Goal: Task Accomplishment & Management: Manage account settings

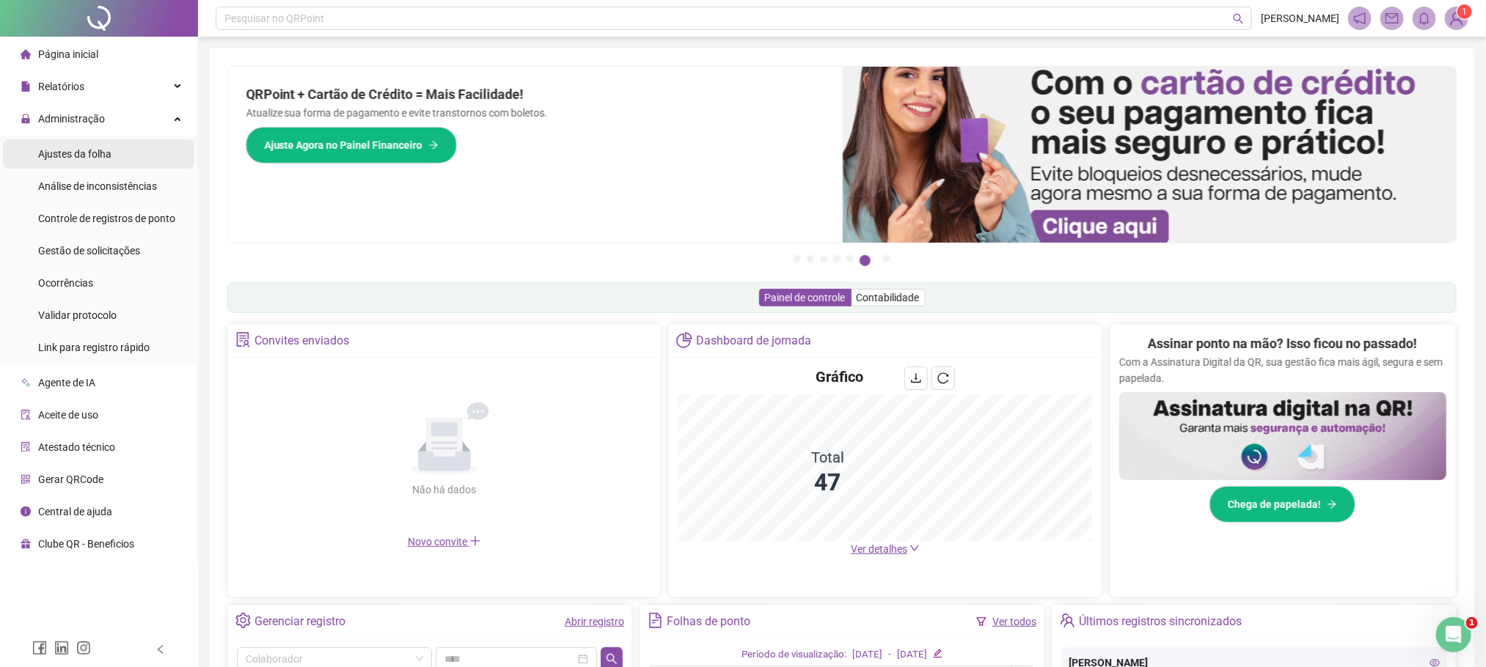
click at [90, 161] on div "Ajustes da folha" at bounding box center [74, 153] width 73 height 29
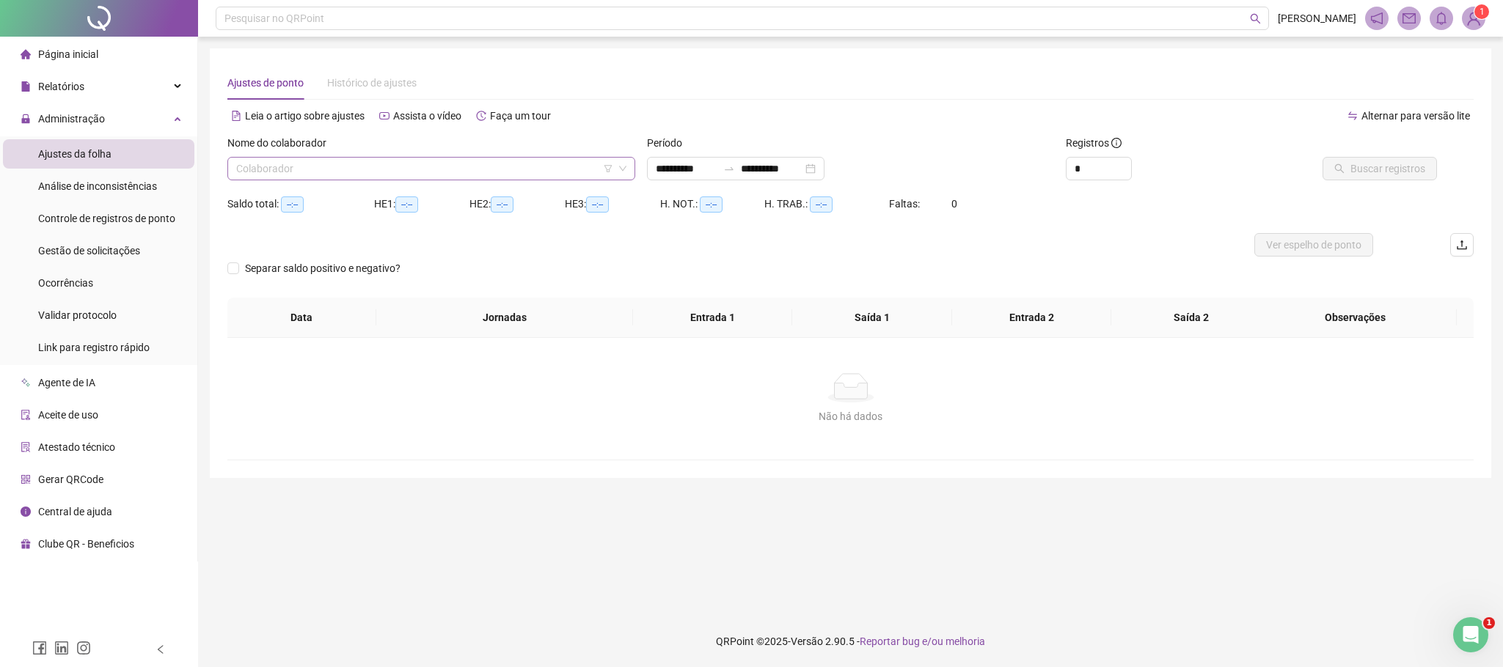
click at [267, 169] on input "search" at bounding box center [424, 169] width 377 height 22
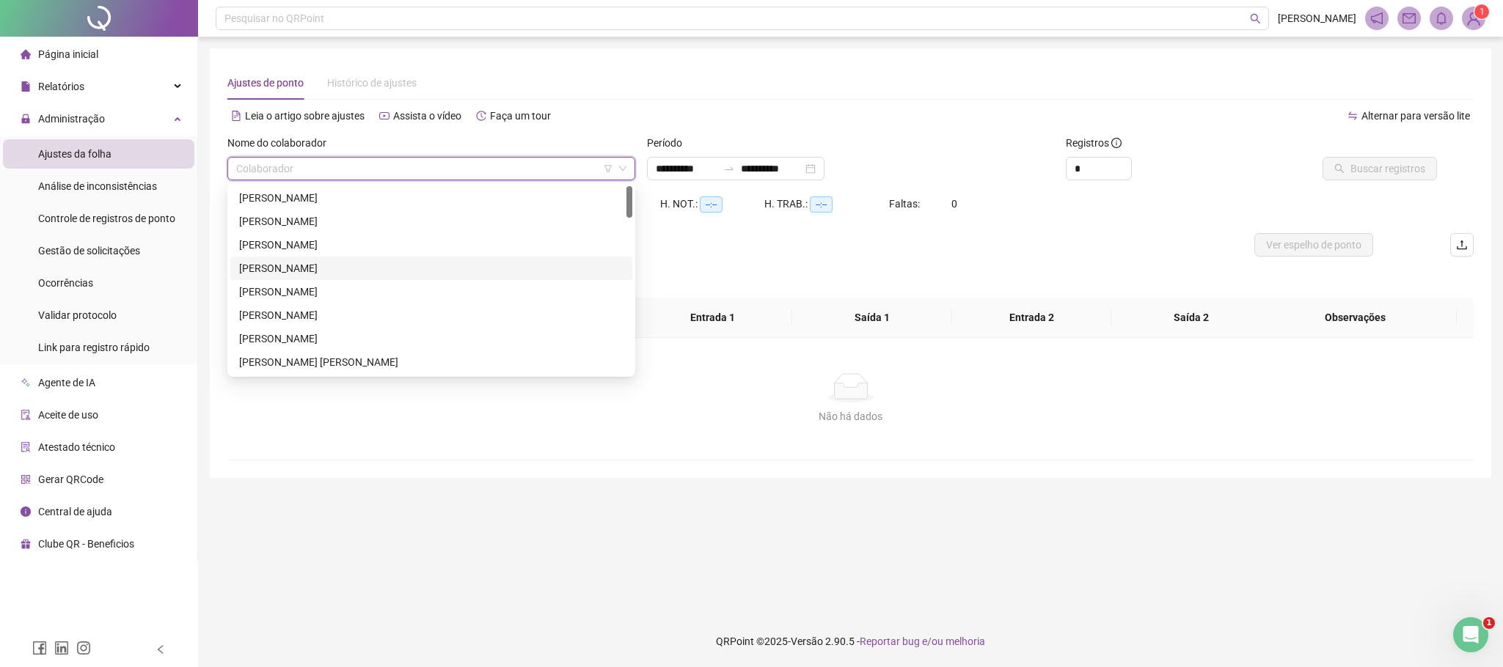
click at [312, 263] on div "[PERSON_NAME]" at bounding box center [431, 268] width 384 height 16
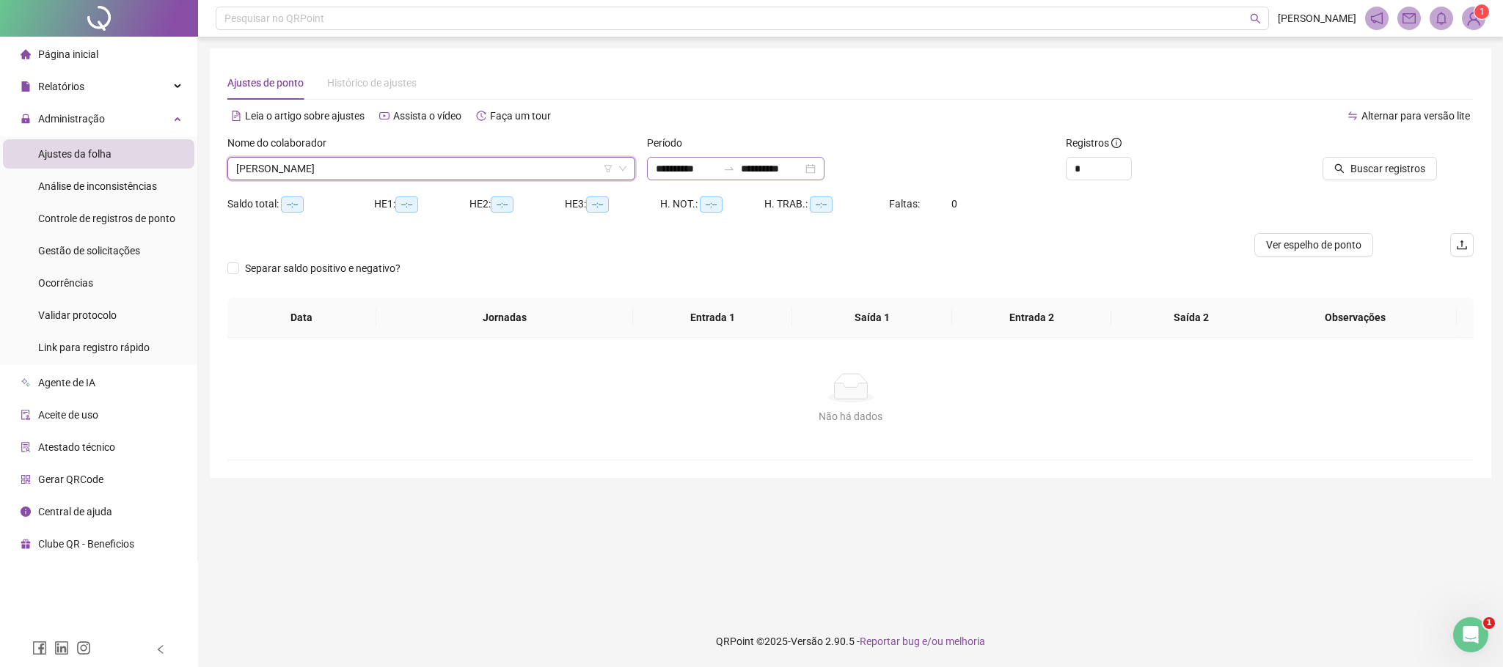
click at [689, 158] on div "**********" at bounding box center [735, 168] width 177 height 23
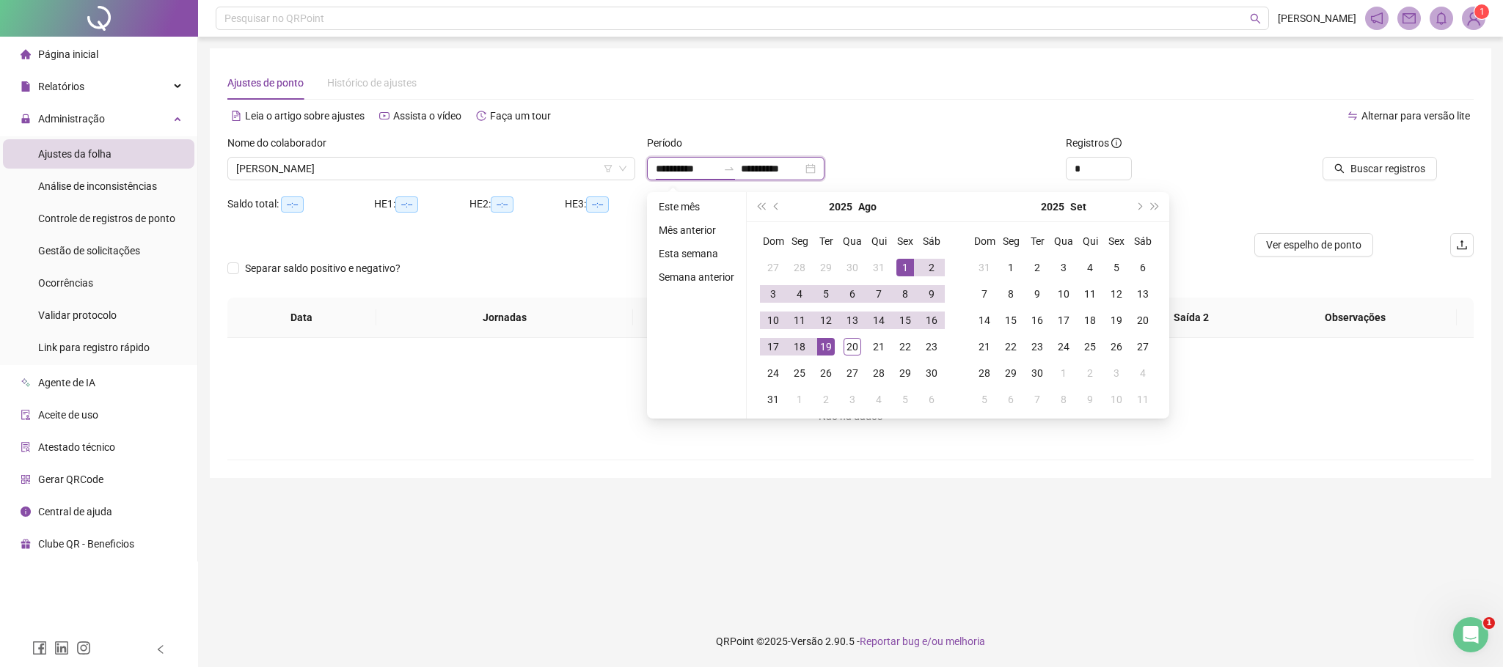
click at [685, 172] on input "**********" at bounding box center [687, 169] width 62 height 16
type input "**********"
click at [788, 205] on div "2025 Ago" at bounding box center [852, 206] width 133 height 29
click at [770, 205] on button "prev-year" at bounding box center [777, 206] width 16 height 29
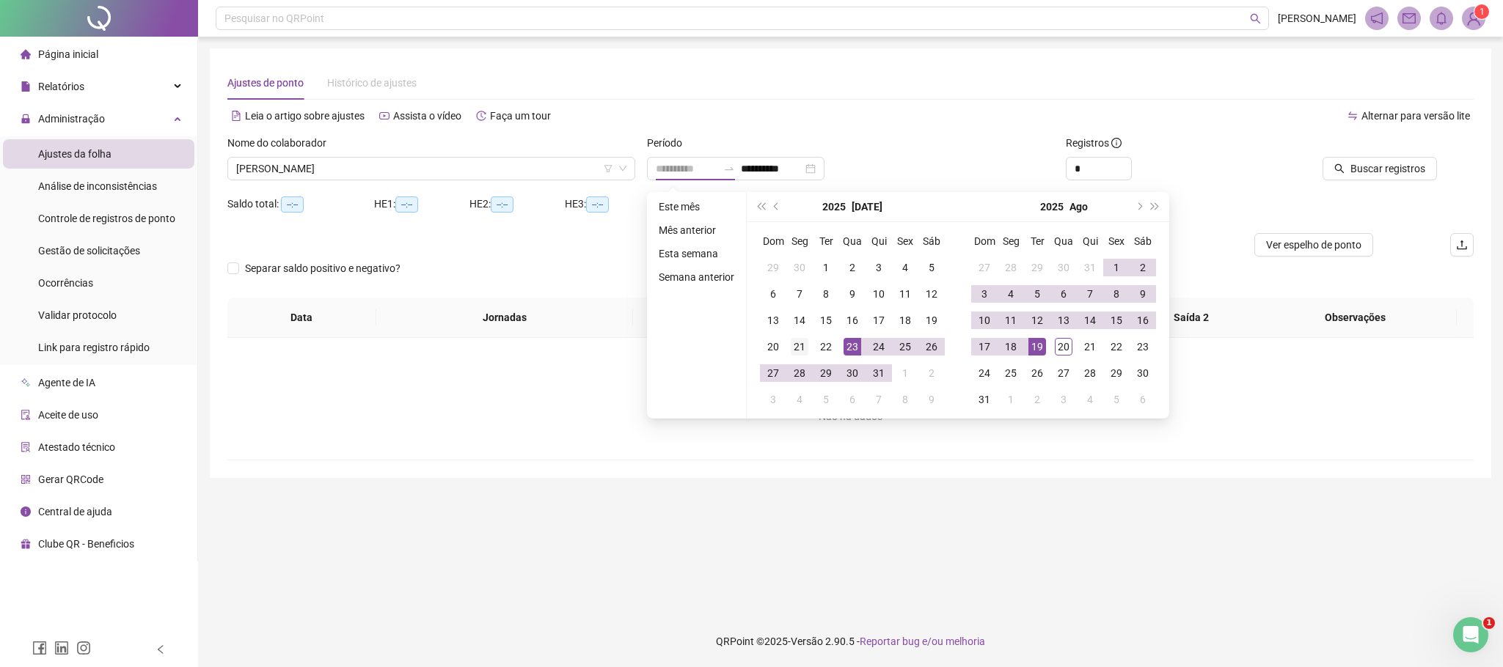
type input "**********"
click at [799, 351] on div "21" at bounding box center [800, 347] width 18 height 18
type input "**********"
click at [1072, 346] on td "20" at bounding box center [1063, 347] width 26 height 26
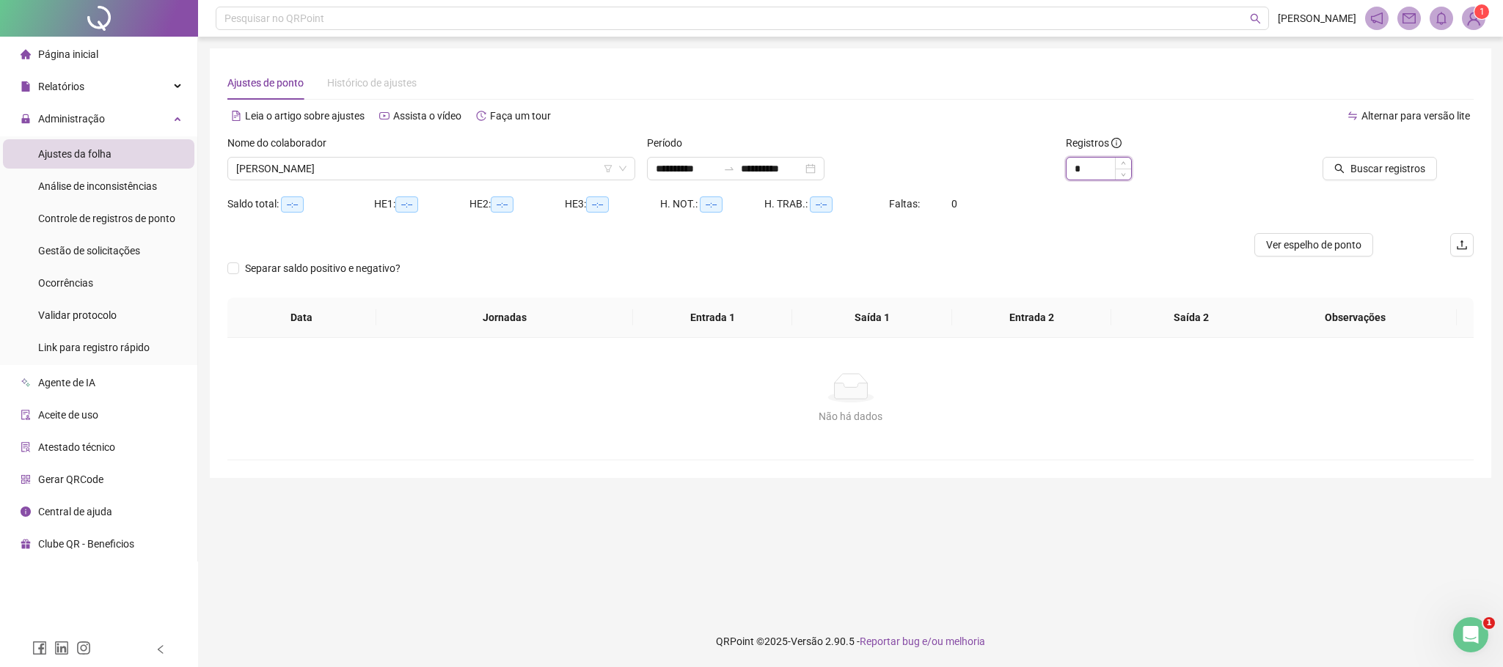
click at [1094, 167] on input "*" at bounding box center [1098, 169] width 65 height 22
type input "*"
click at [1393, 165] on span "Buscar registros" at bounding box center [1387, 169] width 75 height 16
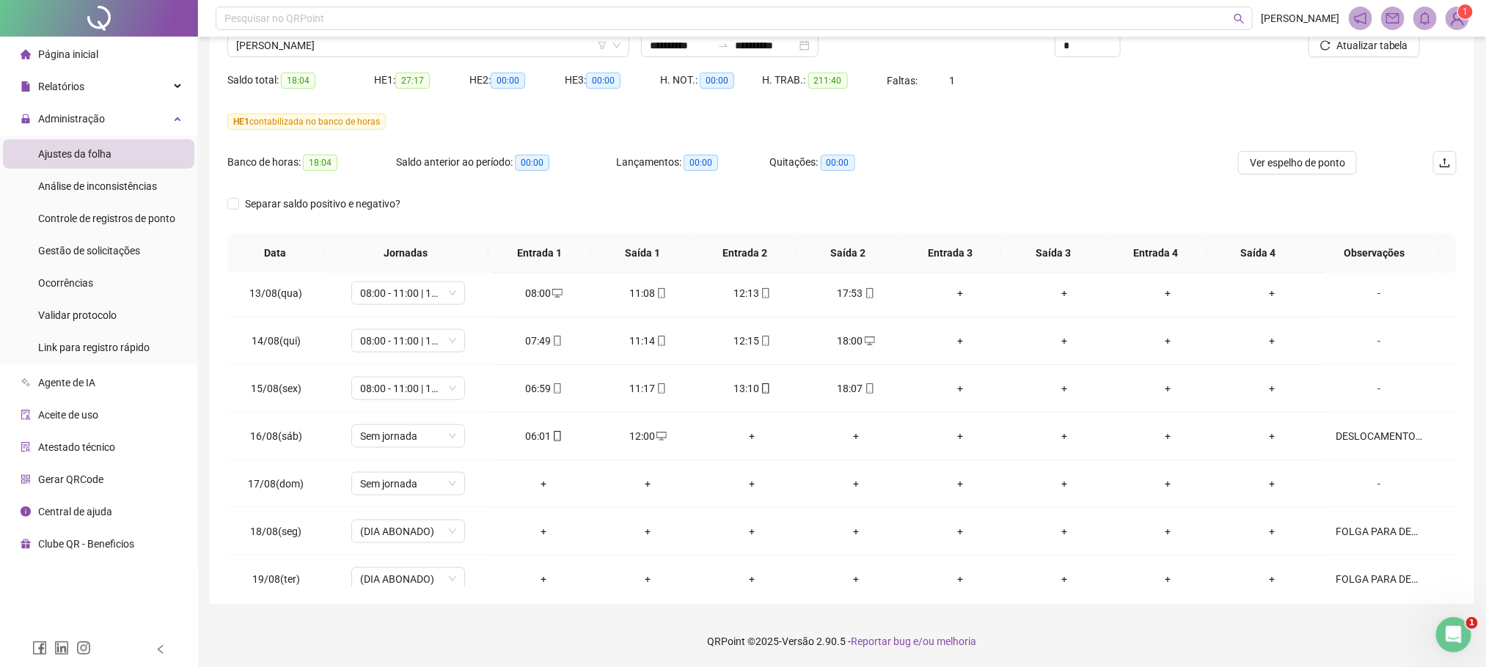
scroll to position [1175, 0]
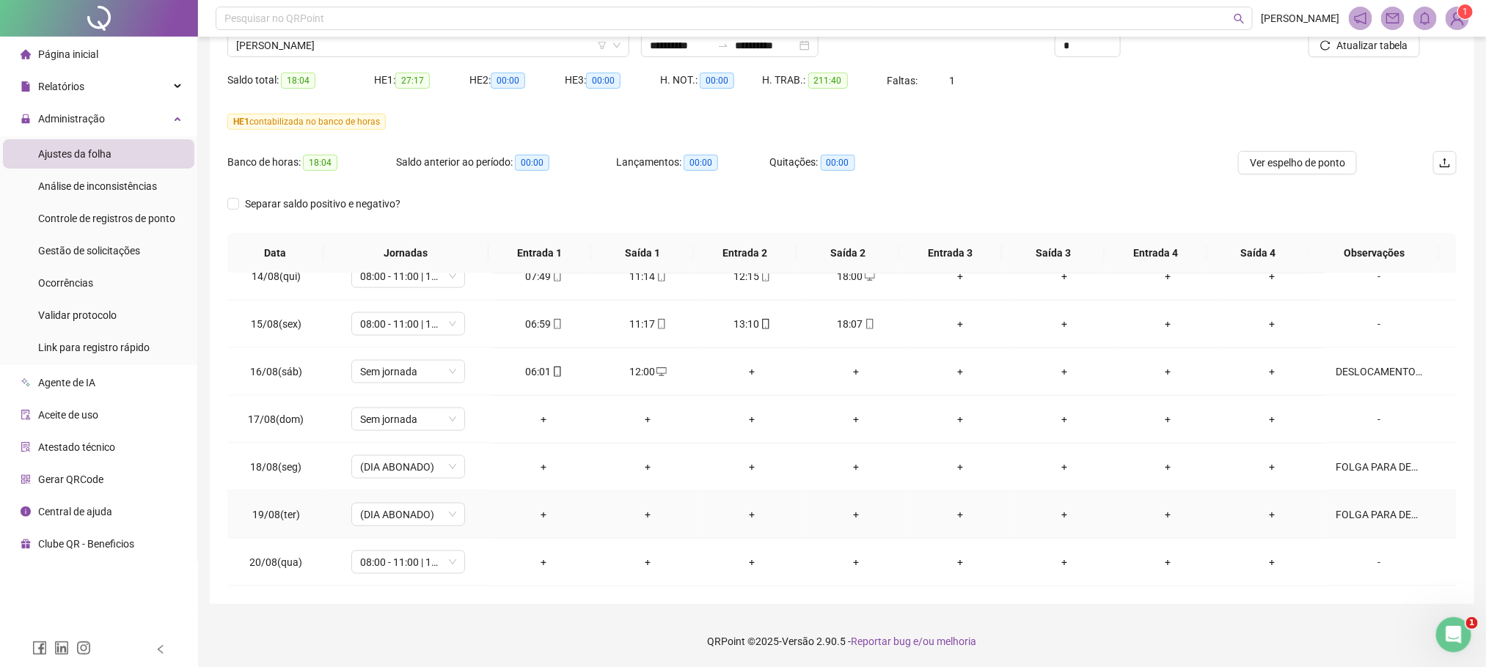
click at [1336, 519] on div "FOLGA PARA DESCANSO DO COLABORADOR APÓS PERÍODO DE VIAGEM" at bounding box center [1379, 515] width 87 height 16
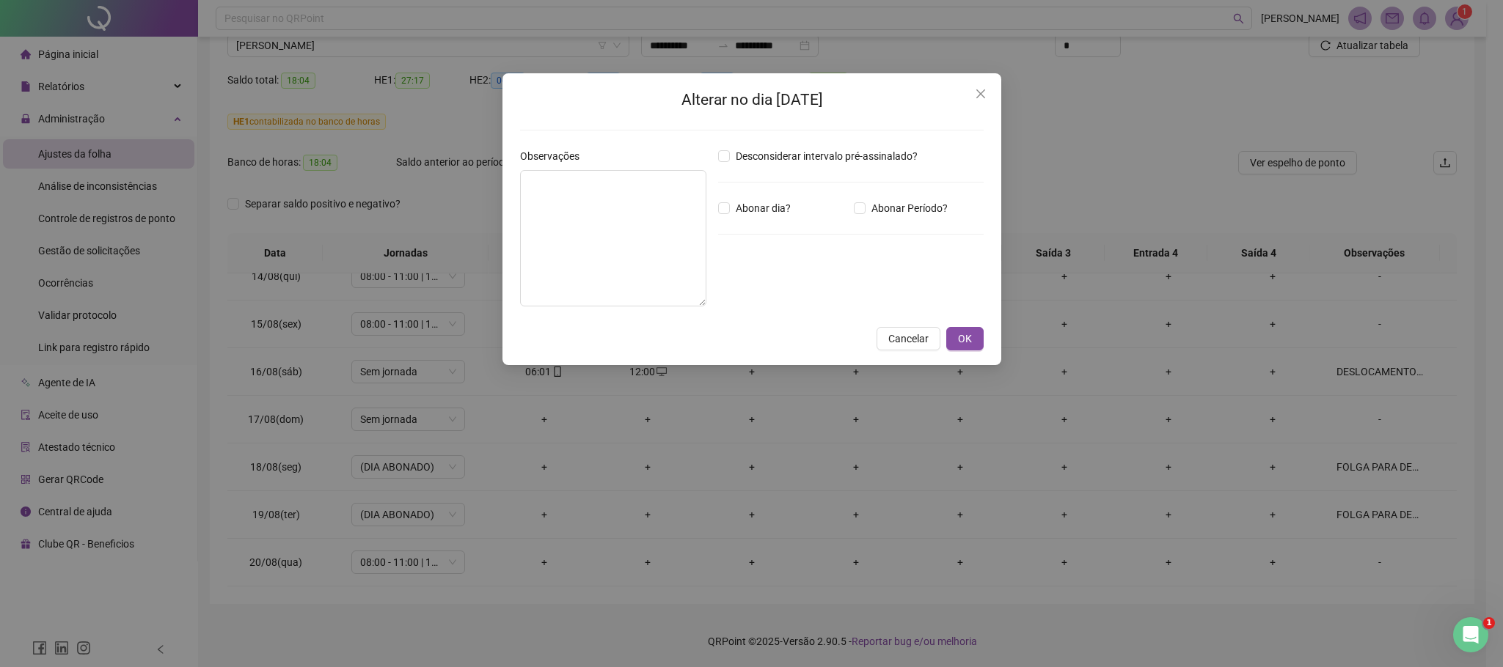
type textarea "**********"
drag, startPoint x: 648, startPoint y: 233, endPoint x: 510, endPoint y: 166, distance: 152.9
click at [510, 166] on div "**********" at bounding box center [751, 219] width 499 height 293
click at [920, 342] on span "Cancelar" at bounding box center [908, 340] width 40 height 16
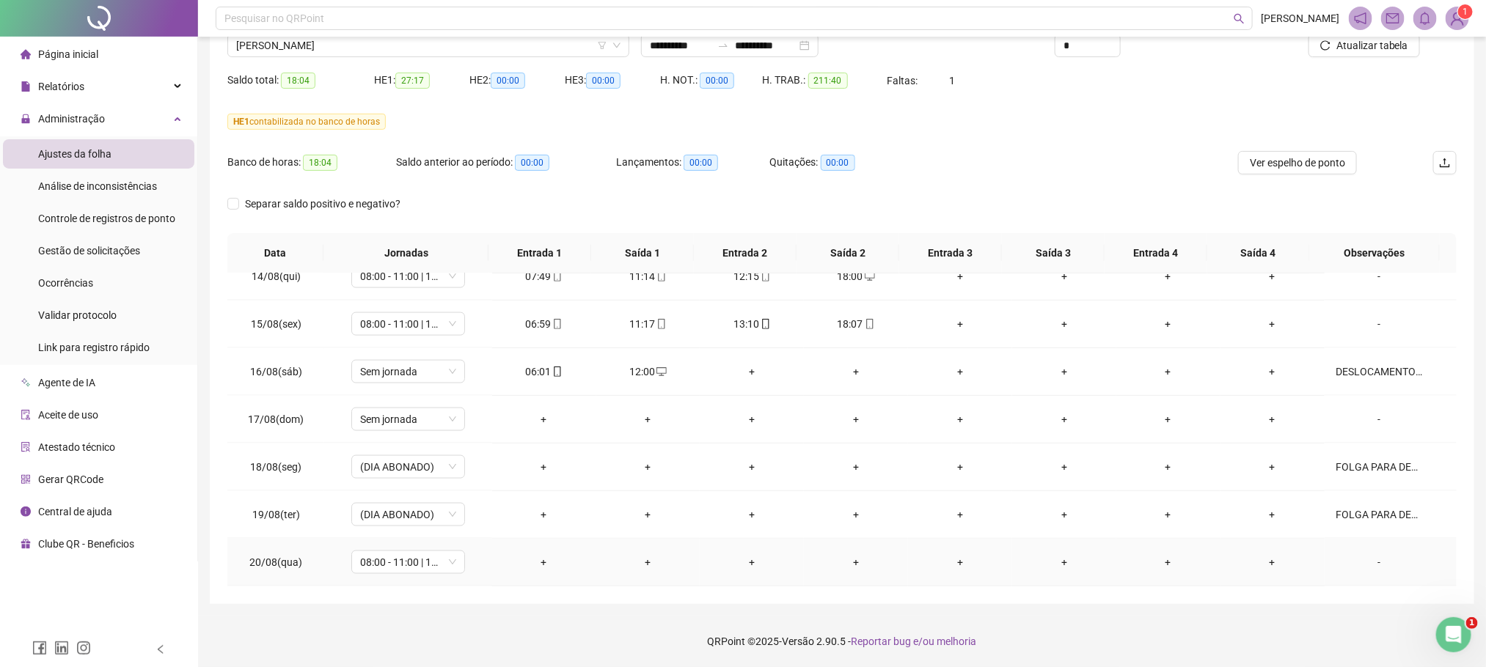
click at [1373, 565] on div "-" at bounding box center [1379, 562] width 87 height 16
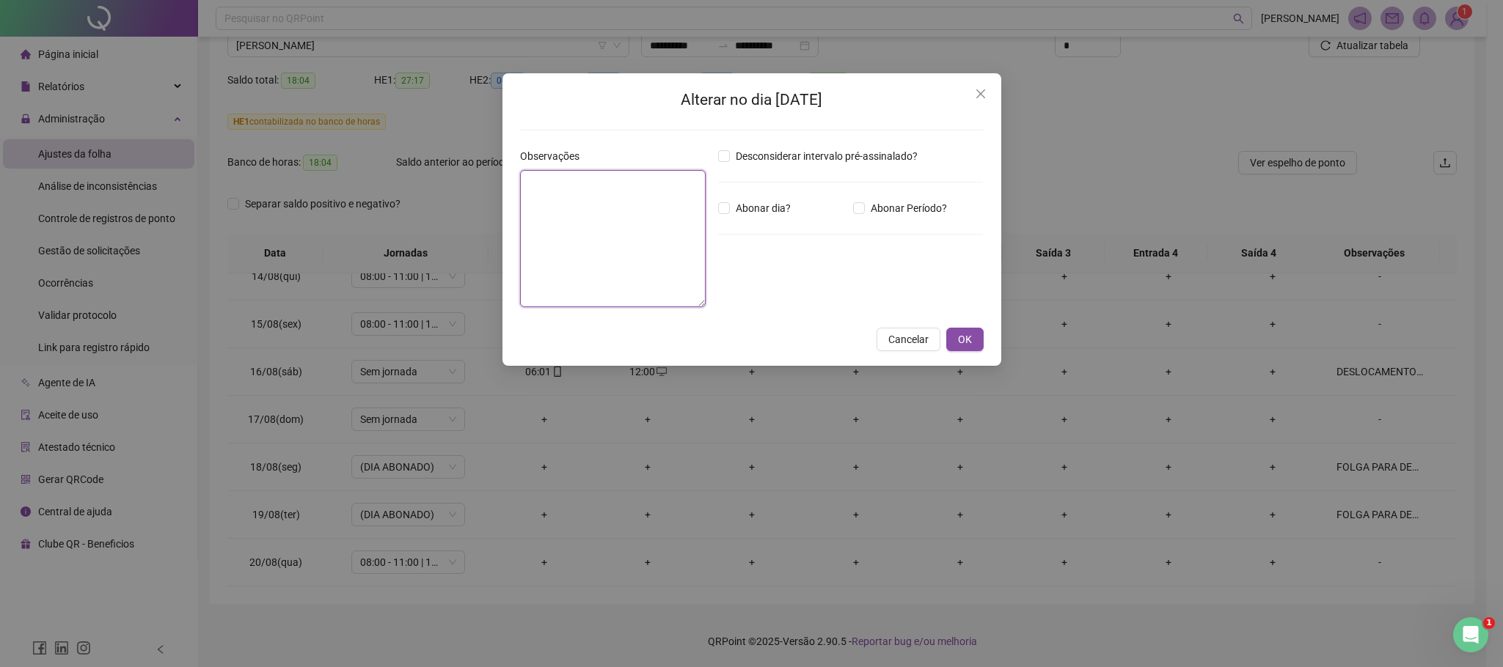
click at [579, 207] on textarea at bounding box center [613, 238] width 186 height 137
paste textarea "**********"
type textarea "**********"
click at [964, 341] on span "OK" at bounding box center [965, 340] width 14 height 16
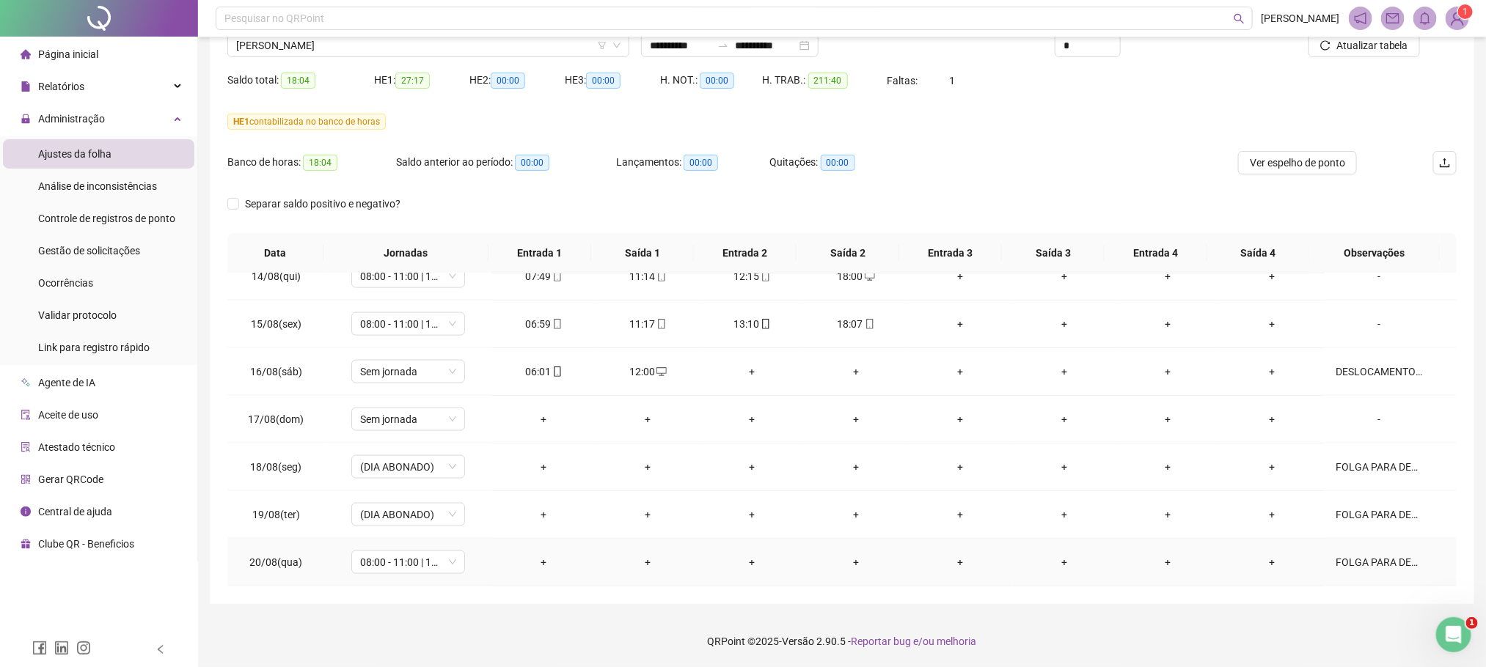
click at [1372, 560] on div "FOLGA PARA DESCANSO DO COLABORADOR APÓS PERÍODO DE VIAGEM" at bounding box center [1379, 562] width 87 height 16
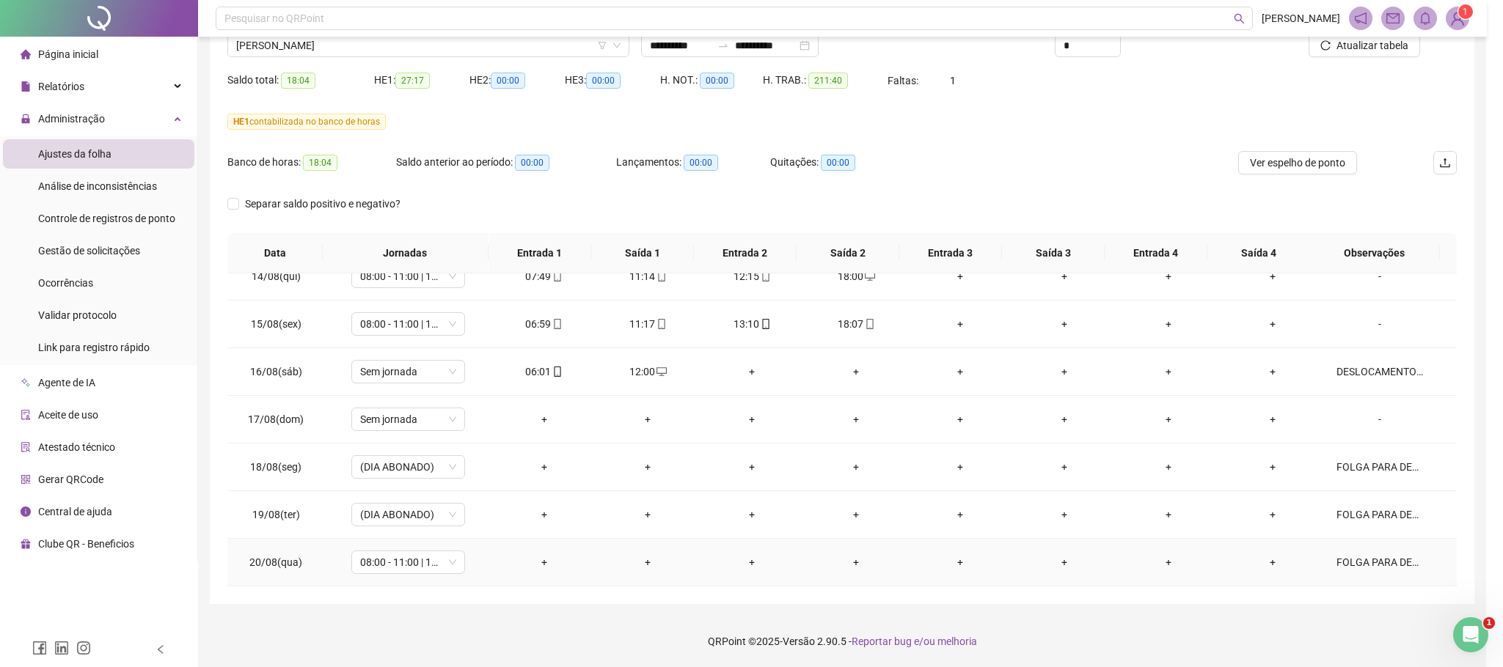
type textarea "**********"
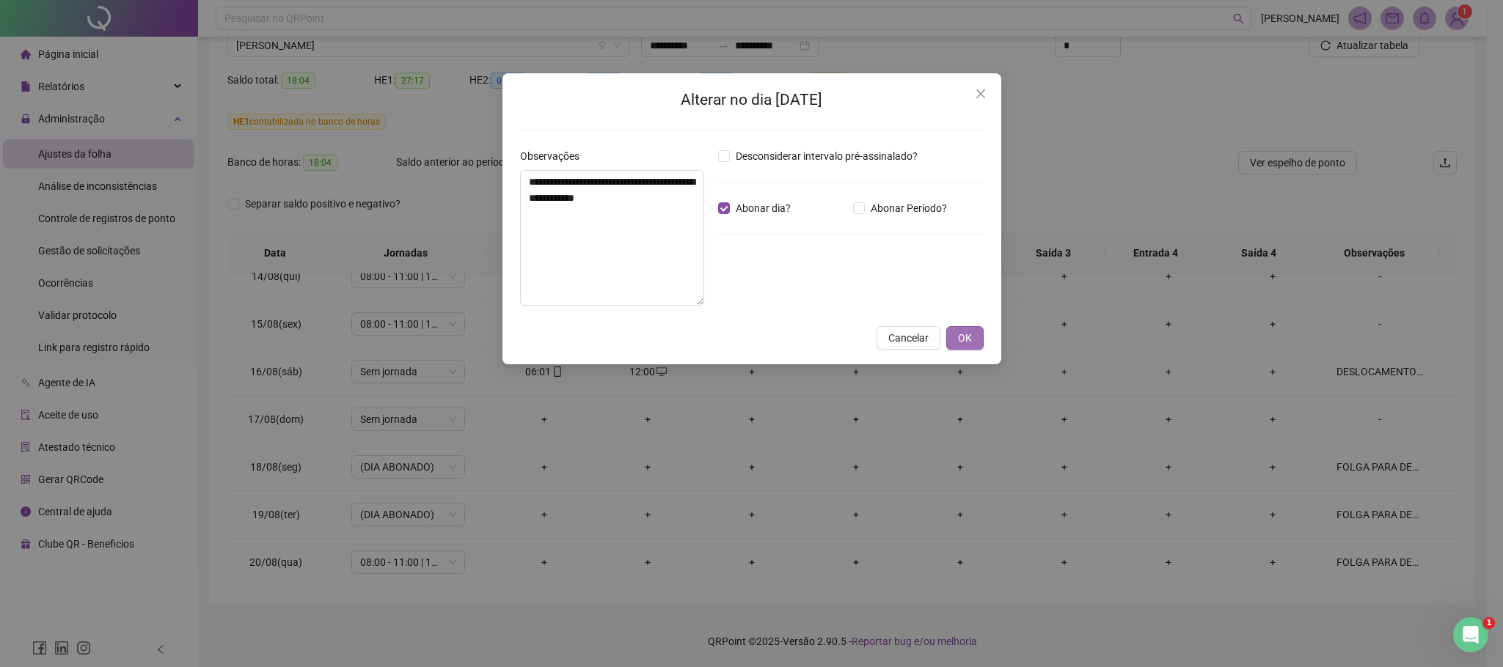
click at [975, 343] on button "OK" at bounding box center [964, 337] width 37 height 23
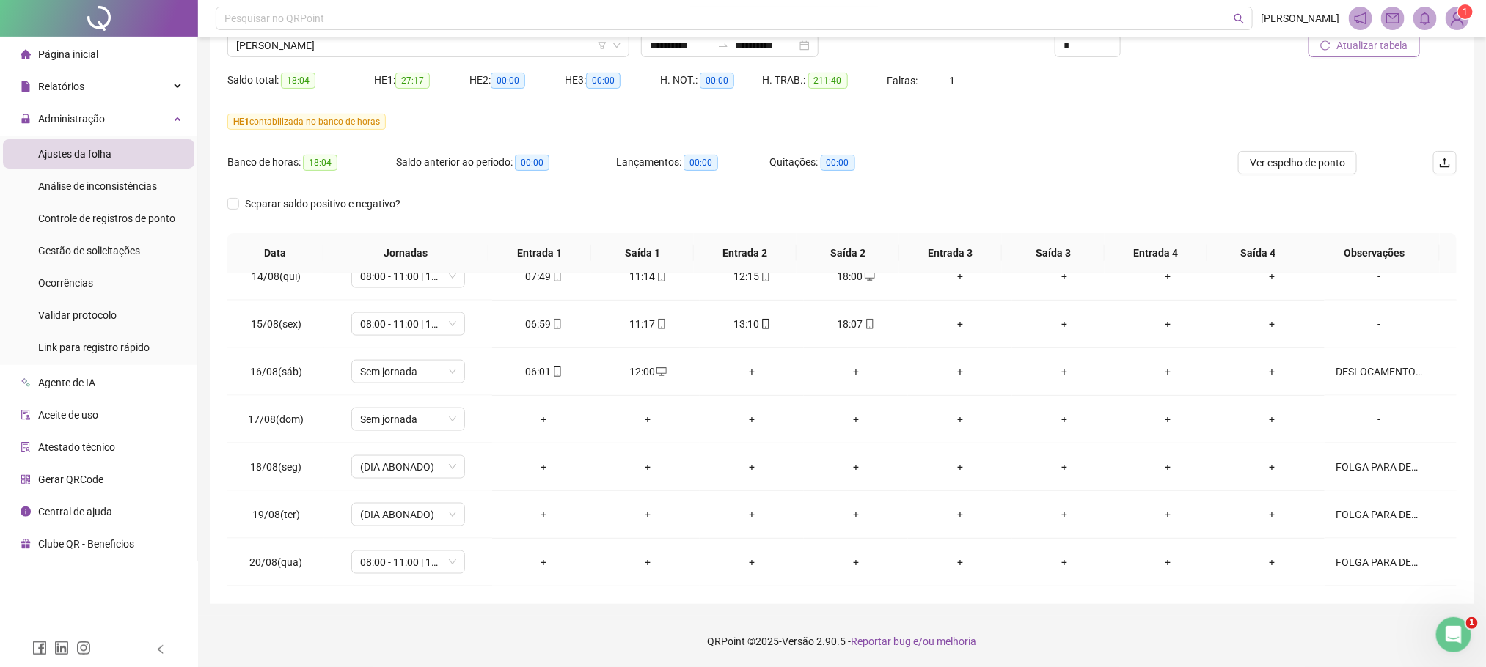
click at [1367, 44] on span "Atualizar tabela" at bounding box center [1372, 45] width 72 height 16
click at [296, 45] on span "[PERSON_NAME]" at bounding box center [428, 45] width 384 height 22
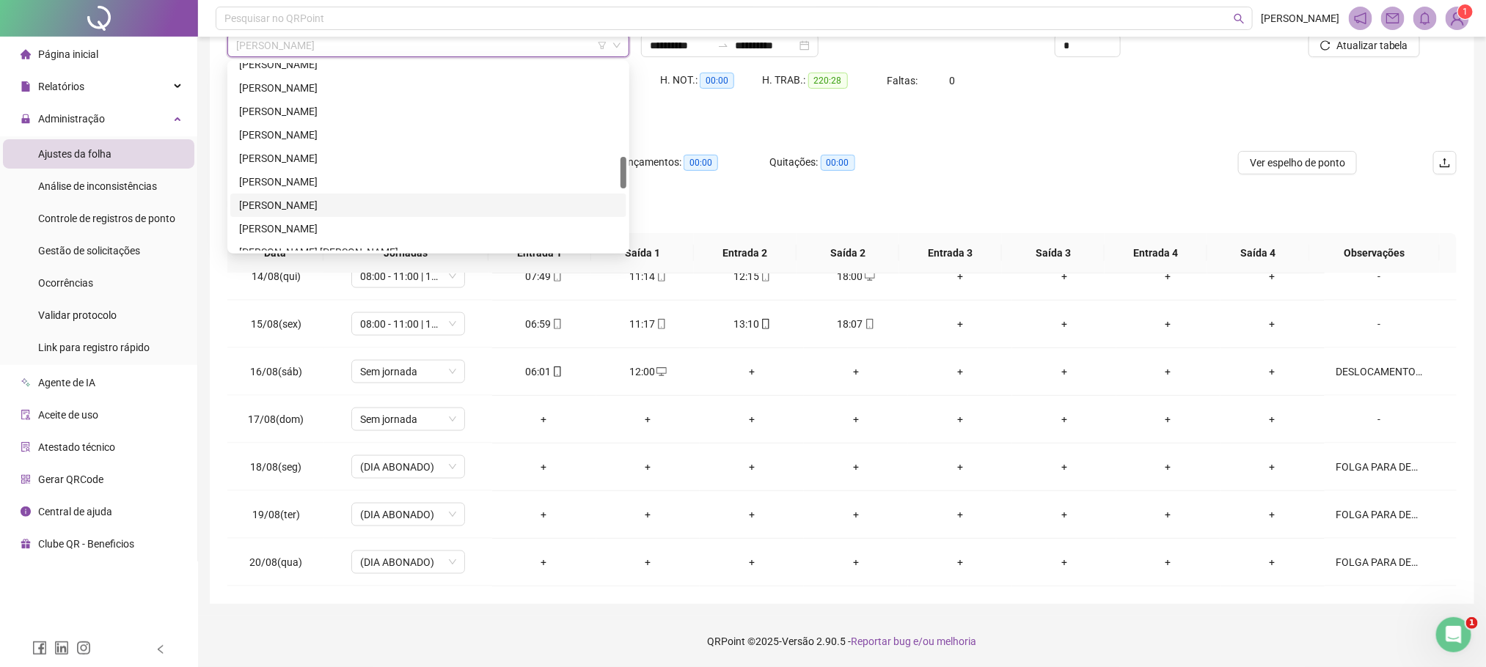
scroll to position [915, 0]
click at [341, 214] on div "[PERSON_NAME]" at bounding box center [428, 216] width 378 height 16
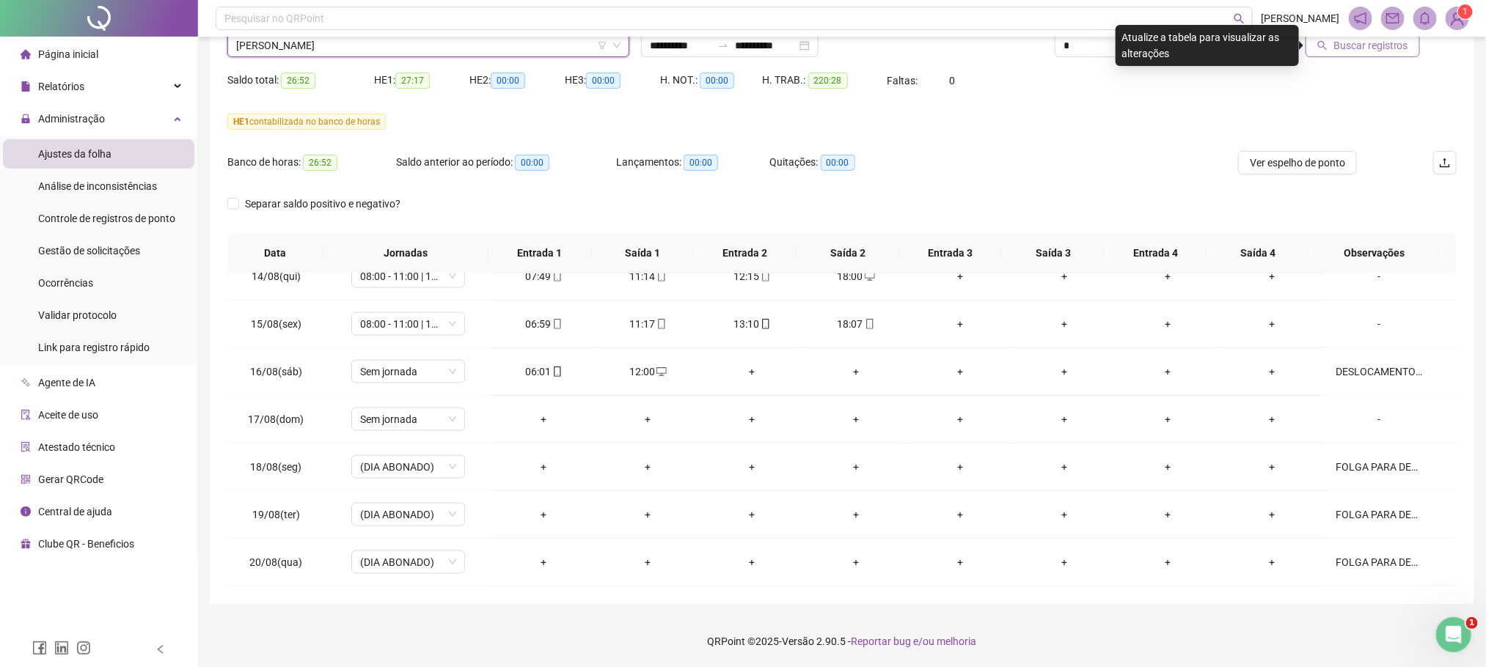
click at [1373, 54] on button "Buscar registros" at bounding box center [1363, 45] width 114 height 23
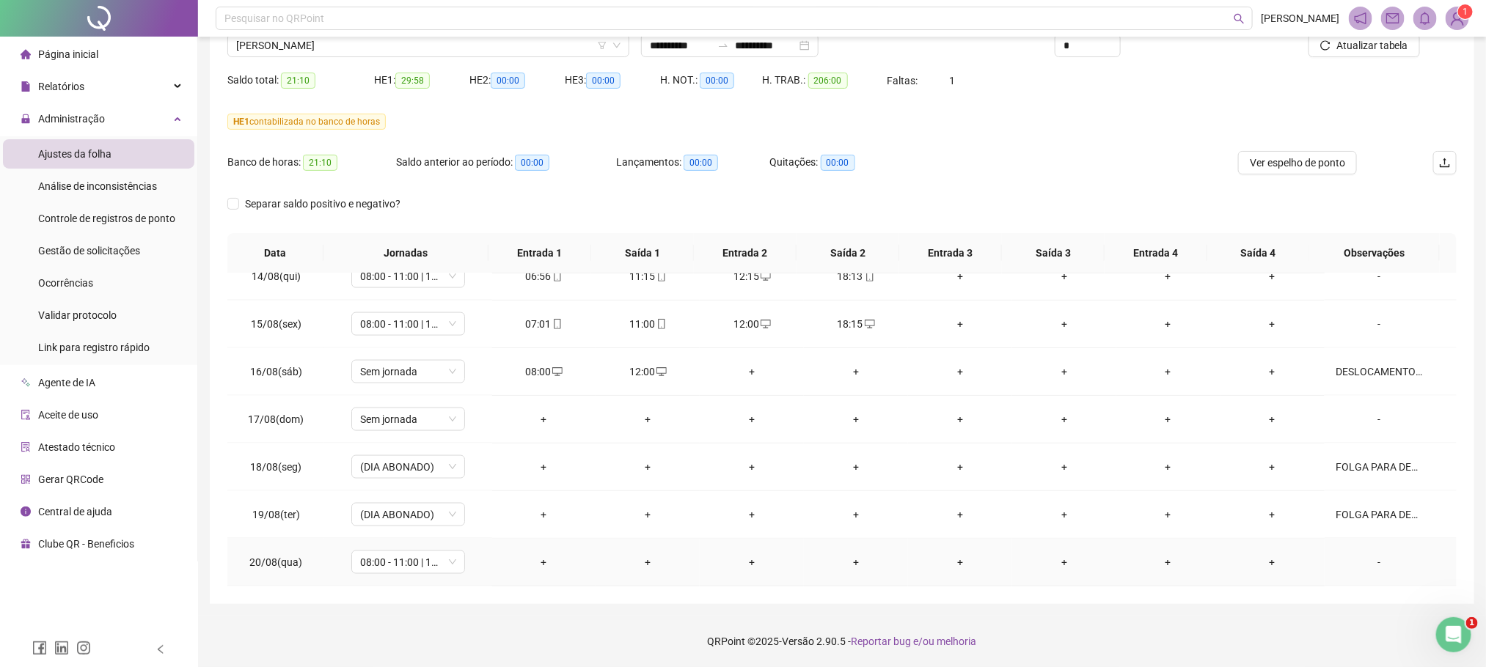
click at [1367, 563] on div "-" at bounding box center [1379, 562] width 87 height 16
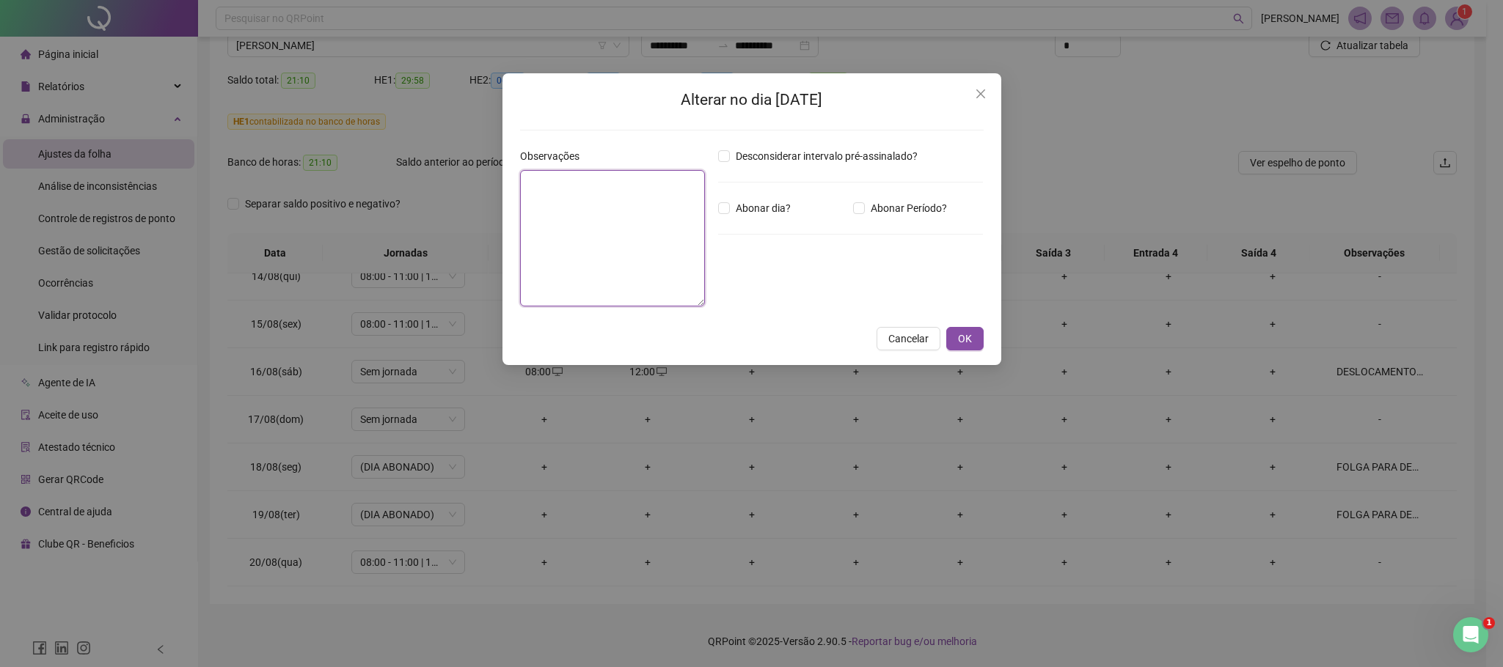
click at [595, 201] on textarea at bounding box center [613, 238] width 186 height 136
paste textarea "**********"
type textarea "**********"
click at [730, 205] on span "Abonar dia?" at bounding box center [763, 208] width 67 height 16
click at [964, 337] on span "OK" at bounding box center [965, 340] width 14 height 16
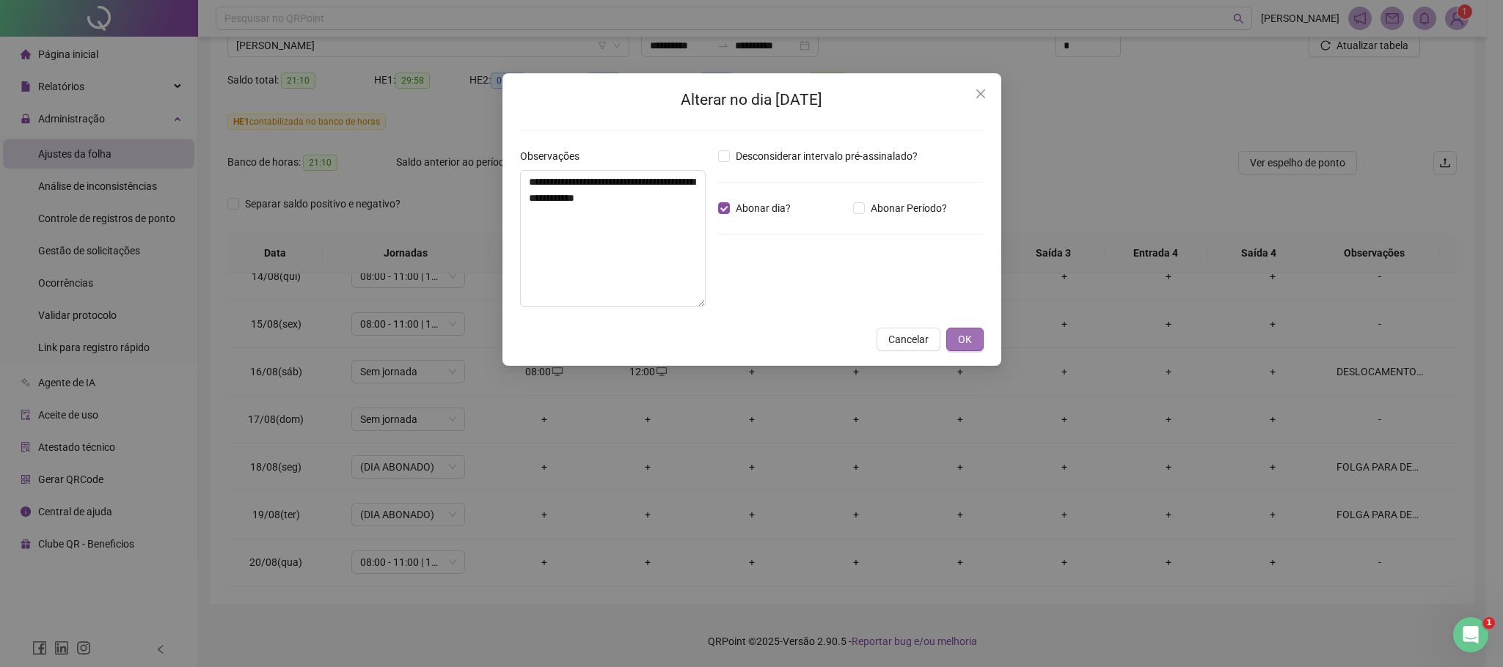
click at [978, 341] on button "OK" at bounding box center [964, 339] width 37 height 23
click at [973, 341] on button "OK" at bounding box center [964, 339] width 37 height 23
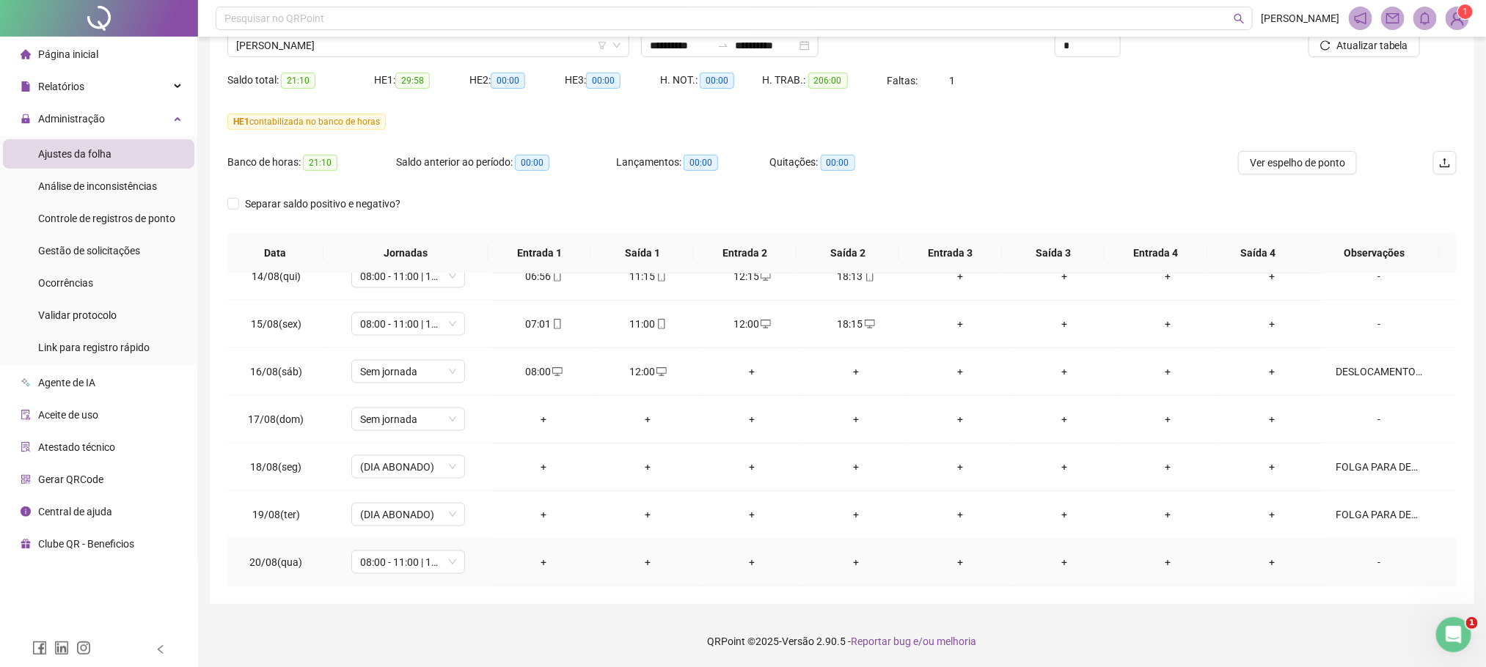
click at [1382, 562] on div "-" at bounding box center [1379, 562] width 87 height 16
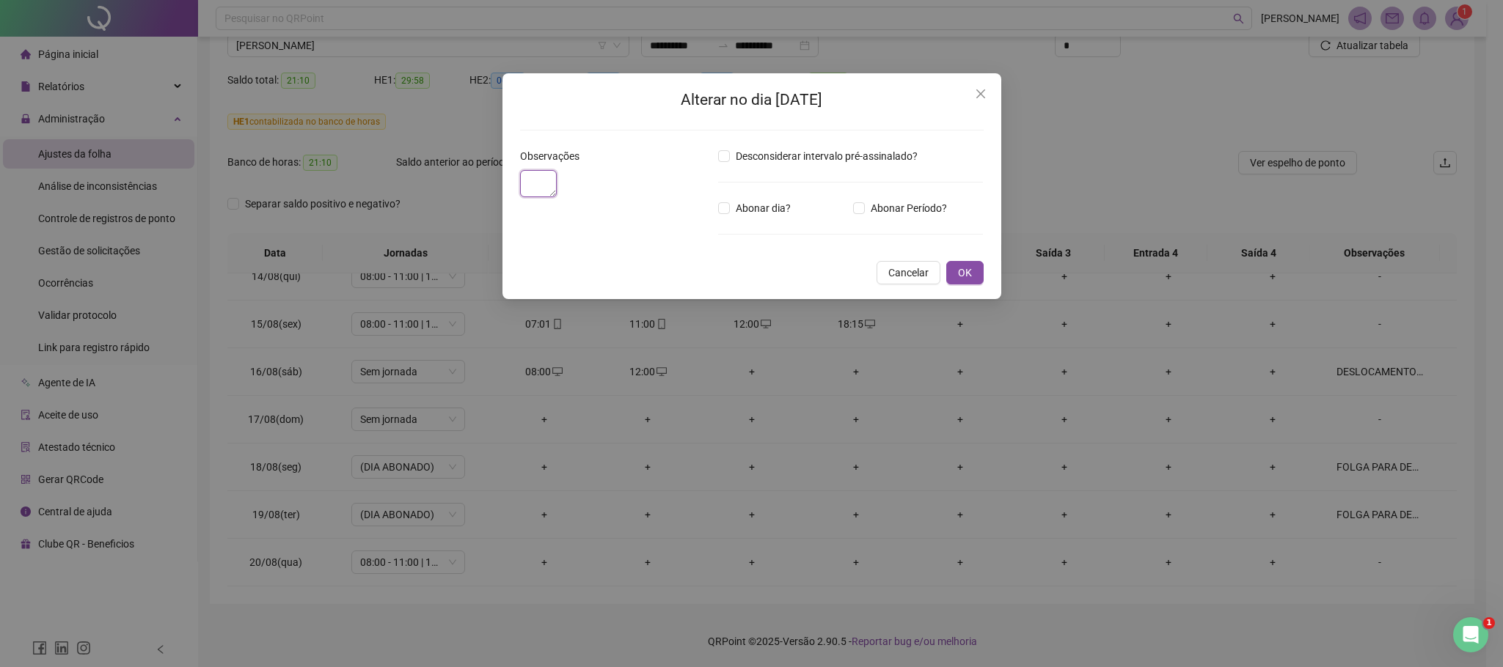
click at [557, 197] on textarea at bounding box center [538, 183] width 37 height 27
paste textarea "**********"
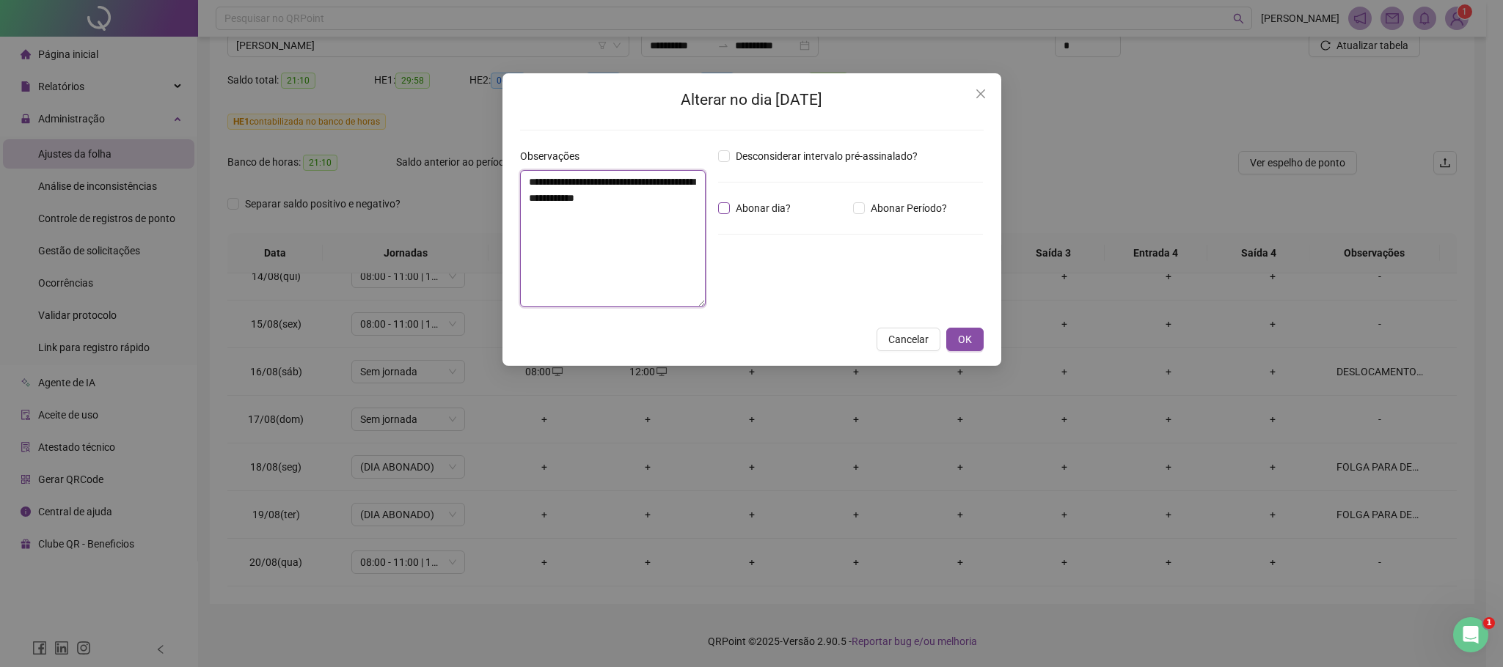
type textarea "**********"
click at [731, 212] on span "Abonar dia?" at bounding box center [763, 208] width 67 height 16
click at [975, 342] on button "OK" at bounding box center [964, 339] width 37 height 23
click at [947, 342] on button "OK" at bounding box center [964, 339] width 37 height 23
click at [962, 343] on span "OK" at bounding box center [965, 340] width 14 height 16
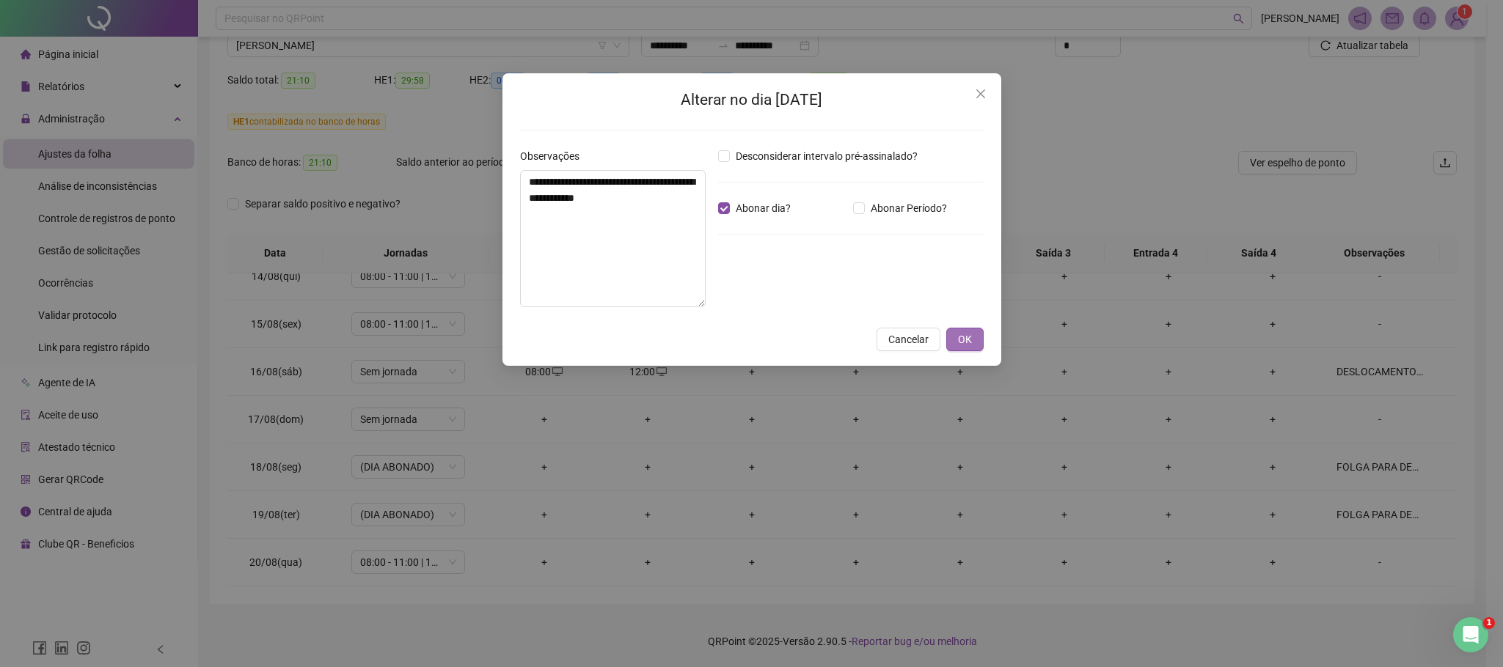
click at [962, 343] on span "OK" at bounding box center [965, 340] width 14 height 16
click at [964, 343] on span "OK" at bounding box center [965, 340] width 14 height 16
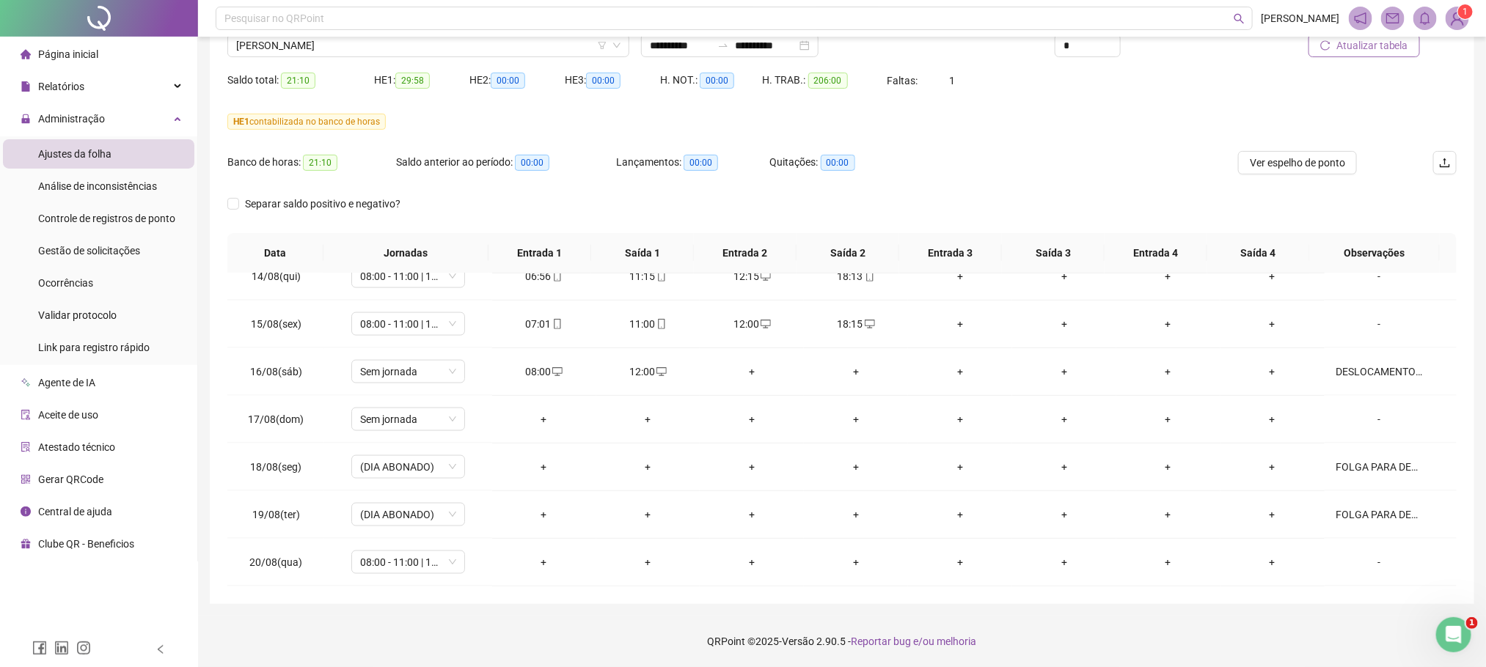
click at [1382, 51] on span "Atualizar tabela" at bounding box center [1372, 45] width 72 height 16
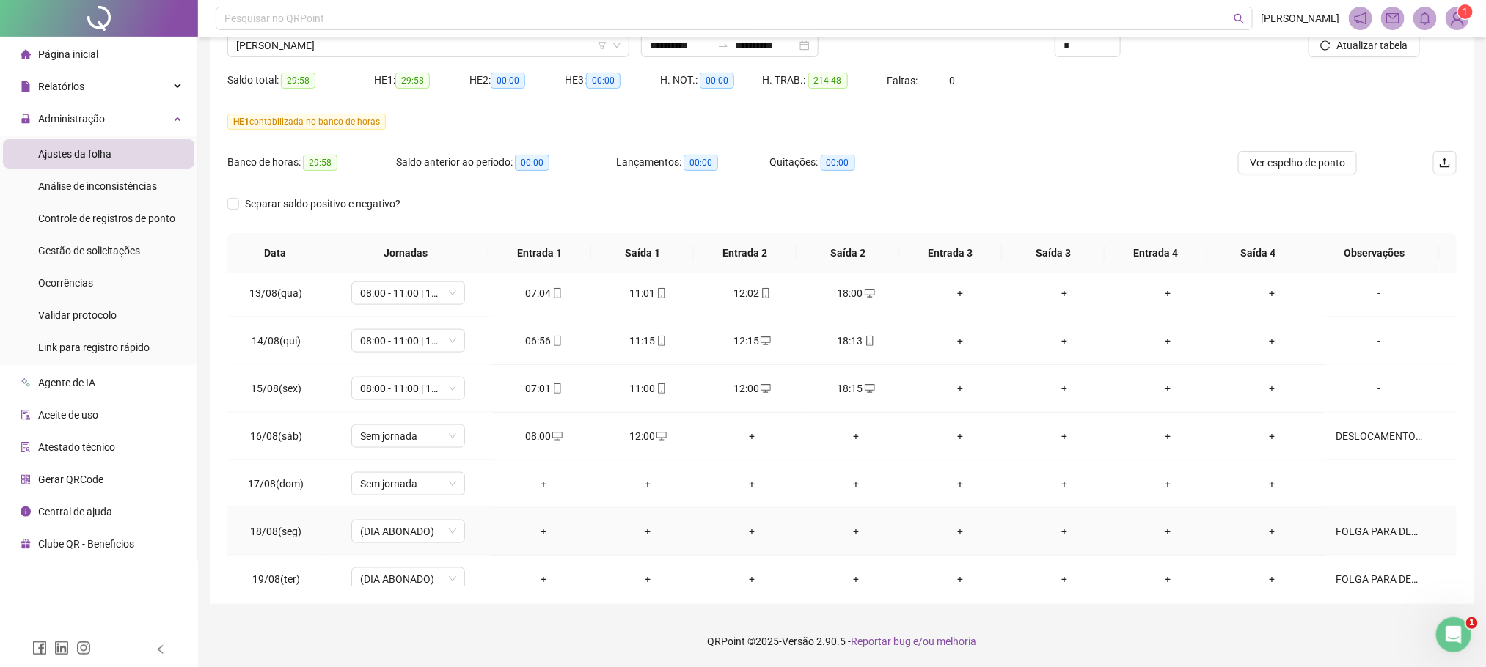
scroll to position [1175, 0]
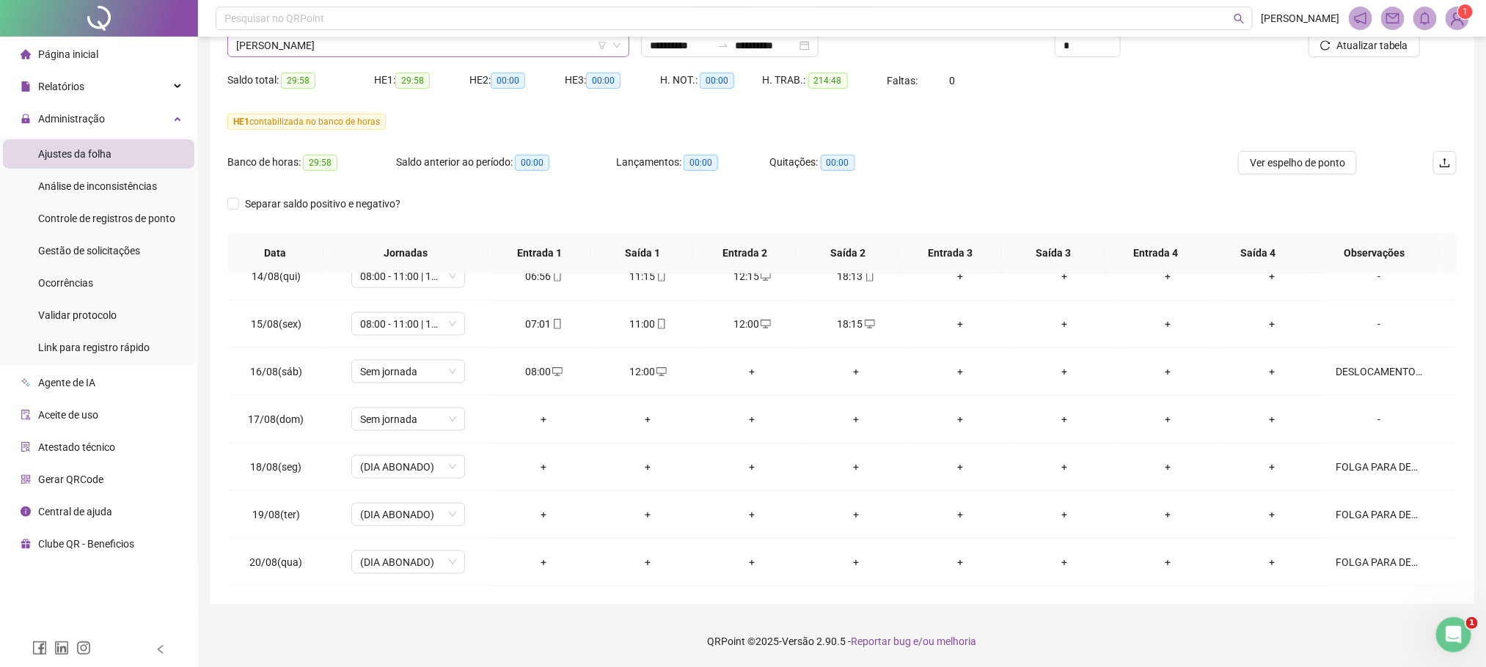
click at [256, 37] on span "[PERSON_NAME]" at bounding box center [428, 45] width 384 height 22
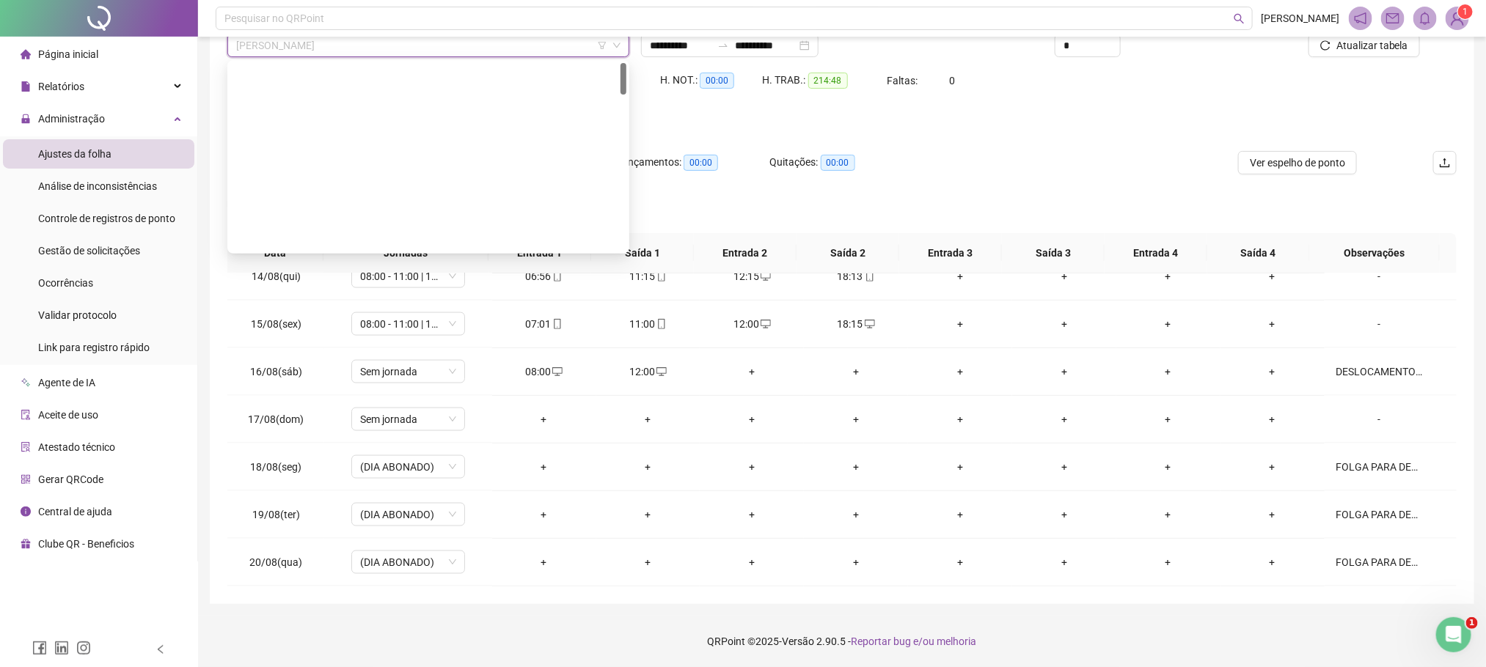
scroll to position [0, 0]
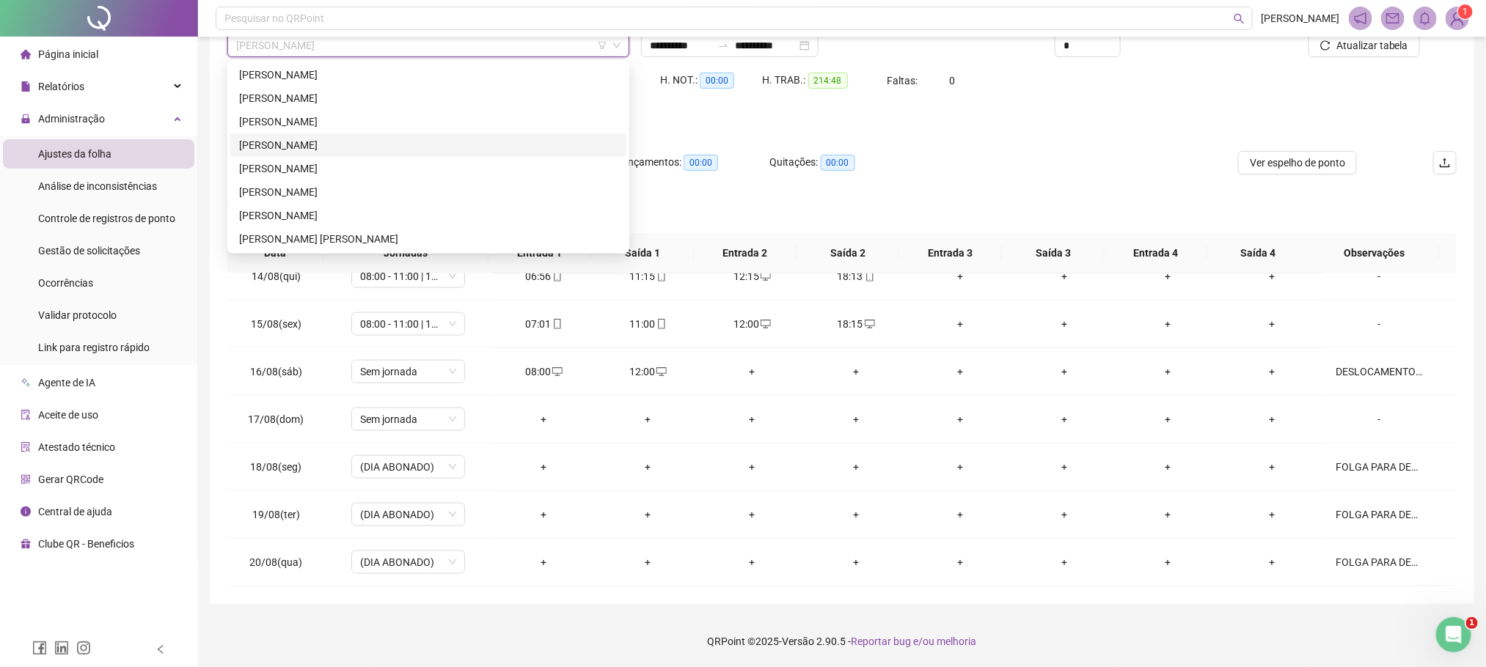
click at [293, 150] on div "[PERSON_NAME]" at bounding box center [428, 145] width 378 height 16
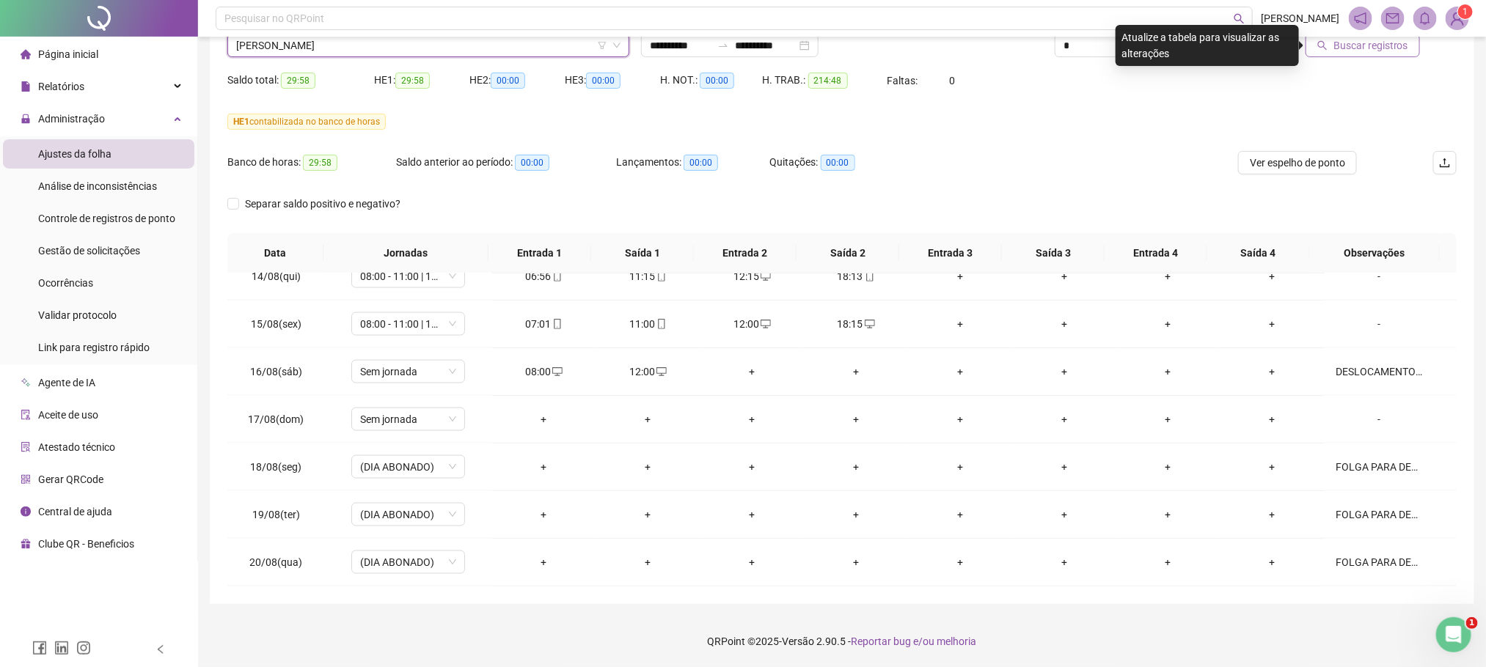
click at [1350, 47] on span "Buscar registros" at bounding box center [1370, 45] width 75 height 16
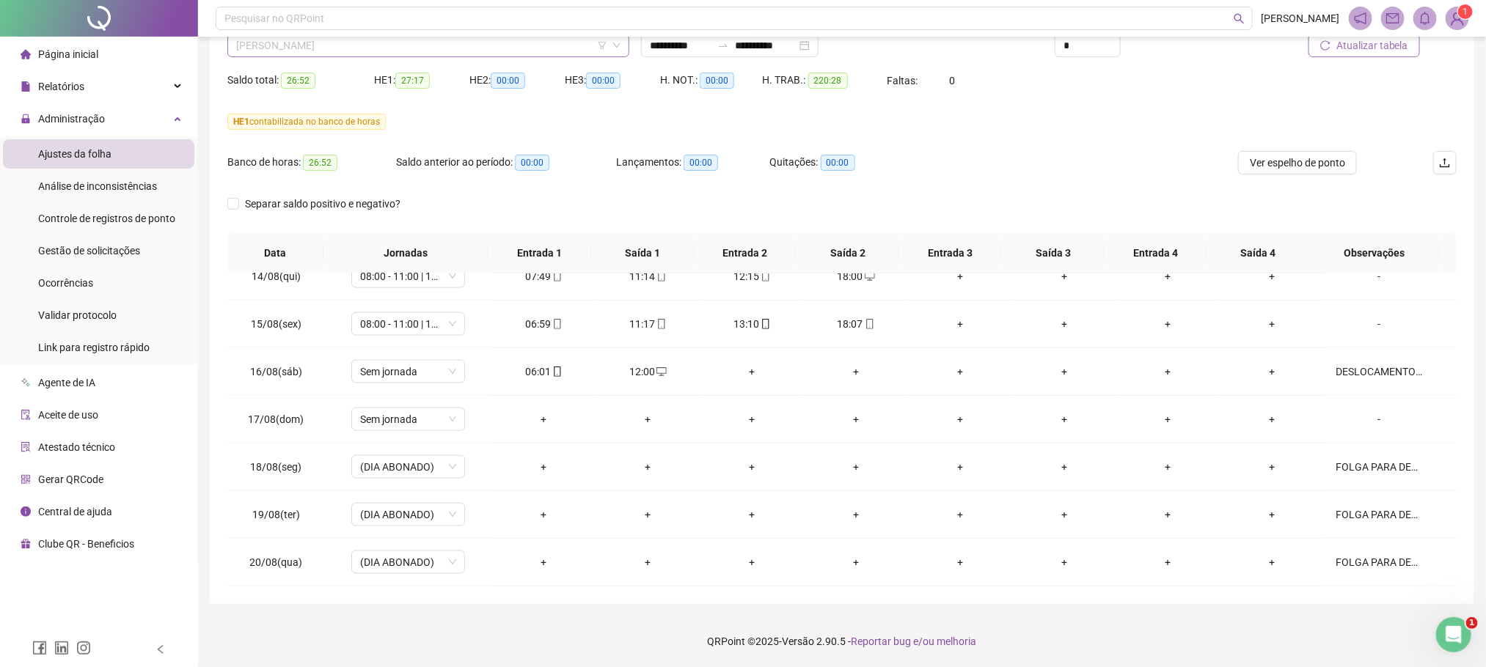
click at [324, 49] on span "[PERSON_NAME]" at bounding box center [428, 45] width 384 height 22
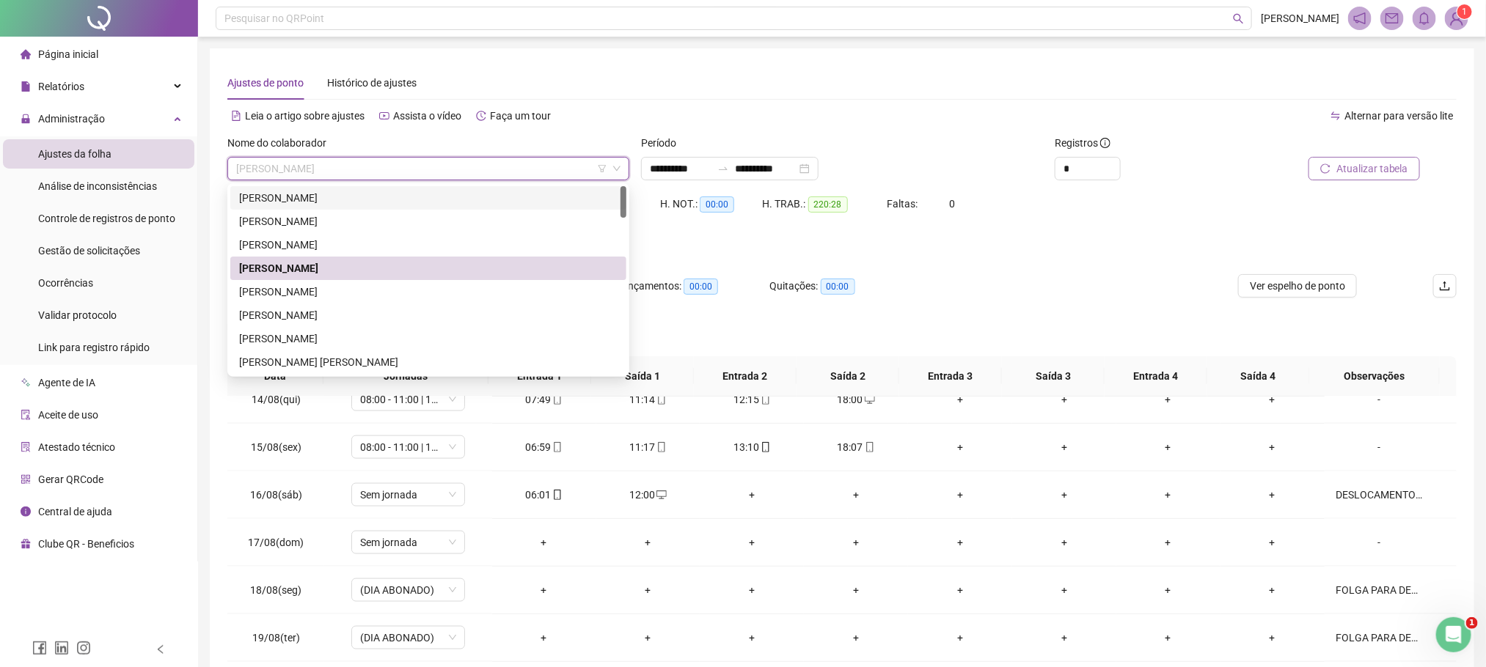
click at [298, 191] on div "[PERSON_NAME]" at bounding box center [428, 198] width 378 height 16
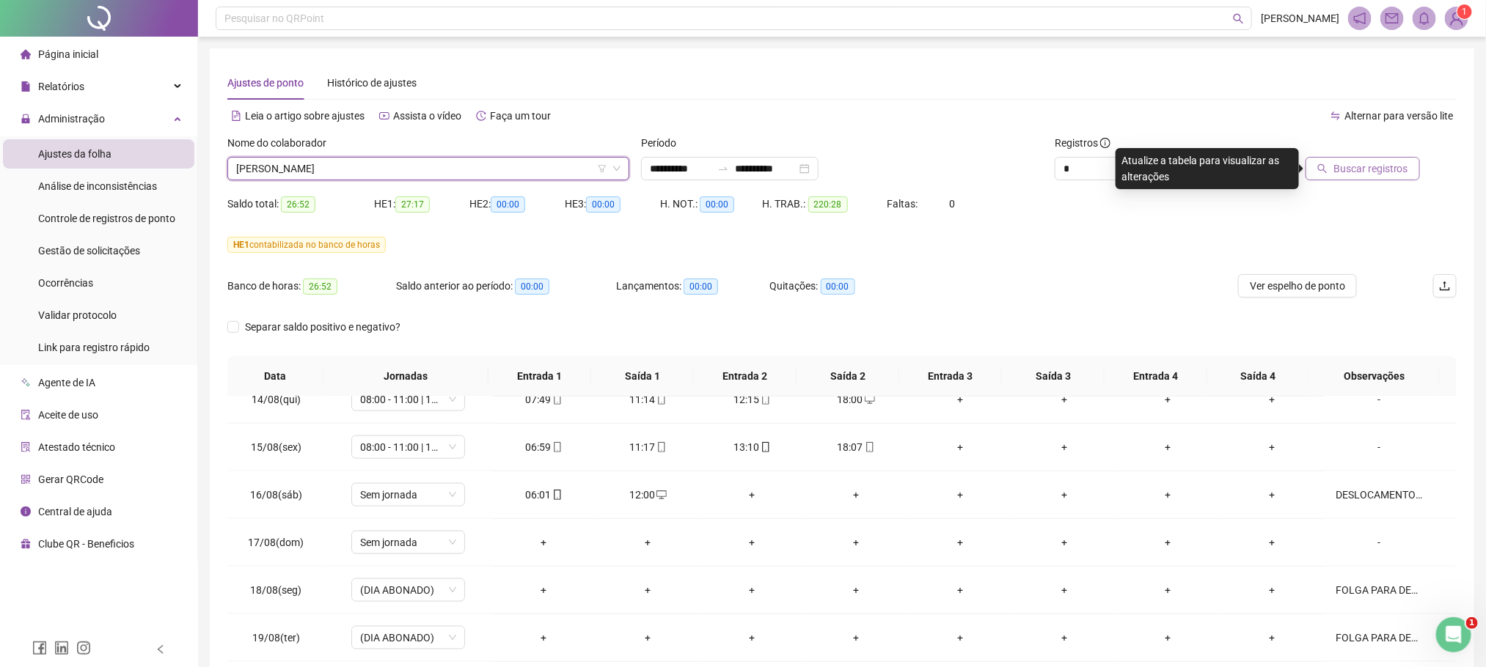
click at [403, 172] on span "[PERSON_NAME]" at bounding box center [428, 169] width 384 height 22
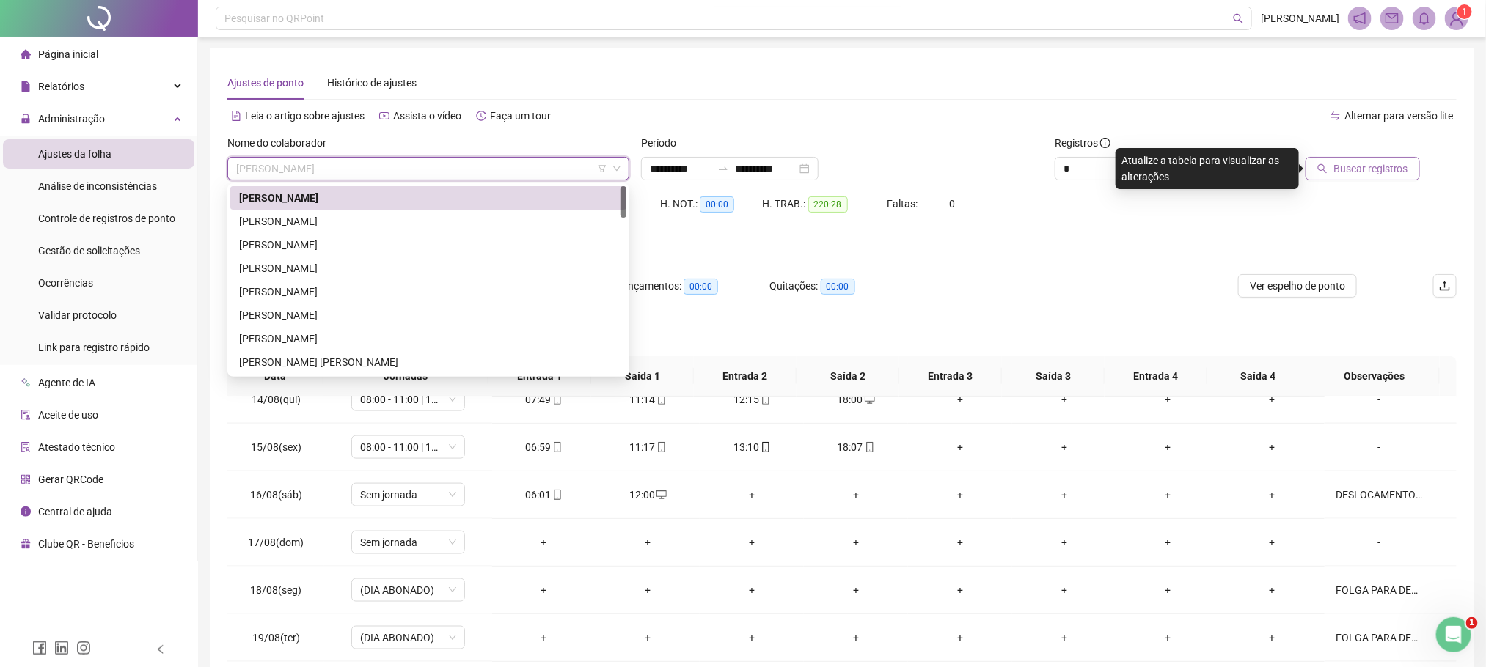
click at [1339, 163] on span "Buscar registros" at bounding box center [1370, 169] width 75 height 16
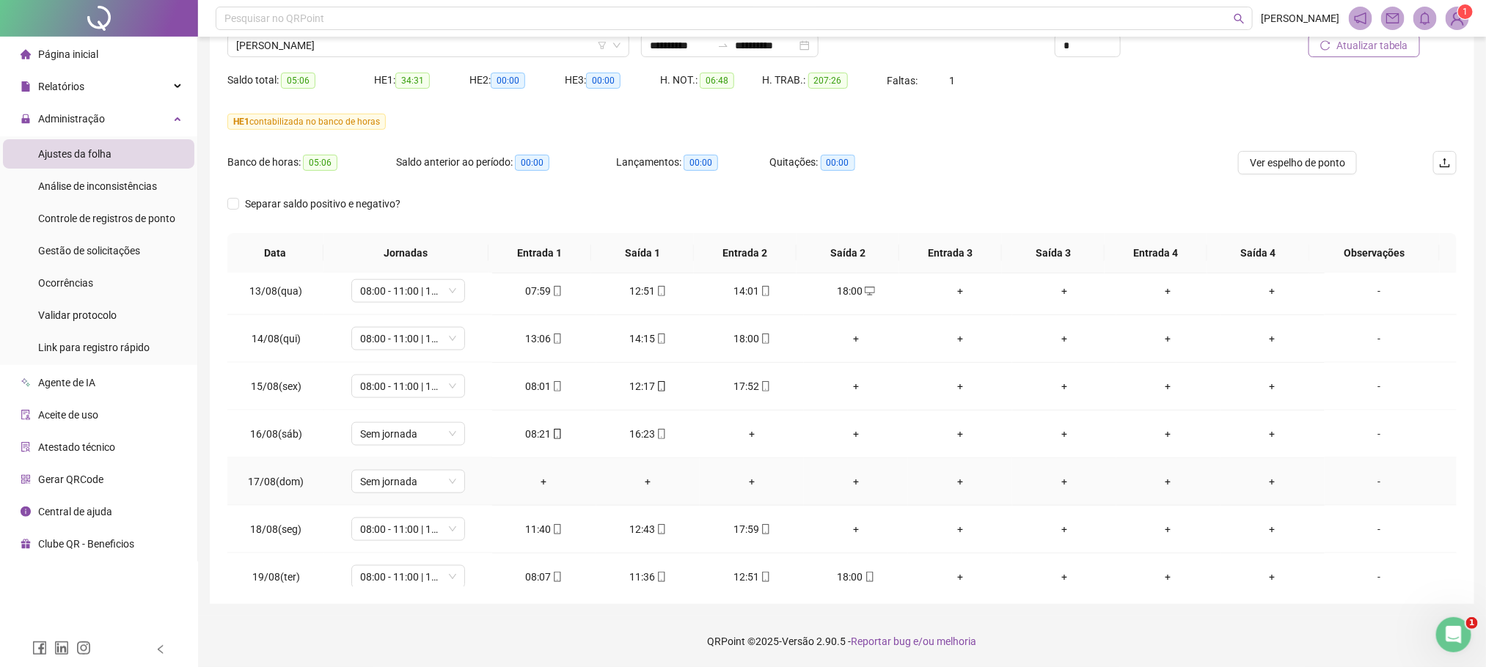
scroll to position [1065, 0]
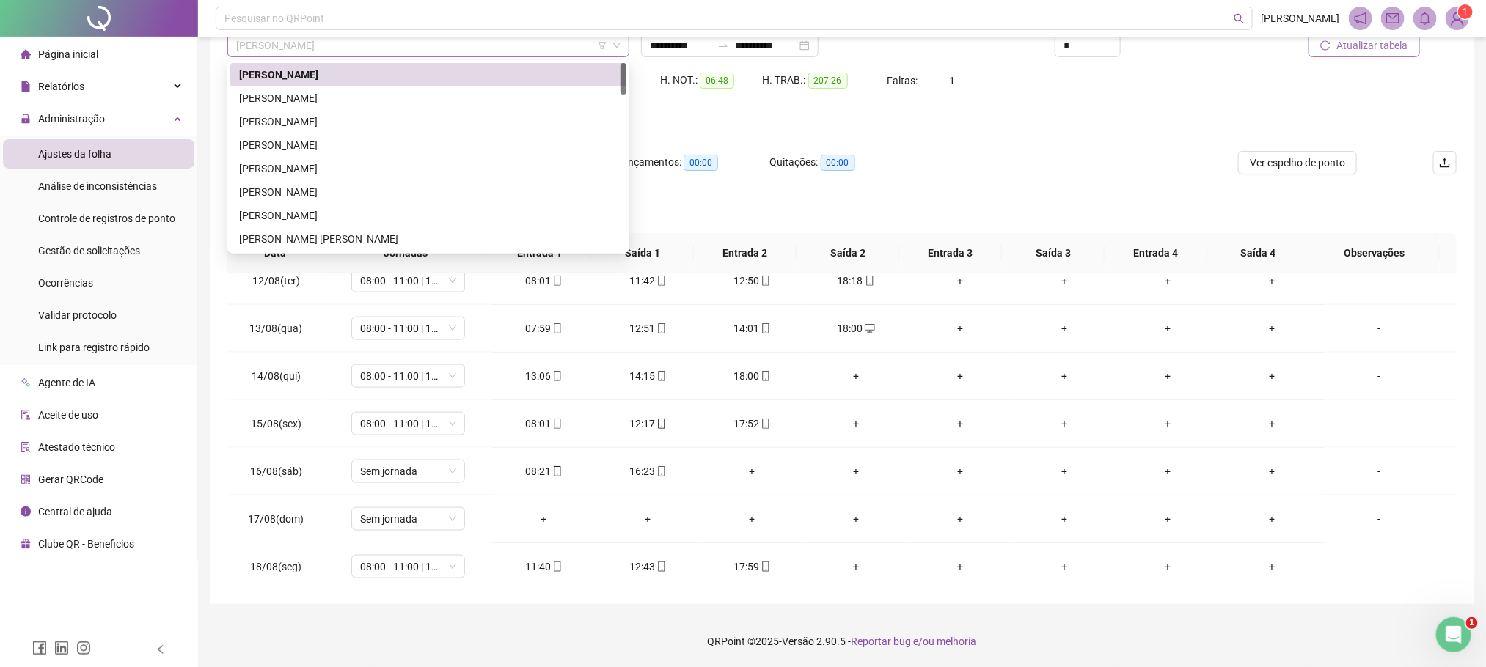
click at [346, 44] on span "[PERSON_NAME]" at bounding box center [428, 45] width 384 height 22
click at [300, 99] on div "[PERSON_NAME]" at bounding box center [428, 98] width 378 height 16
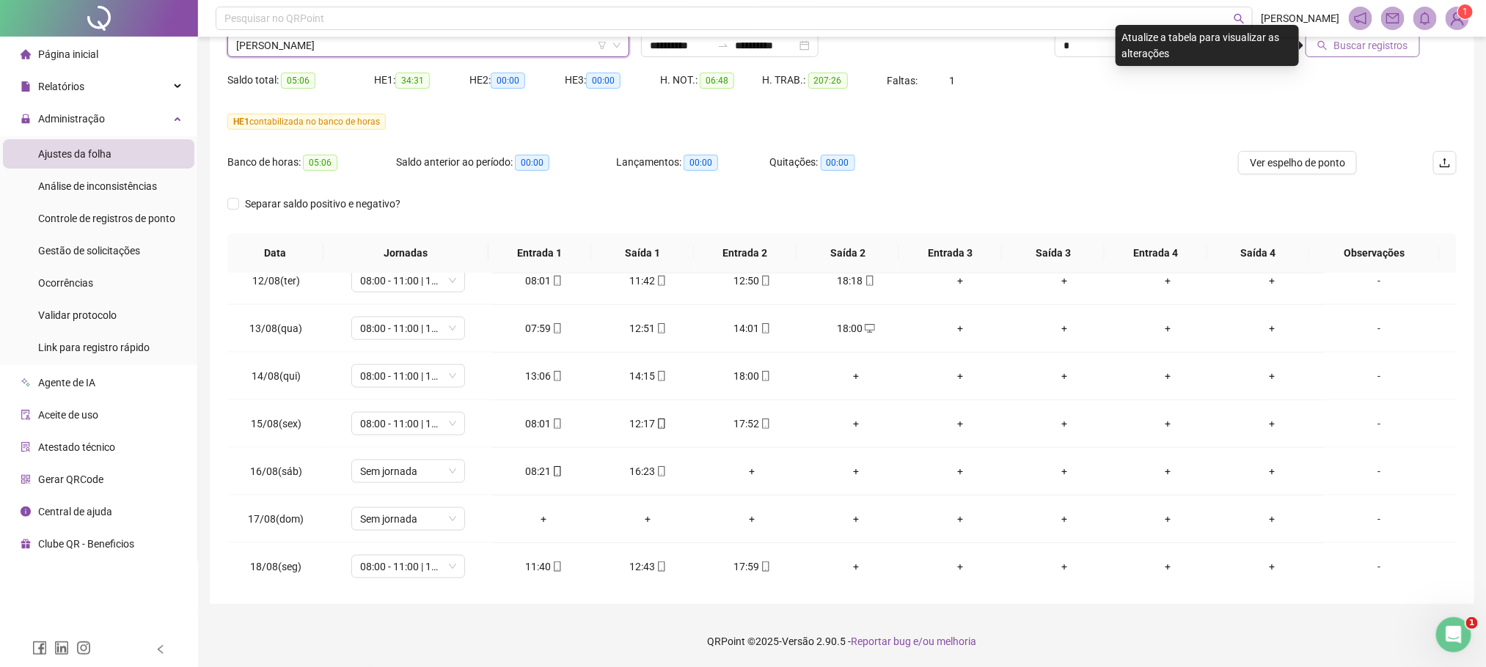
click at [1349, 51] on span "Buscar registros" at bounding box center [1370, 45] width 75 height 16
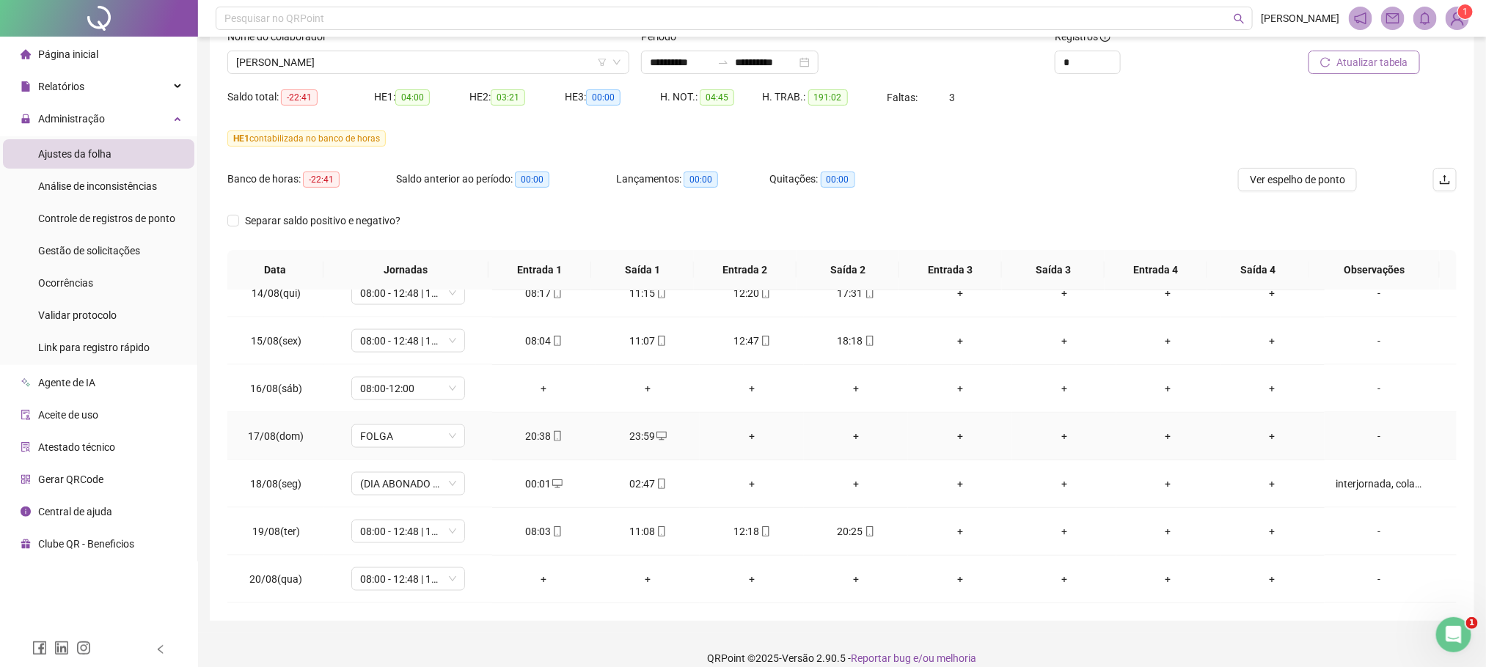
scroll to position [123, 0]
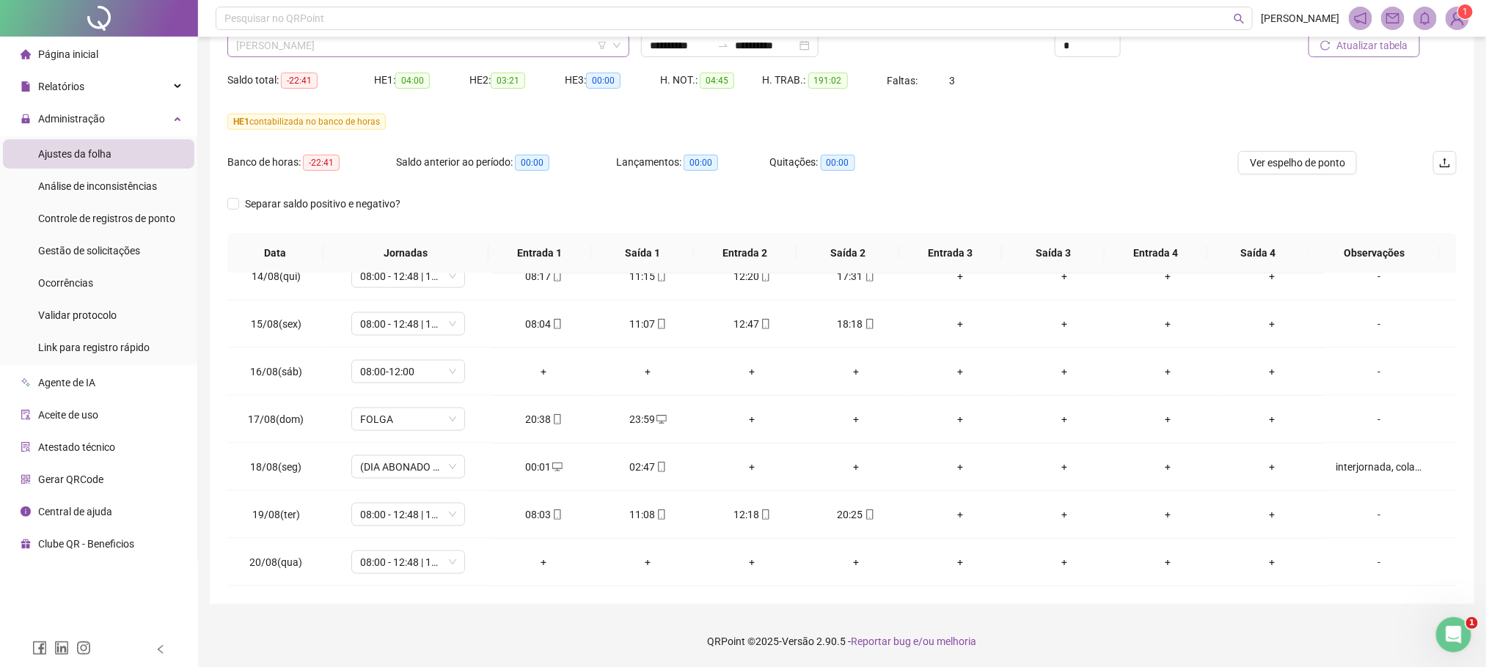
click at [312, 51] on span "[PERSON_NAME]" at bounding box center [428, 45] width 384 height 22
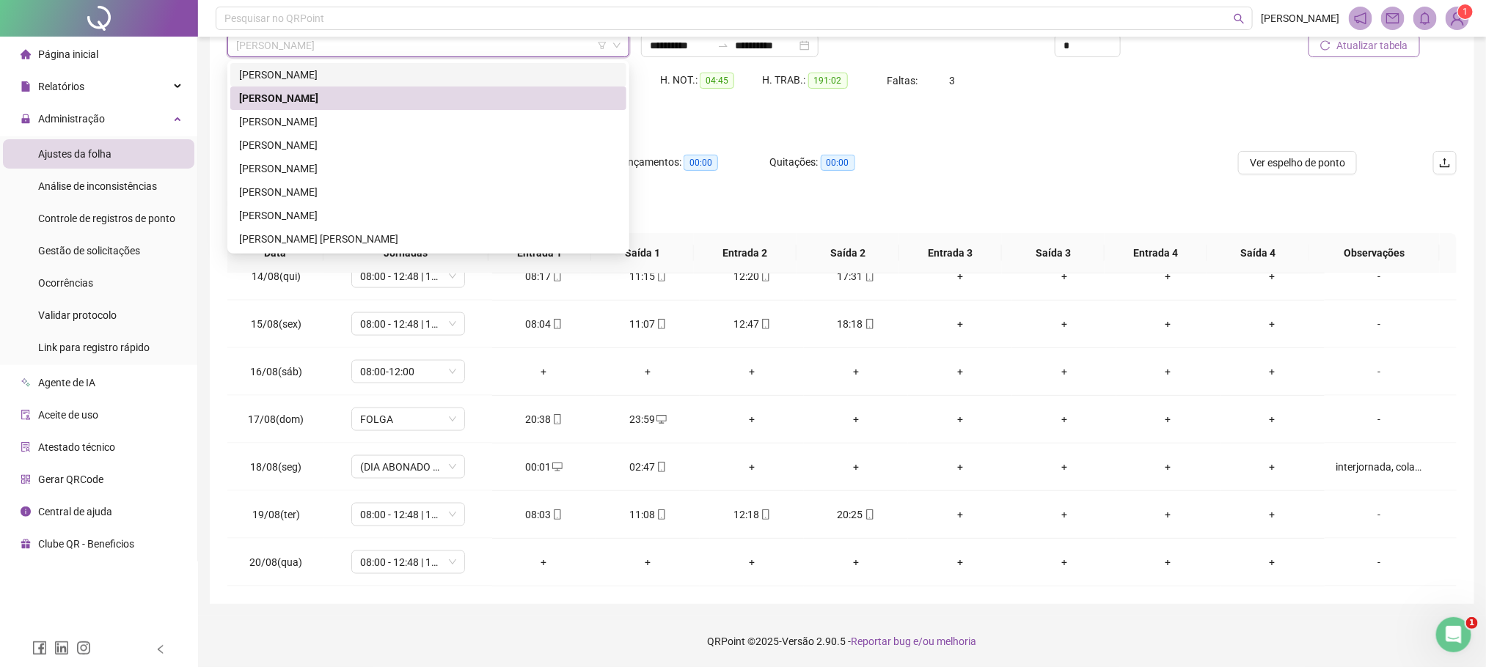
click at [326, 77] on div "[PERSON_NAME]" at bounding box center [428, 75] width 378 height 16
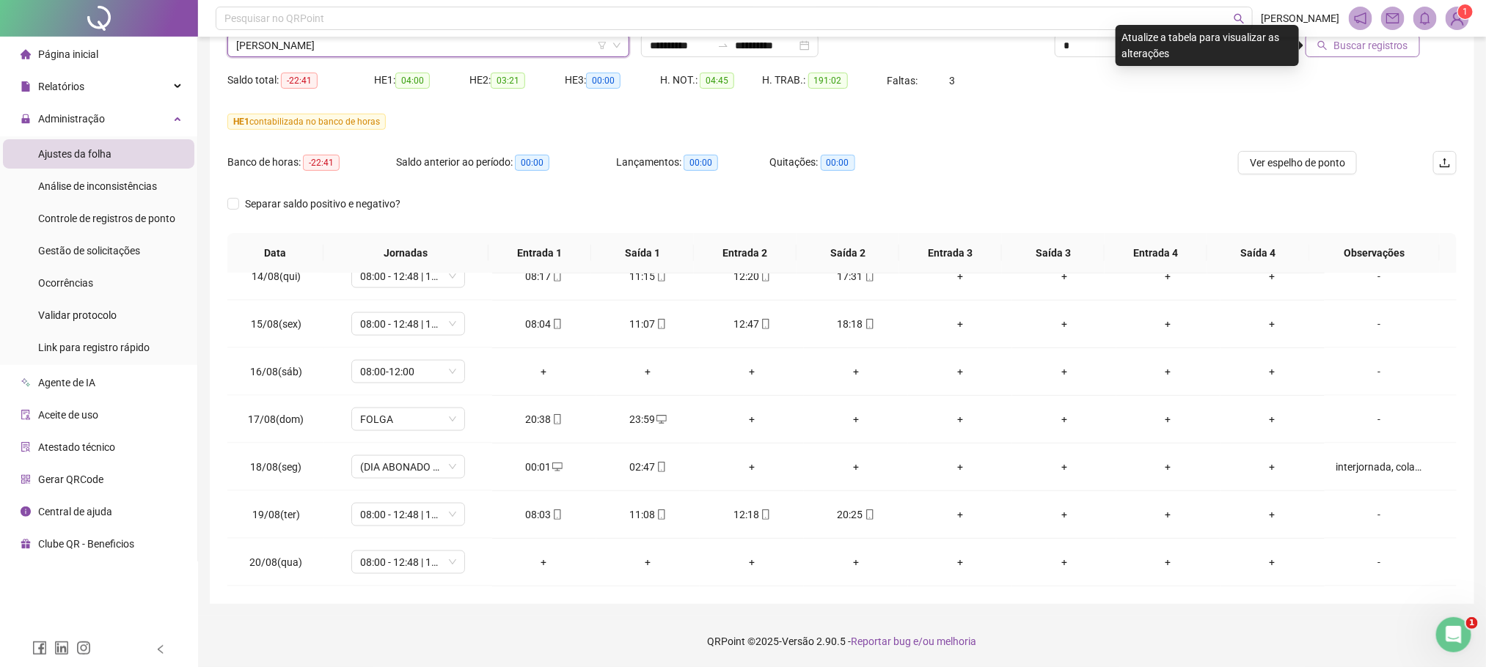
click at [1391, 40] on span "Buscar registros" at bounding box center [1370, 45] width 75 height 16
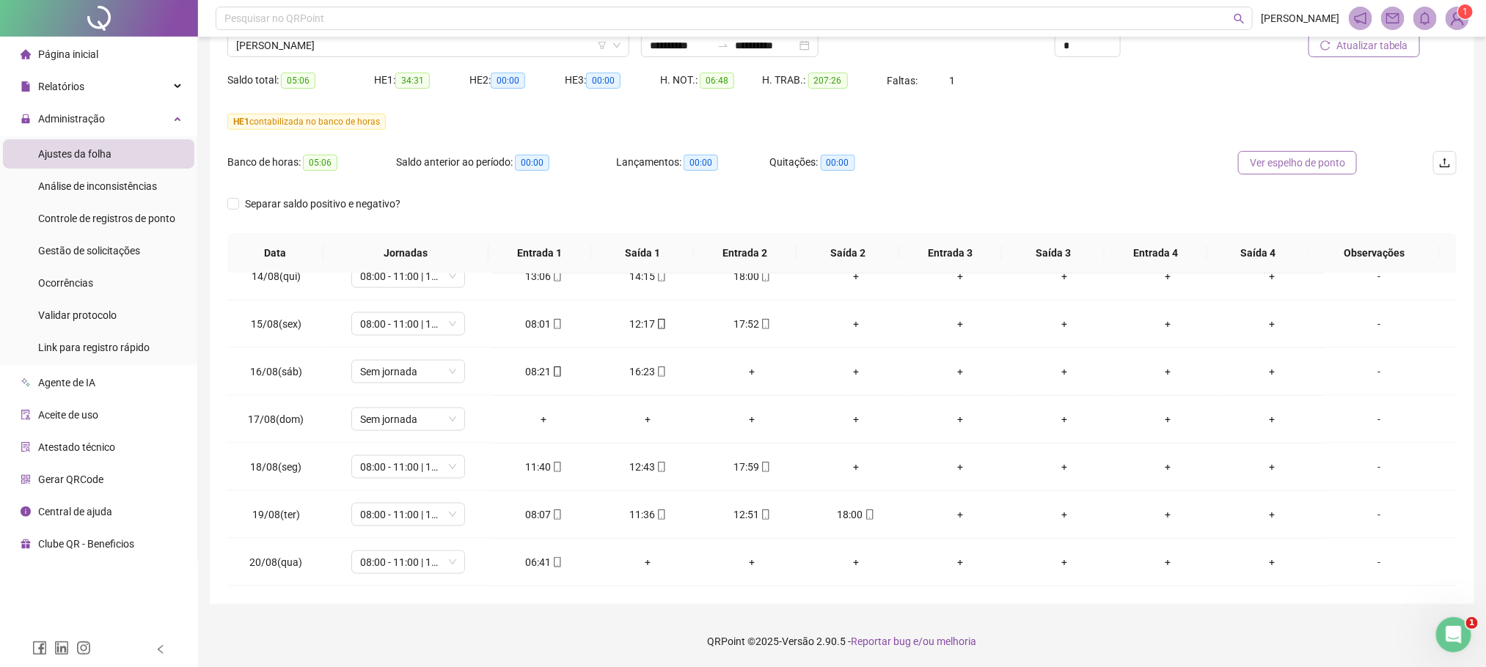
click at [1306, 161] on span "Ver espelho de ponto" at bounding box center [1297, 163] width 95 height 16
click at [260, 45] on span "[PERSON_NAME]" at bounding box center [428, 45] width 384 height 22
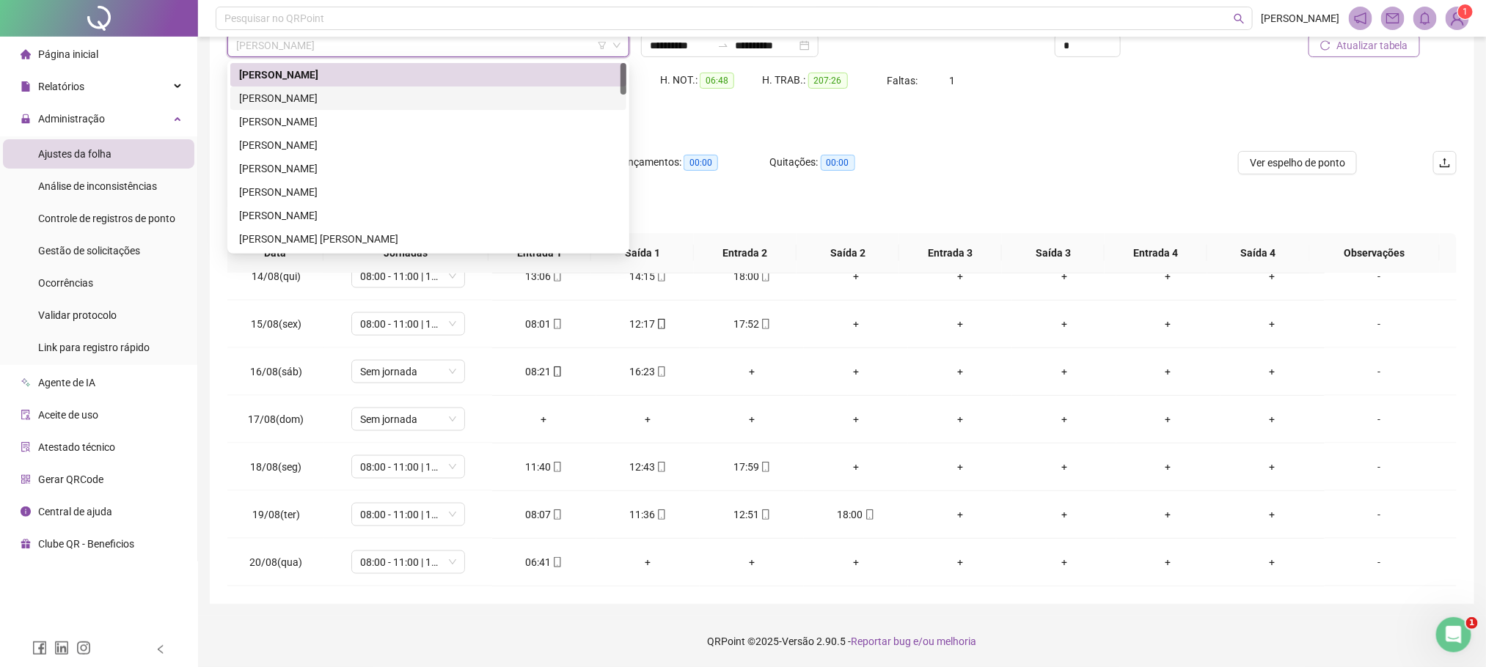
click at [282, 100] on div "[PERSON_NAME]" at bounding box center [428, 98] width 378 height 16
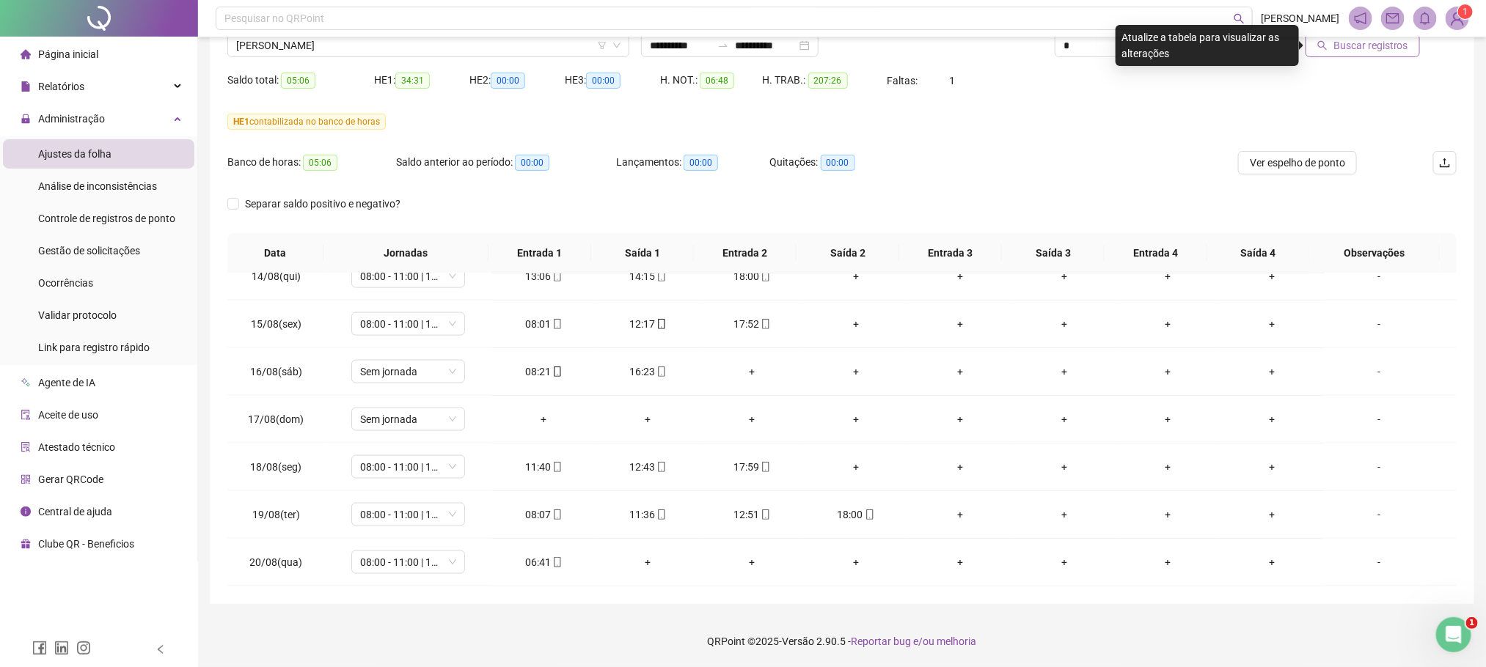
click at [1373, 44] on span "Buscar registros" at bounding box center [1370, 45] width 75 height 16
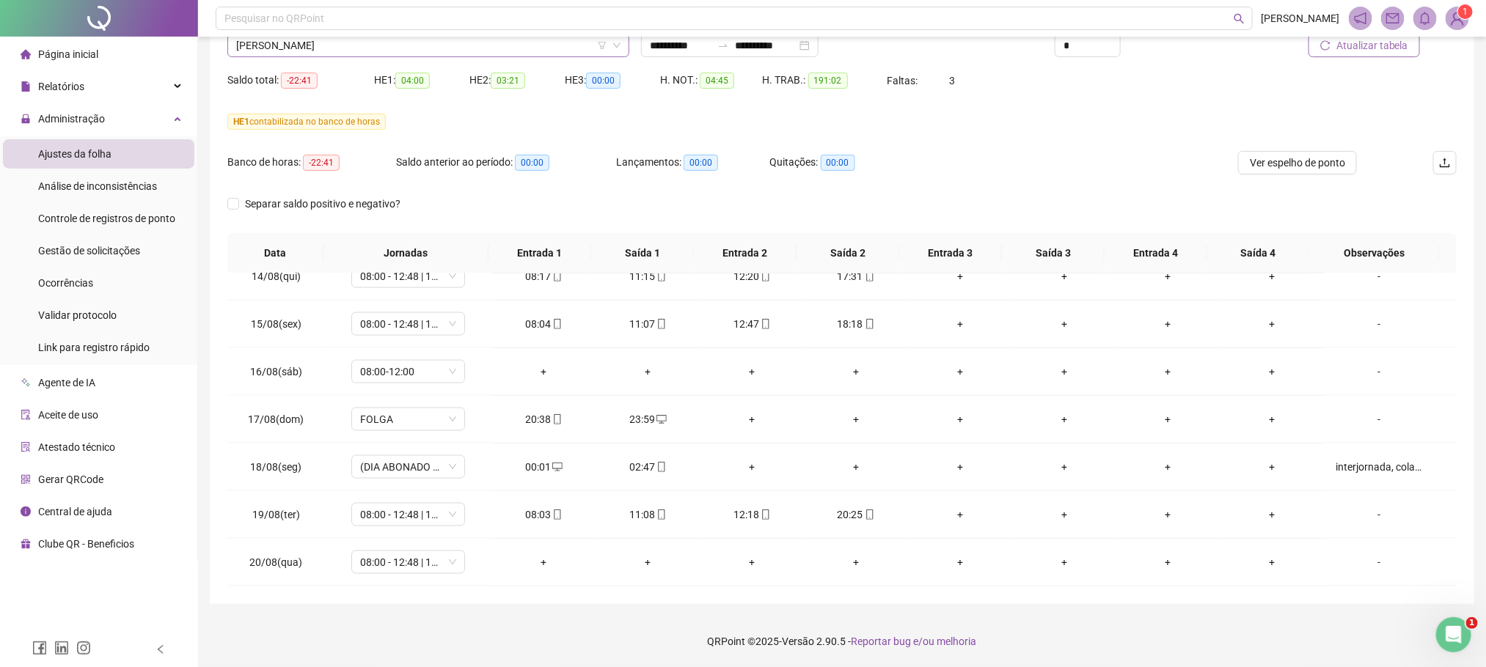
click at [344, 51] on span "[PERSON_NAME]" at bounding box center [428, 45] width 384 height 22
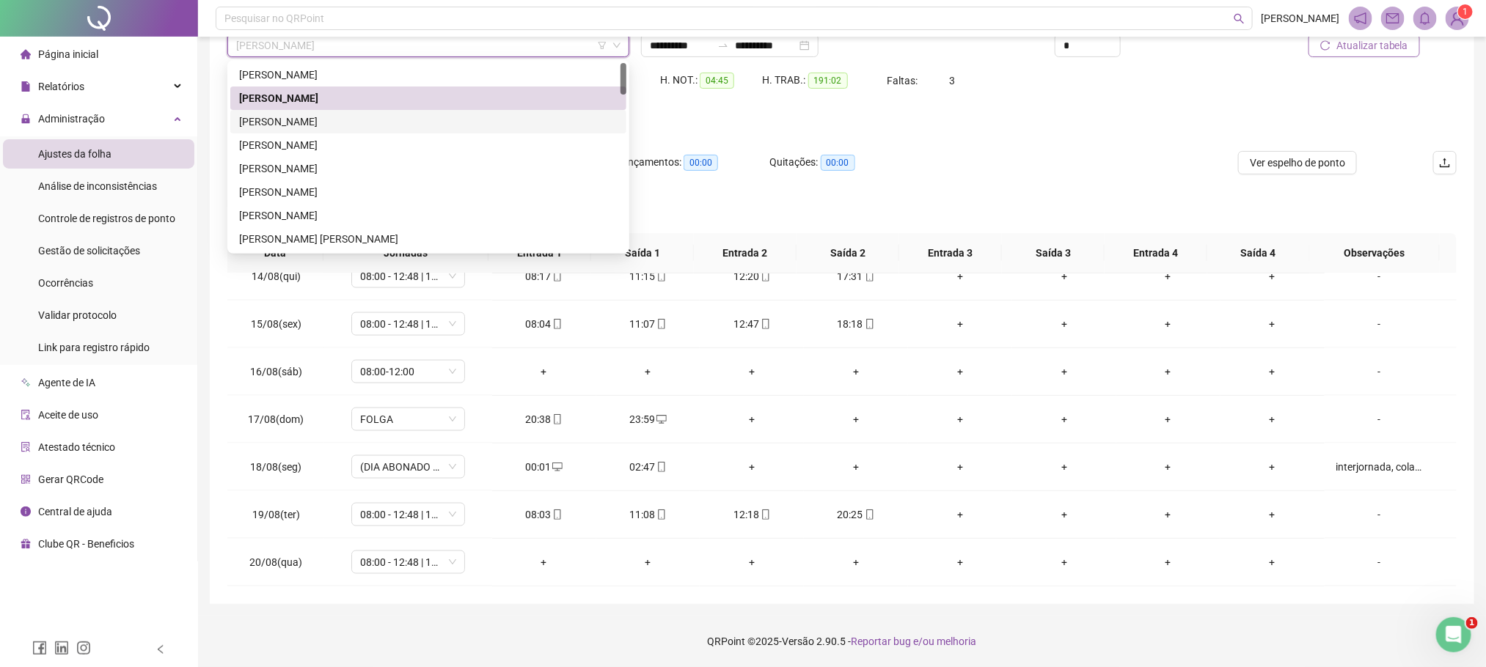
click at [310, 124] on div "[PERSON_NAME]" at bounding box center [428, 122] width 378 height 16
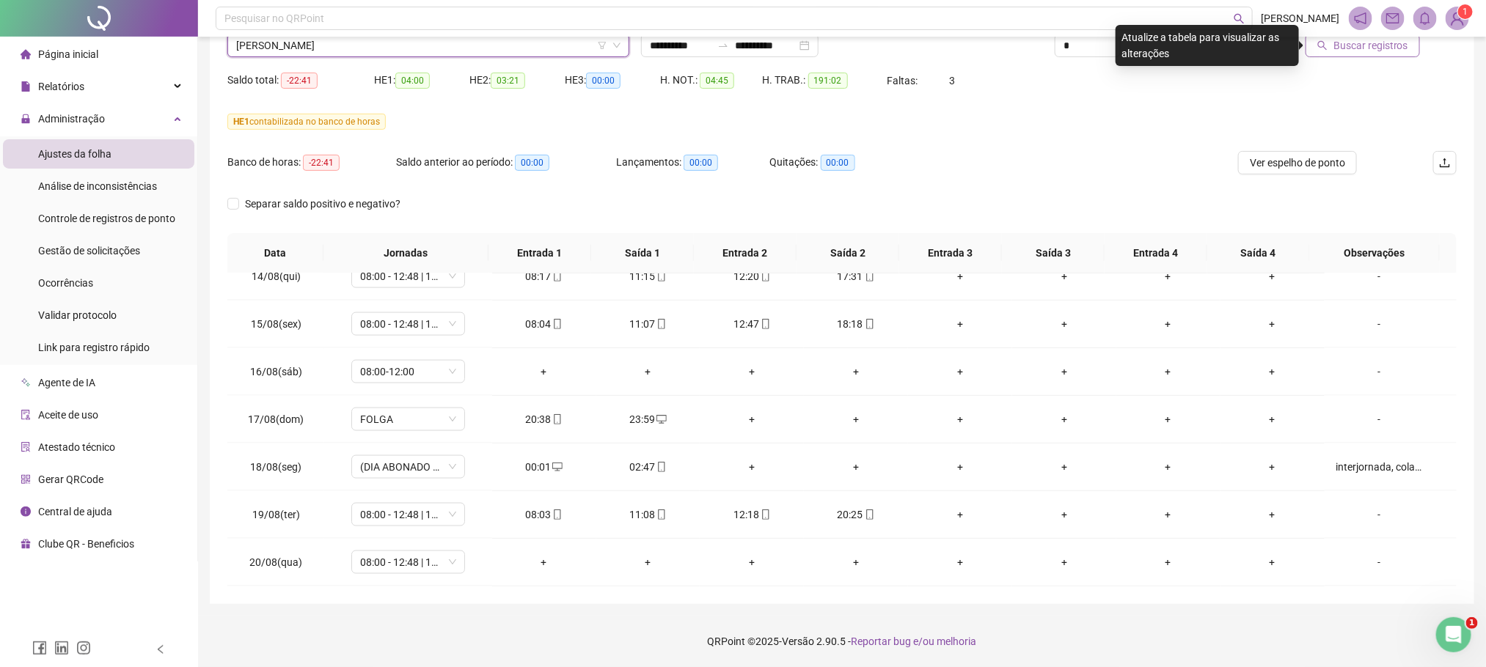
click at [1399, 44] on span "Buscar registros" at bounding box center [1370, 45] width 75 height 16
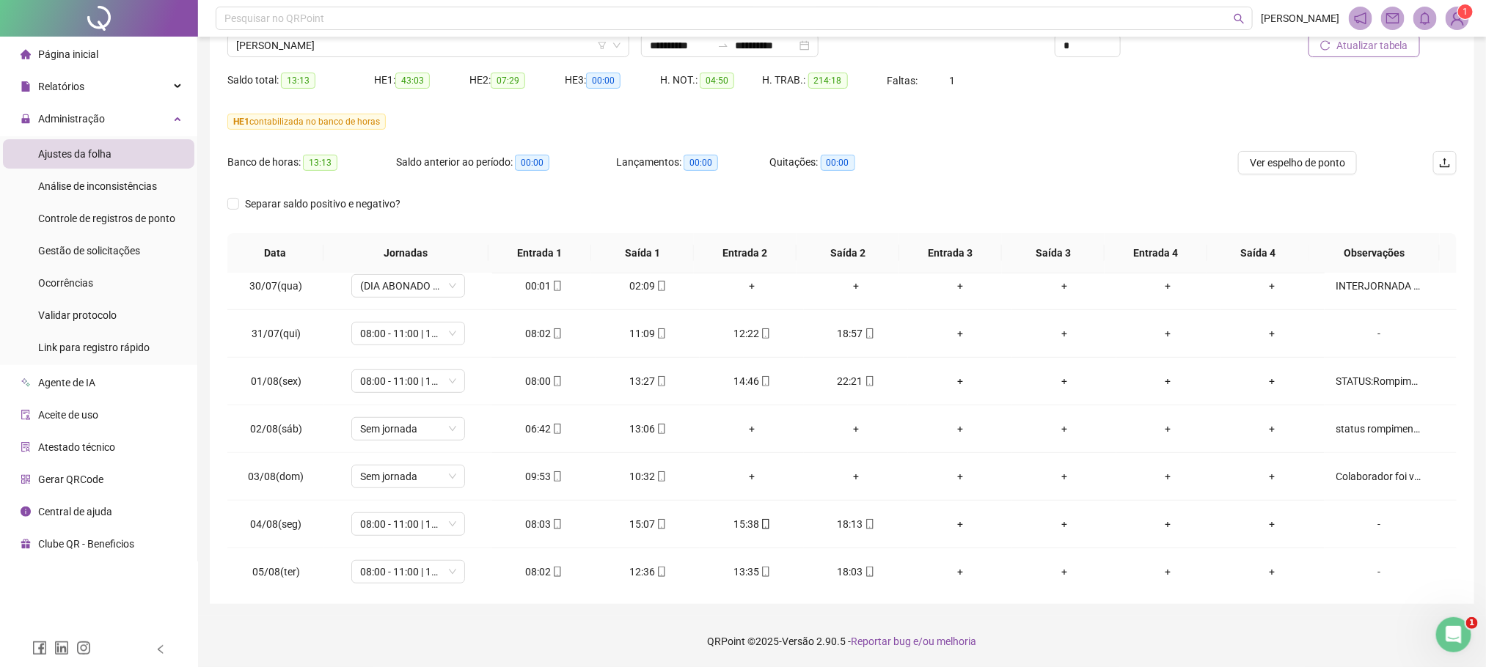
scroll to position [0, 0]
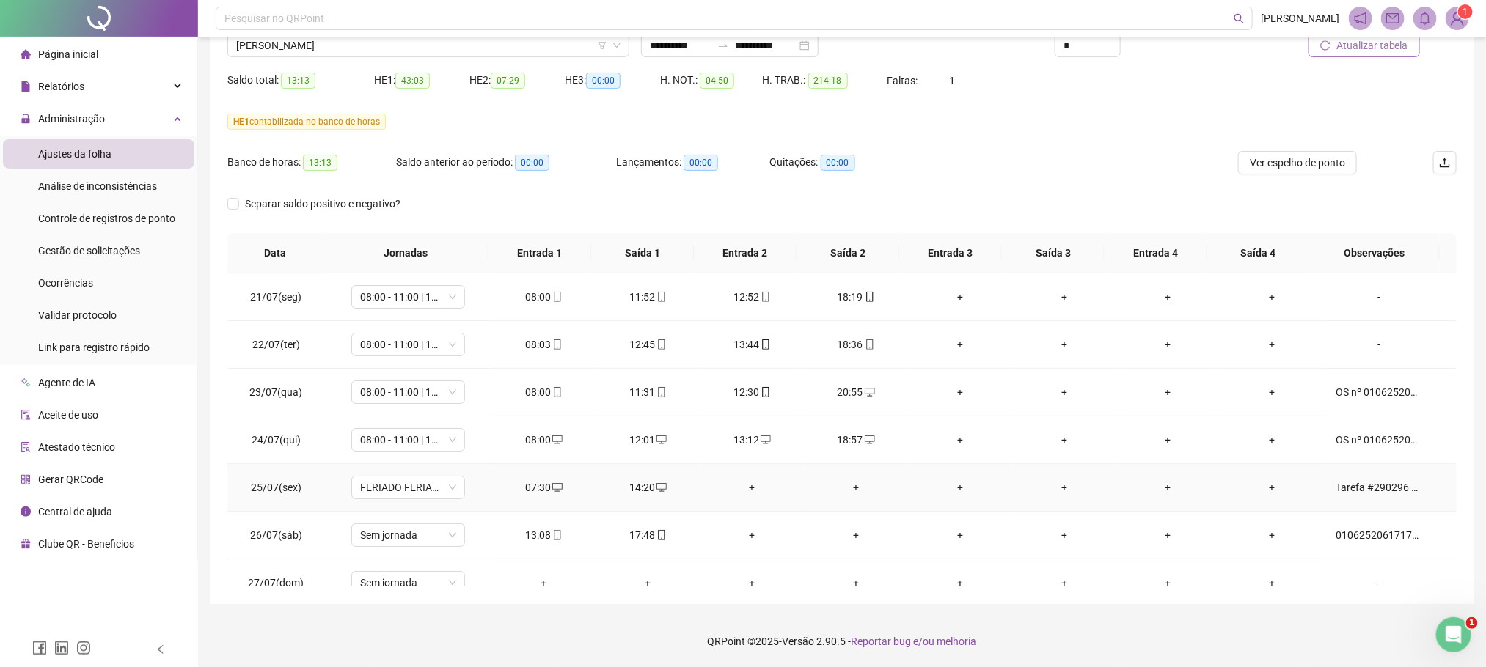
click at [1336, 496] on div "Tarefa #290296 manutenção AR- Condicionado Guapirama" at bounding box center [1379, 488] width 87 height 16
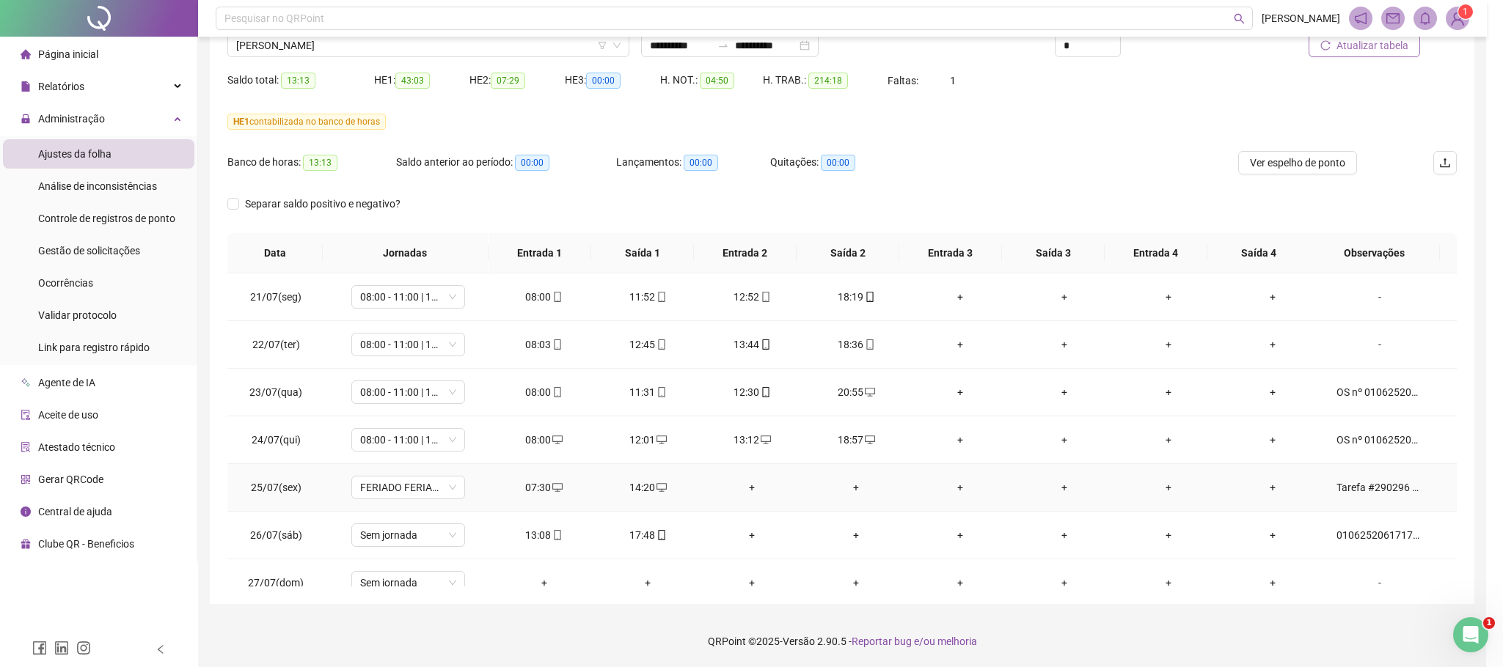
type textarea "**********"
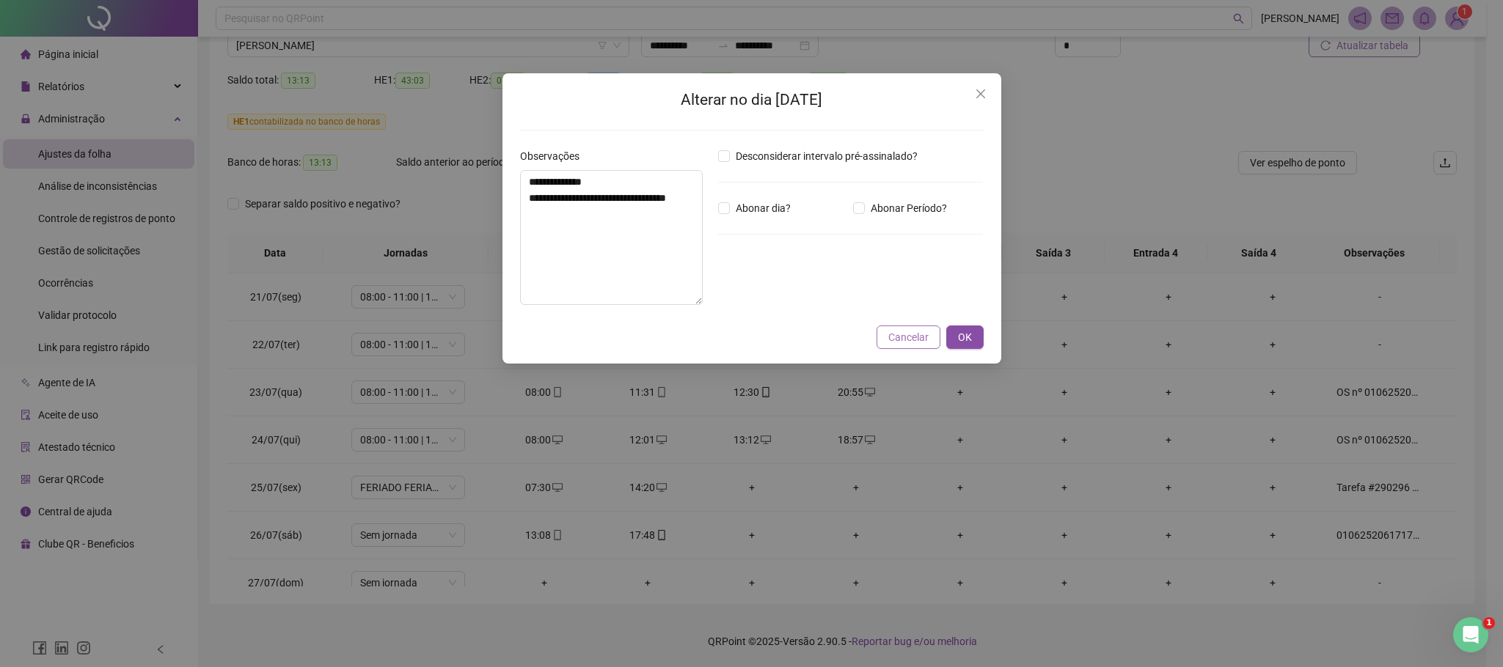
click at [898, 343] on span "Cancelar" at bounding box center [908, 337] width 40 height 16
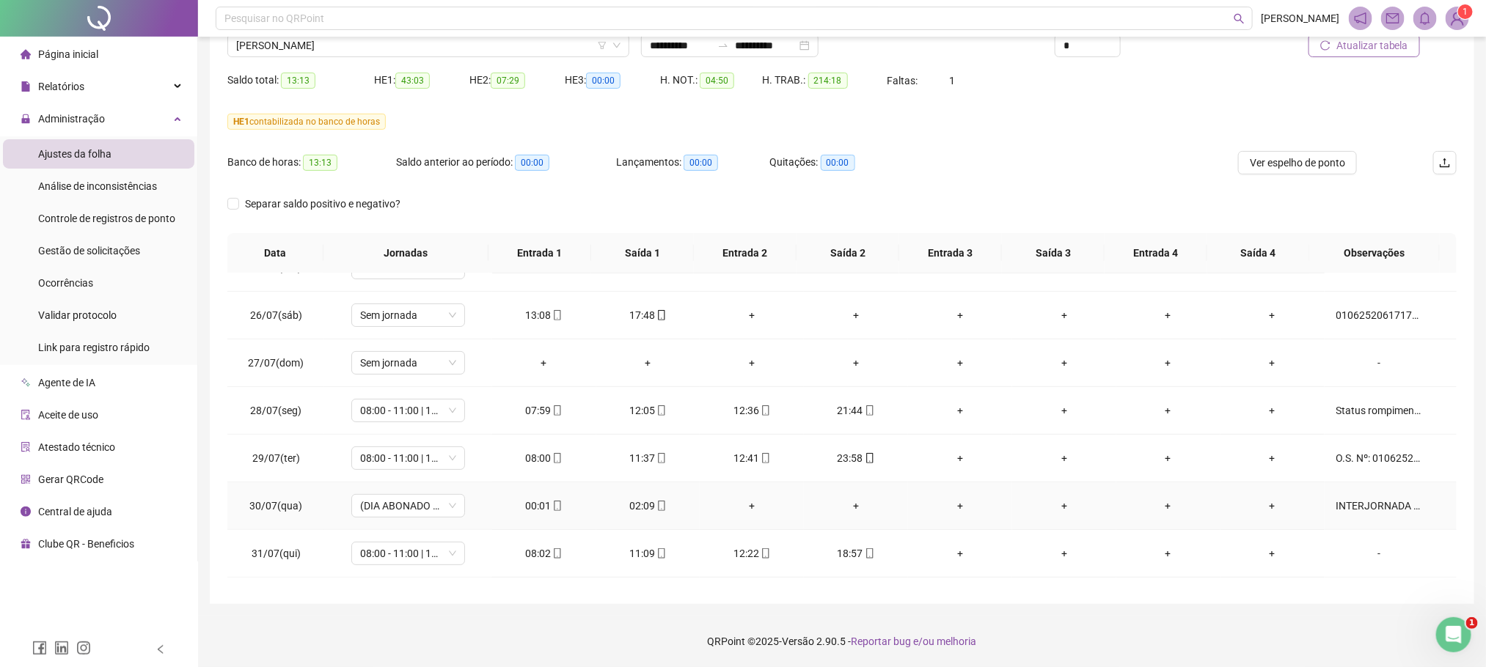
scroll to position [330, 0]
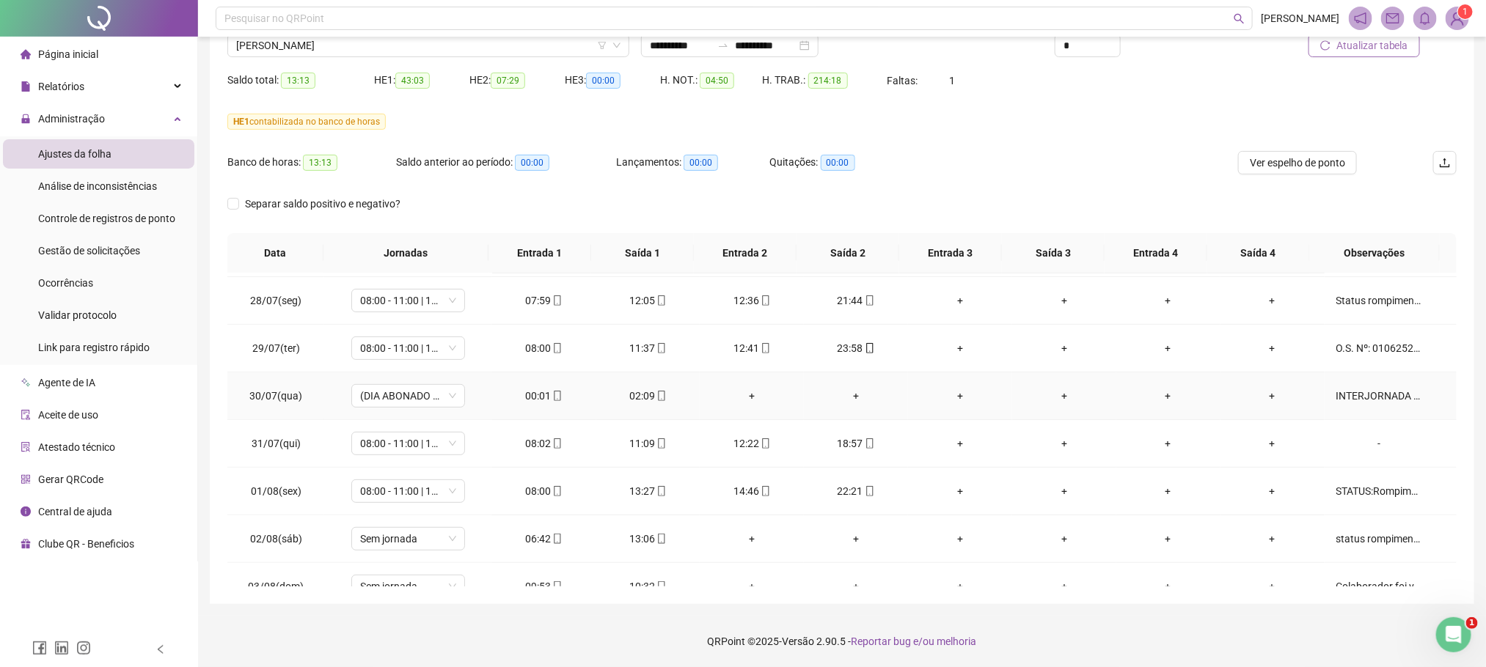
click at [1356, 396] on div "INTERJORNADA O.S. Nº: 010625210173256992 Falha: Rompimento FTTH Região: [GEOGRA…" at bounding box center [1379, 396] width 87 height 16
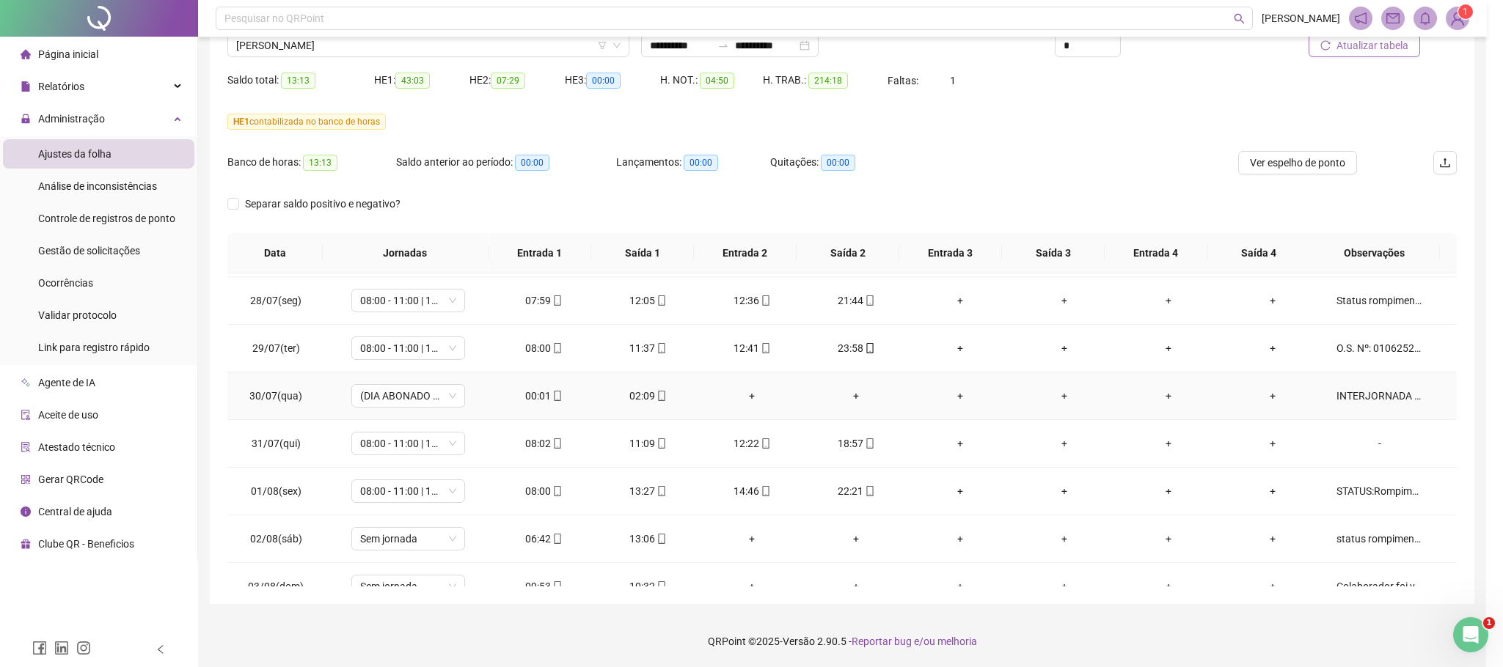
type textarea "**********"
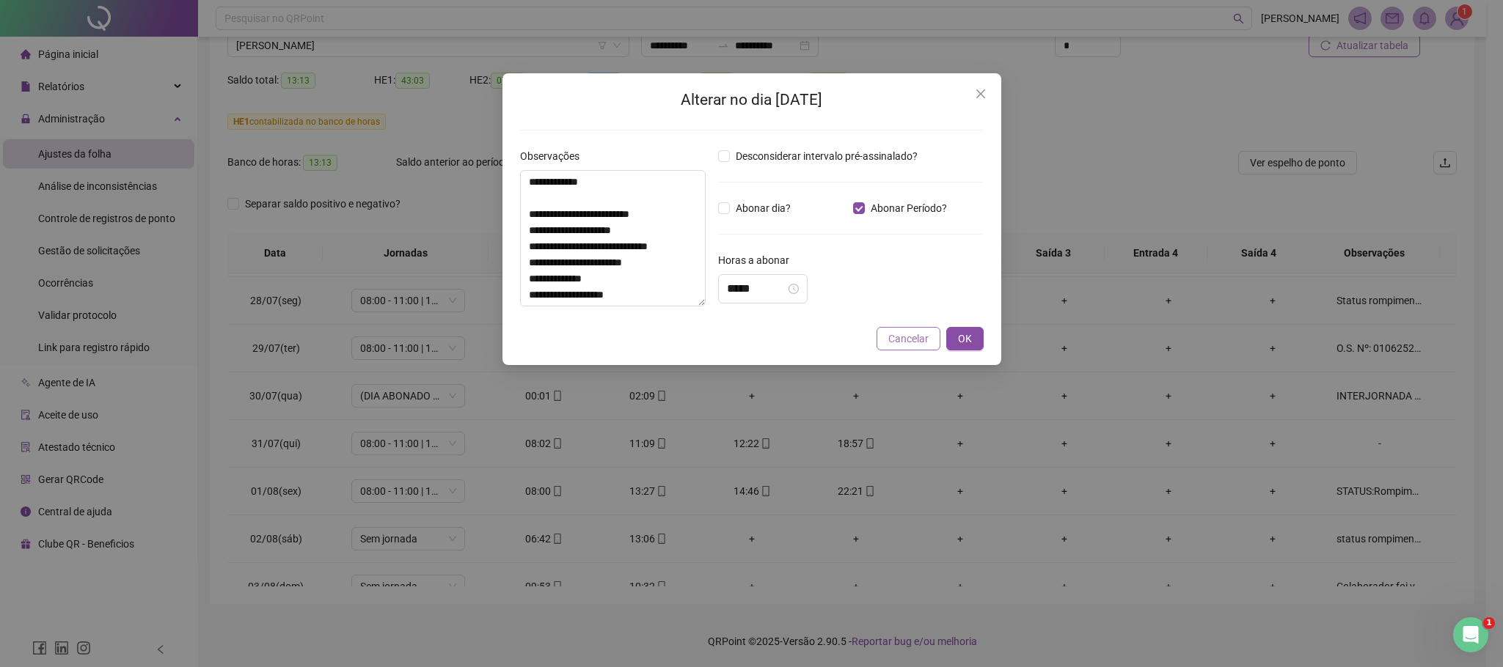
click at [907, 342] on span "Cancelar" at bounding box center [908, 339] width 40 height 16
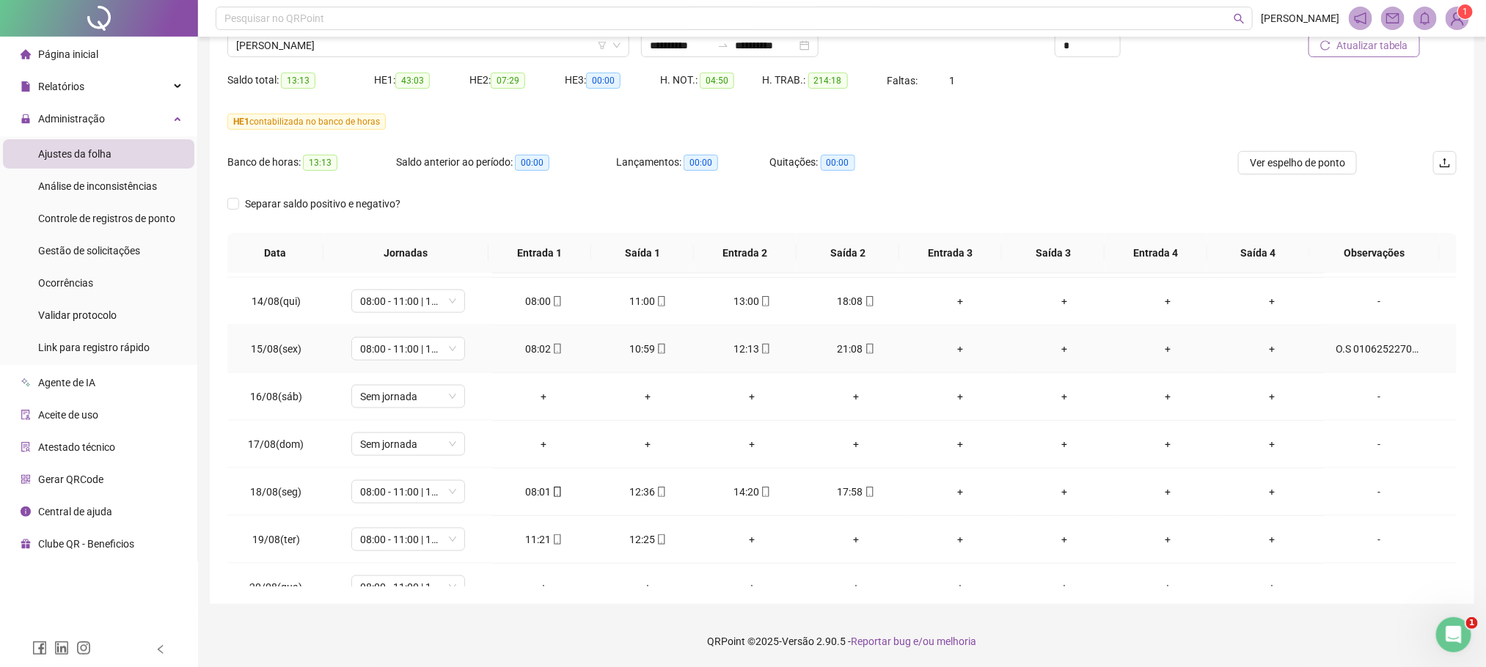
scroll to position [1175, 0]
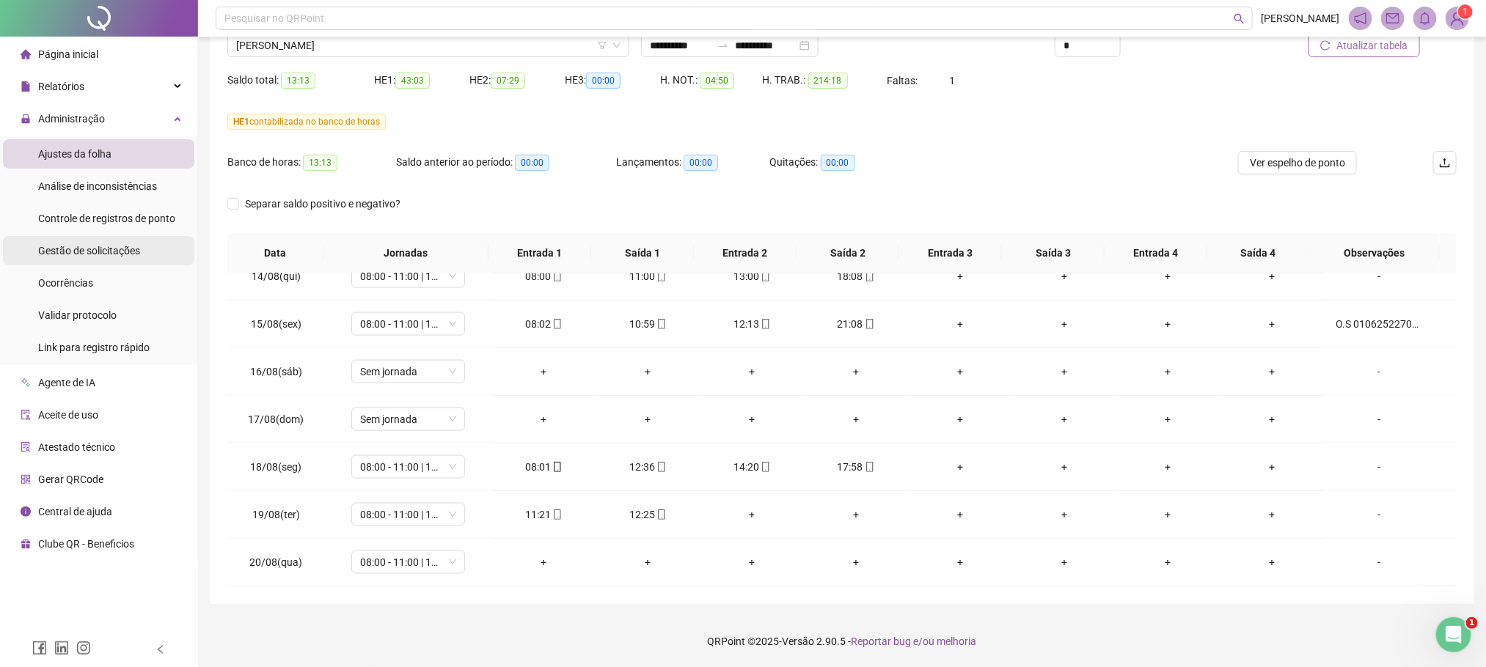
click at [126, 246] on span "Gestão de solicitações" at bounding box center [89, 251] width 102 height 12
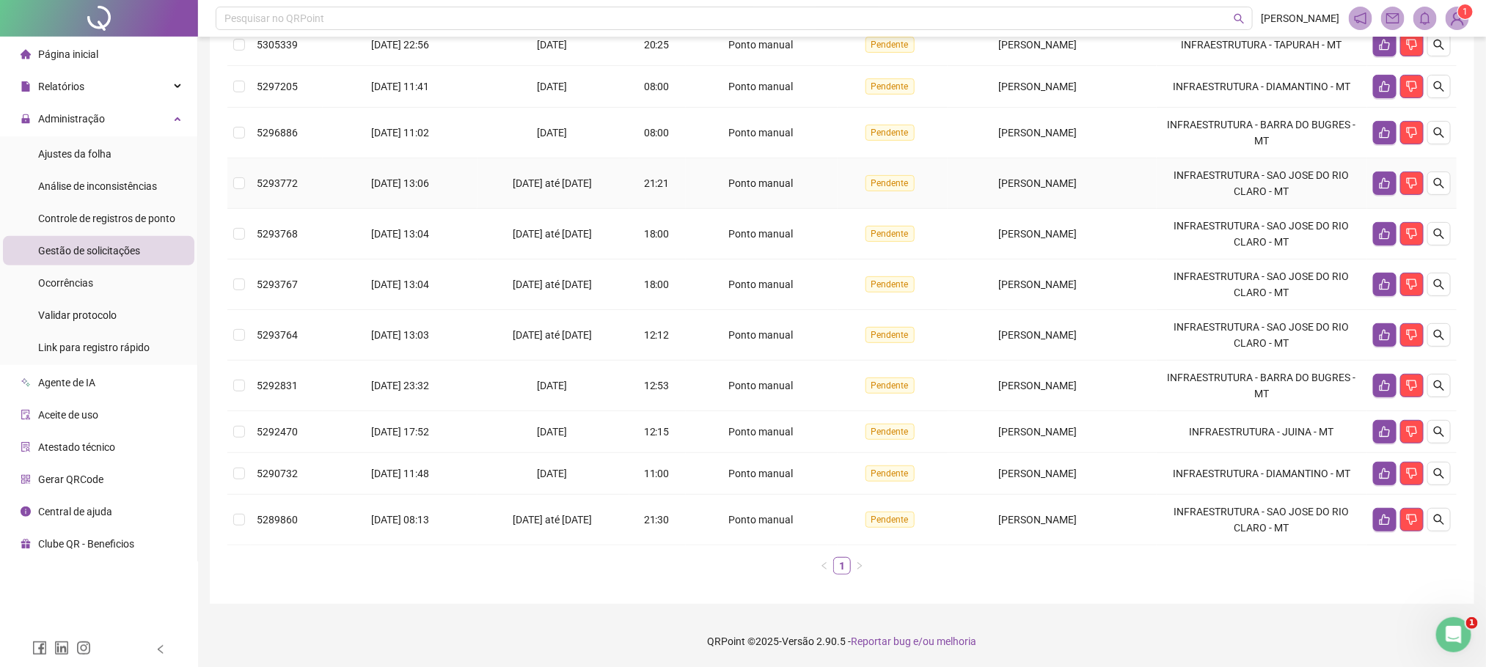
scroll to position [214, 0]
click at [1384, 484] on button "button" at bounding box center [1384, 473] width 23 height 23
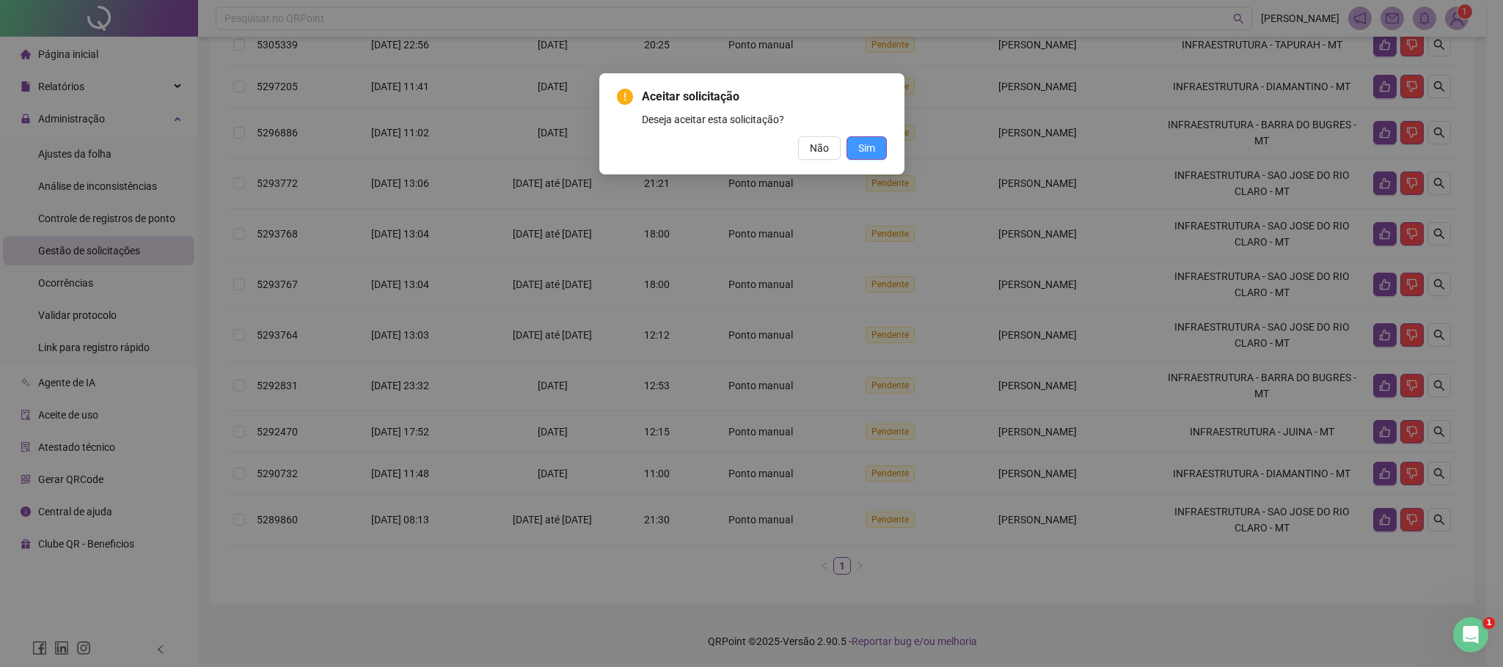
click at [865, 143] on span "Sim" at bounding box center [866, 148] width 17 height 16
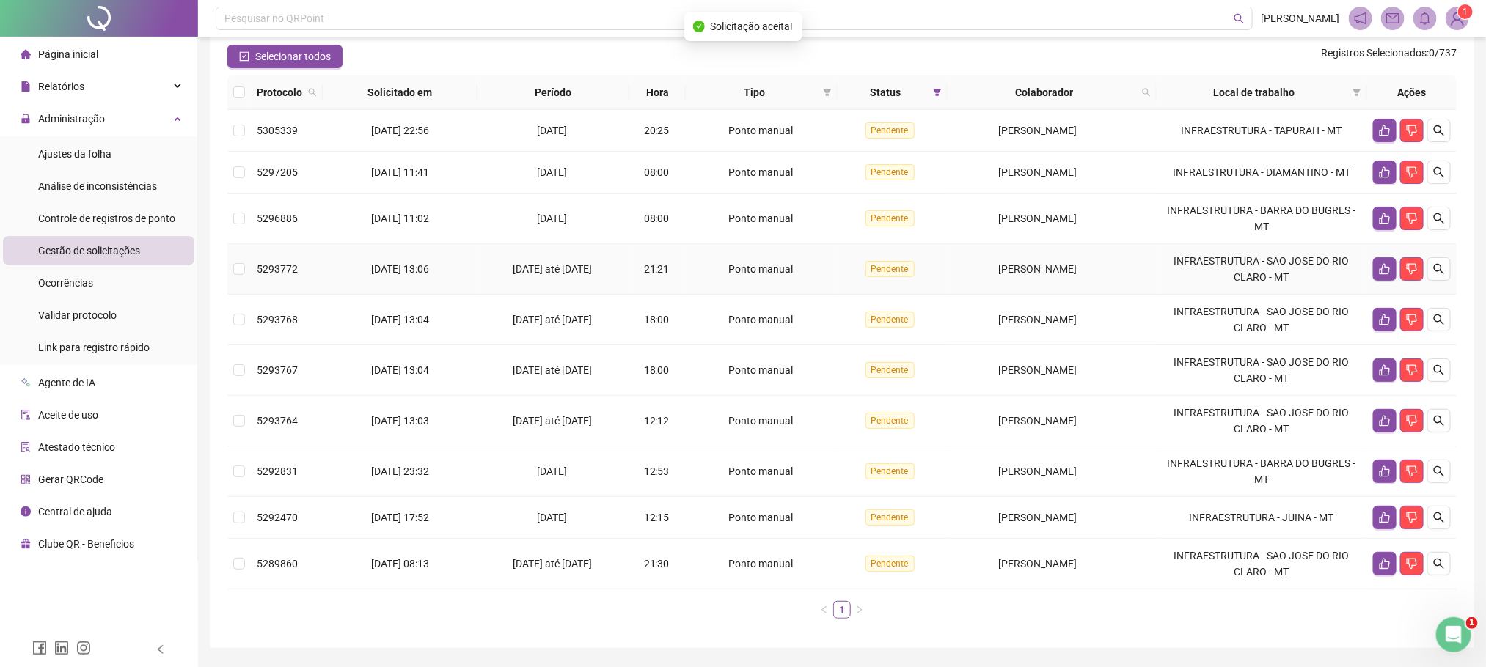
scroll to position [62, 0]
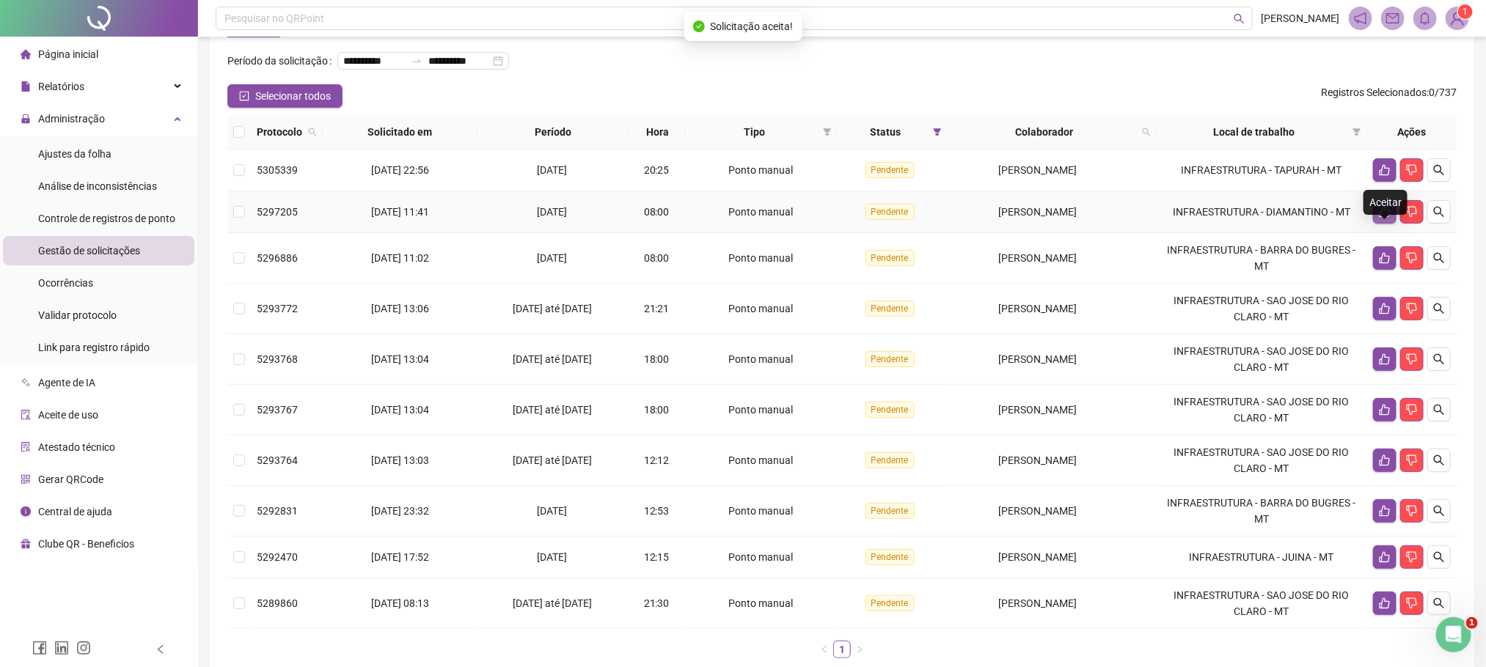
click at [1384, 224] on button "button" at bounding box center [1384, 211] width 23 height 23
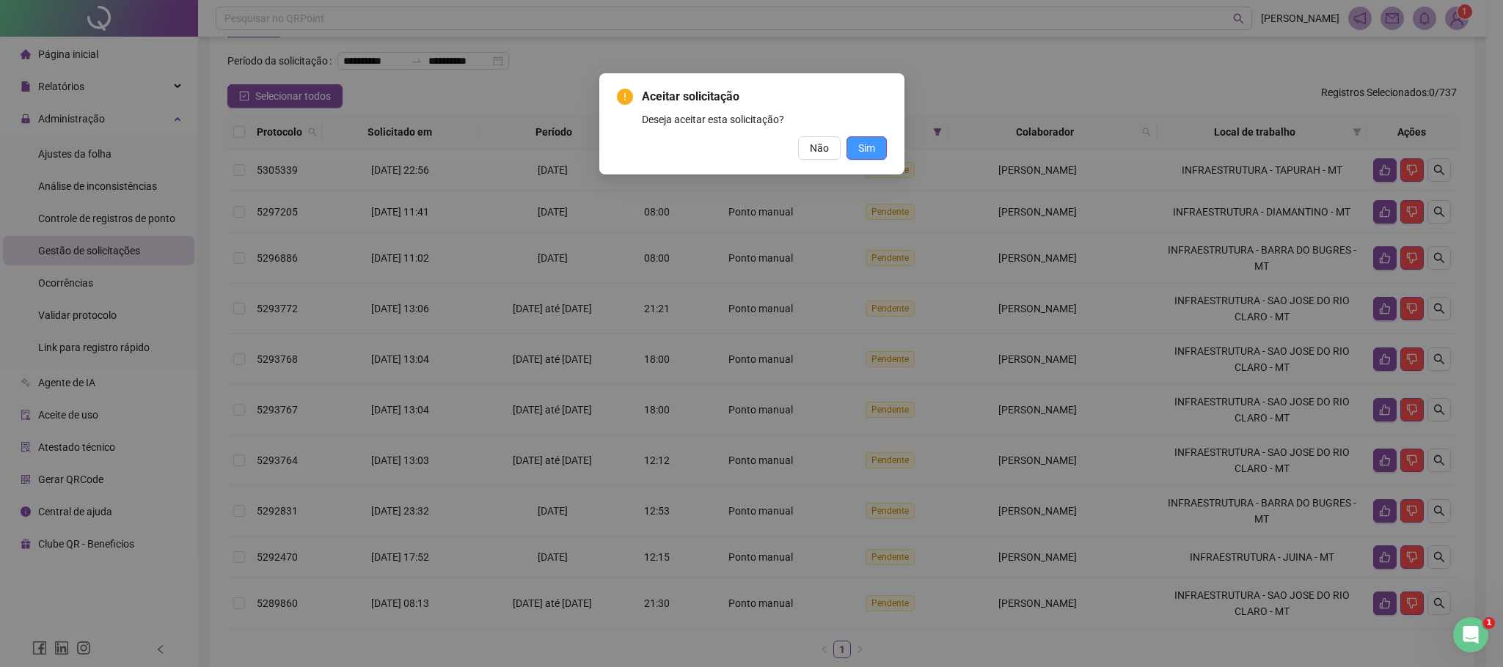
click at [858, 137] on button "Sim" at bounding box center [866, 147] width 40 height 23
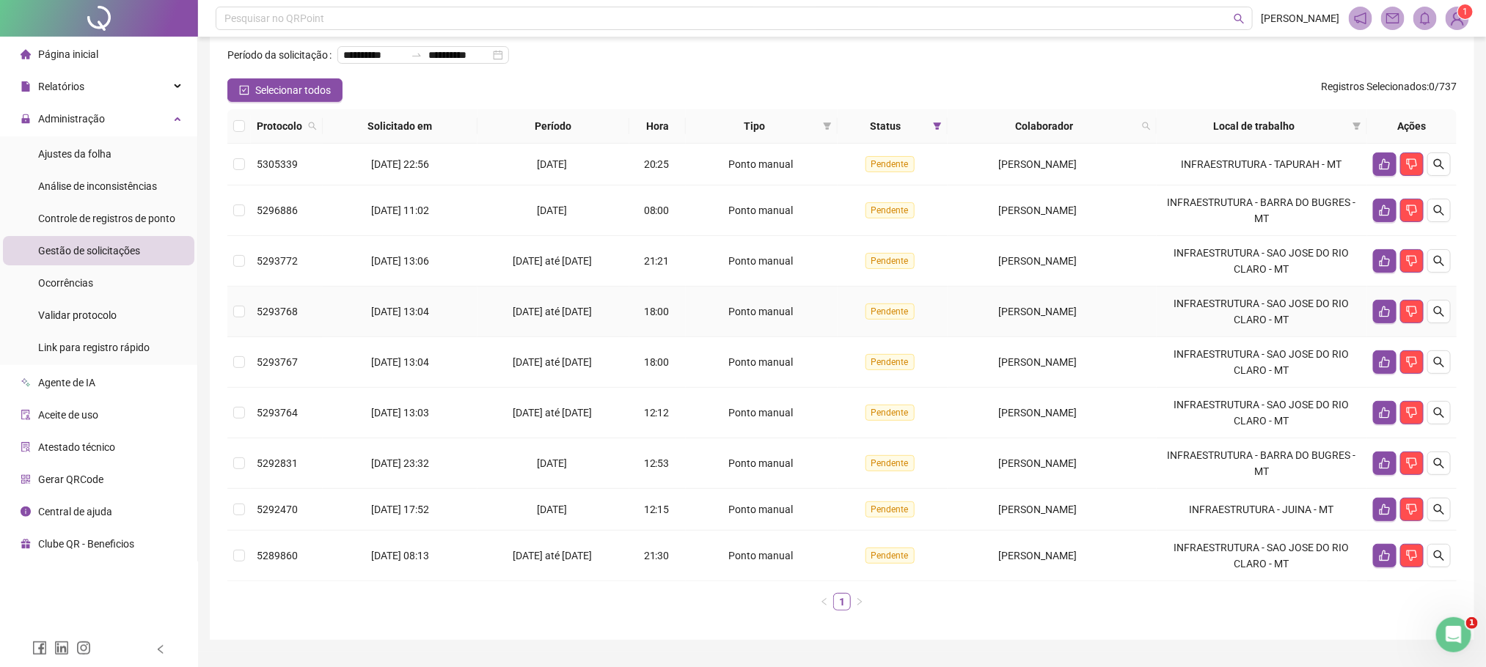
scroll to position [131, 0]
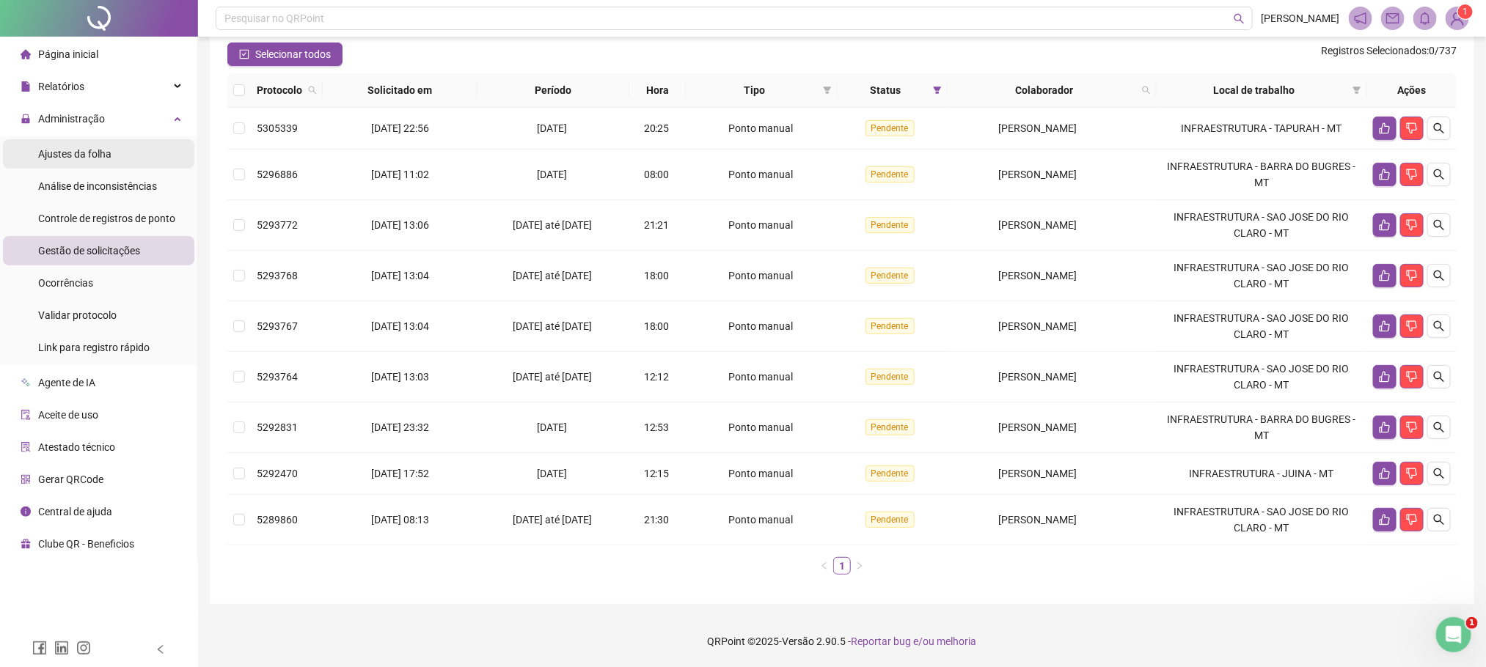
click at [73, 143] on div "Ajustes da folha" at bounding box center [74, 153] width 73 height 29
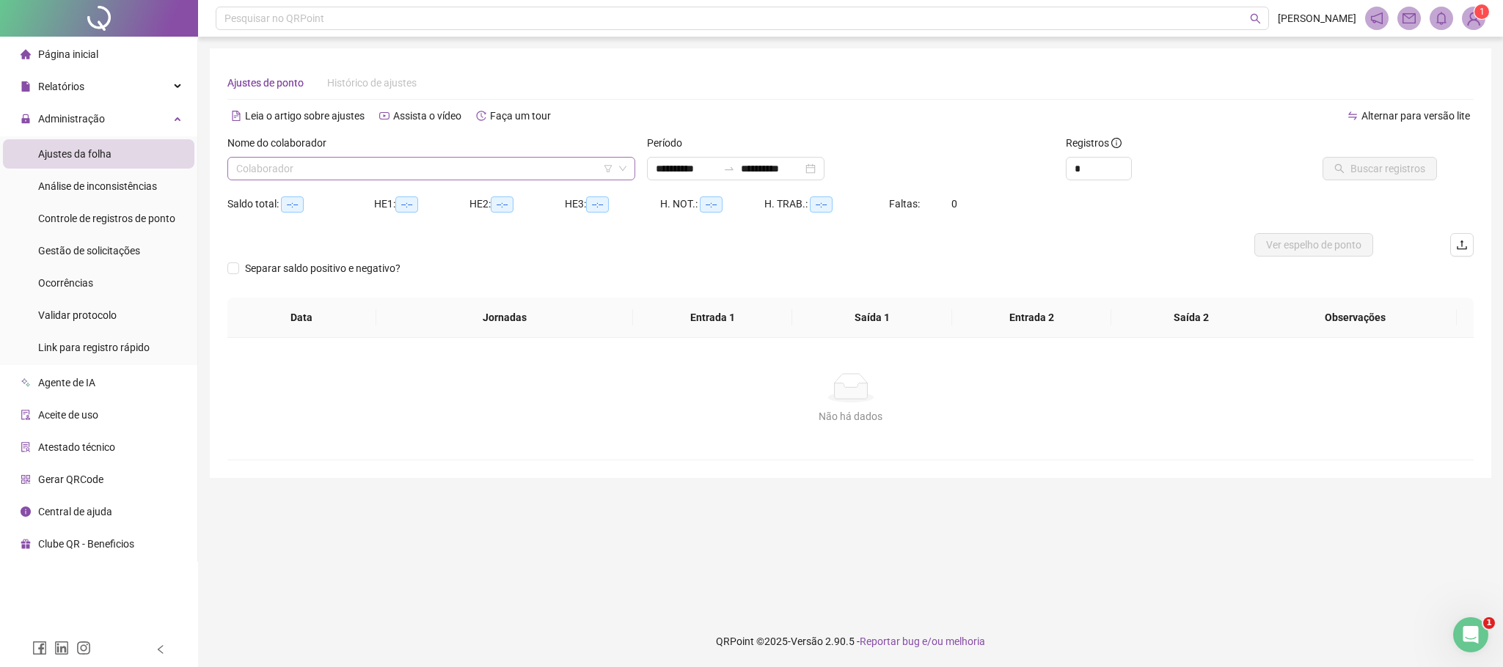
type input "**********"
click at [112, 242] on div "Gestão de solicitações" at bounding box center [89, 250] width 102 height 29
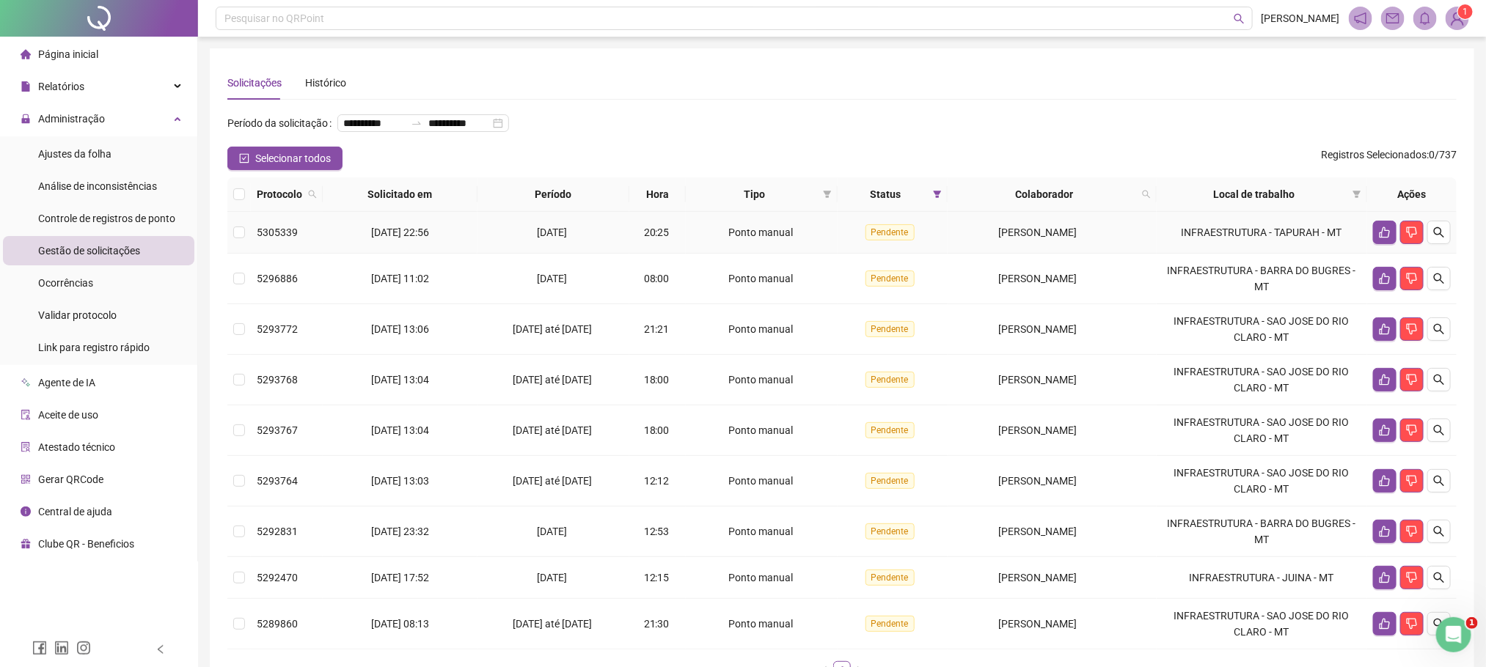
scroll to position [110, 0]
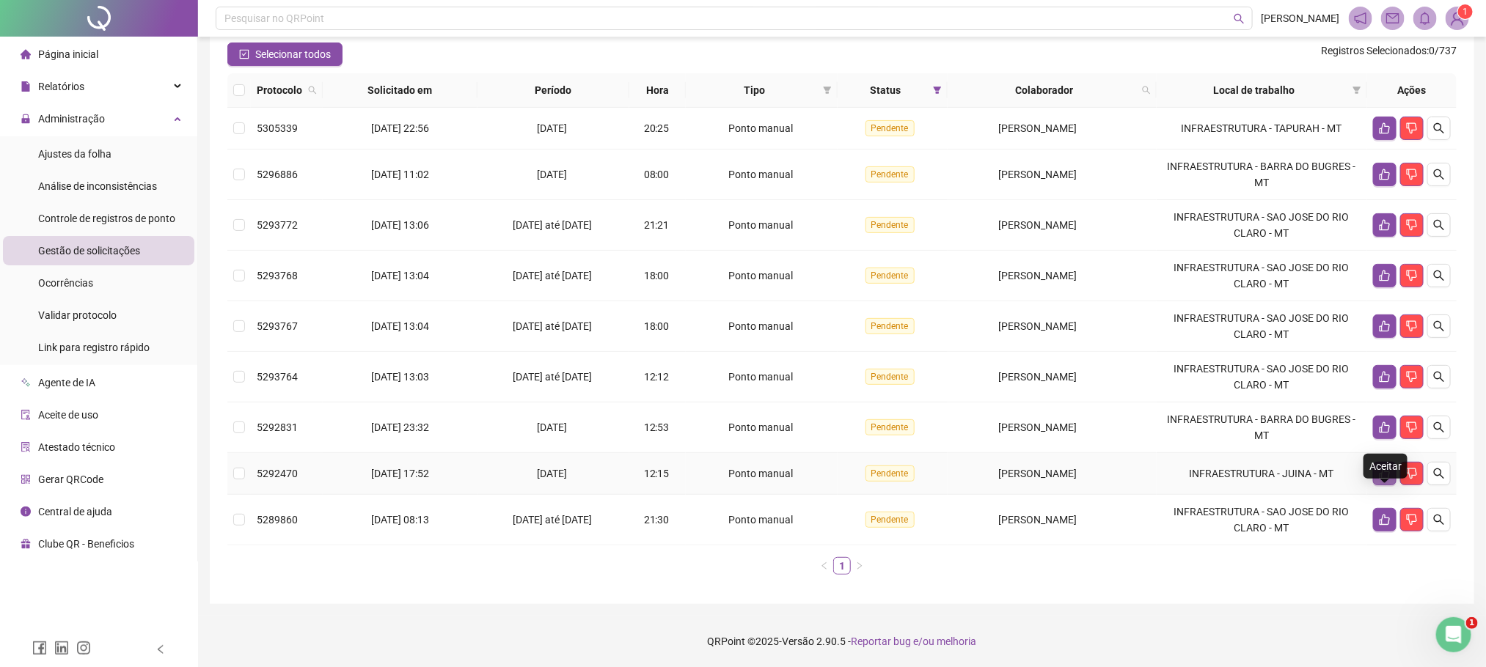
click at [1379, 480] on icon "like" at bounding box center [1385, 474] width 12 height 12
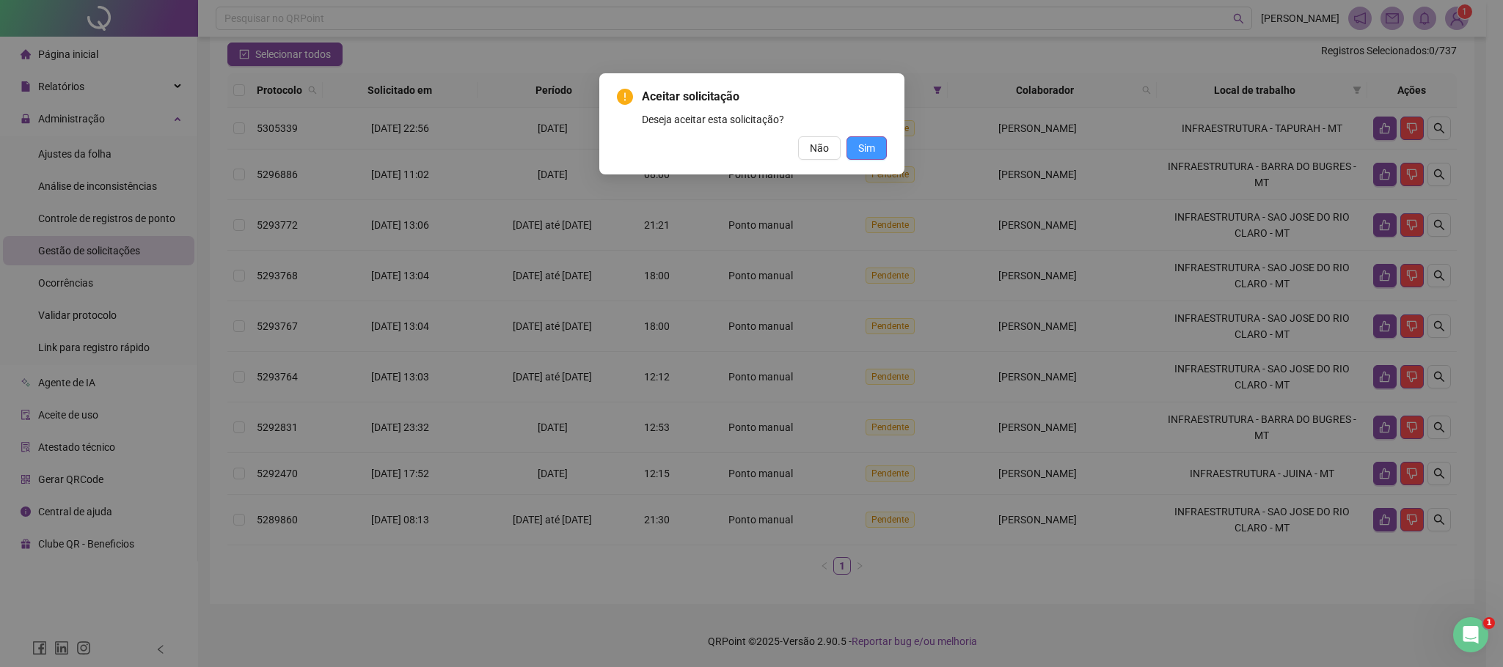
click at [882, 143] on button "Sim" at bounding box center [866, 147] width 40 height 23
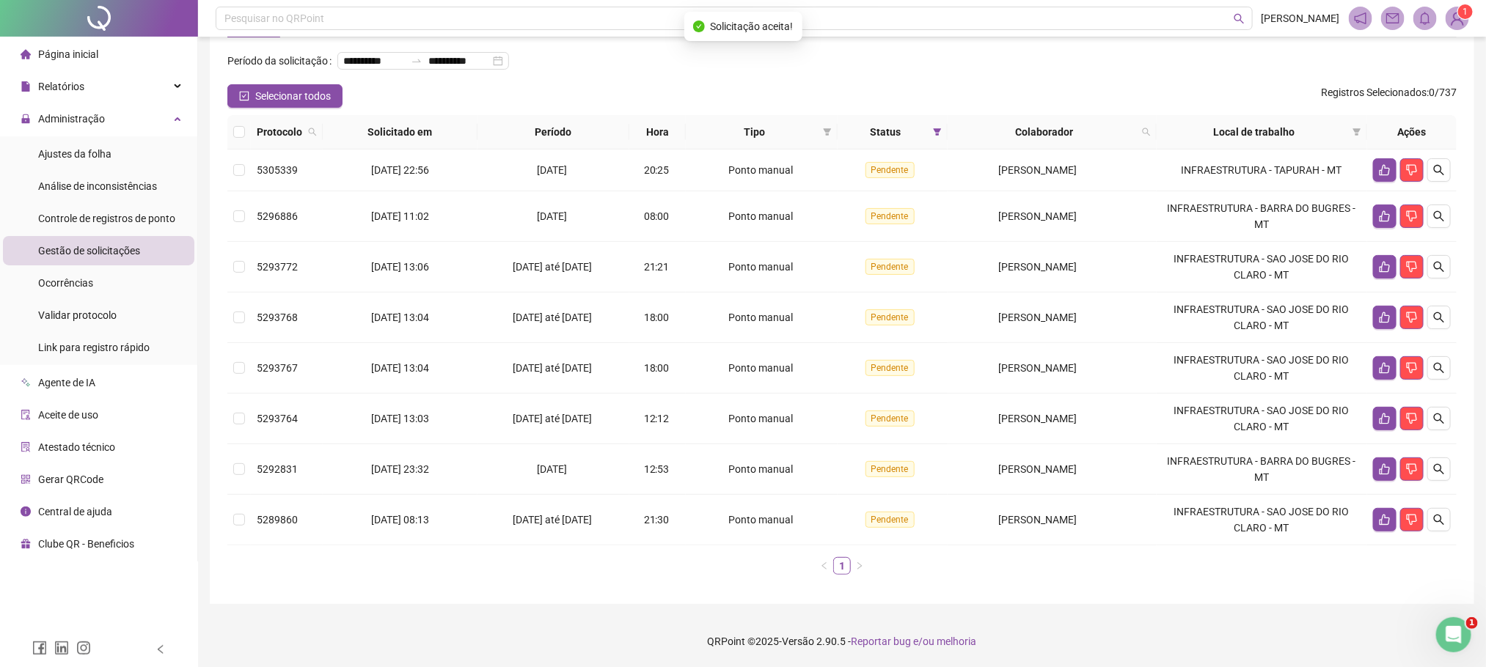
scroll to position [88, 0]
click at [91, 150] on span "Ajustes da folha" at bounding box center [74, 154] width 73 height 12
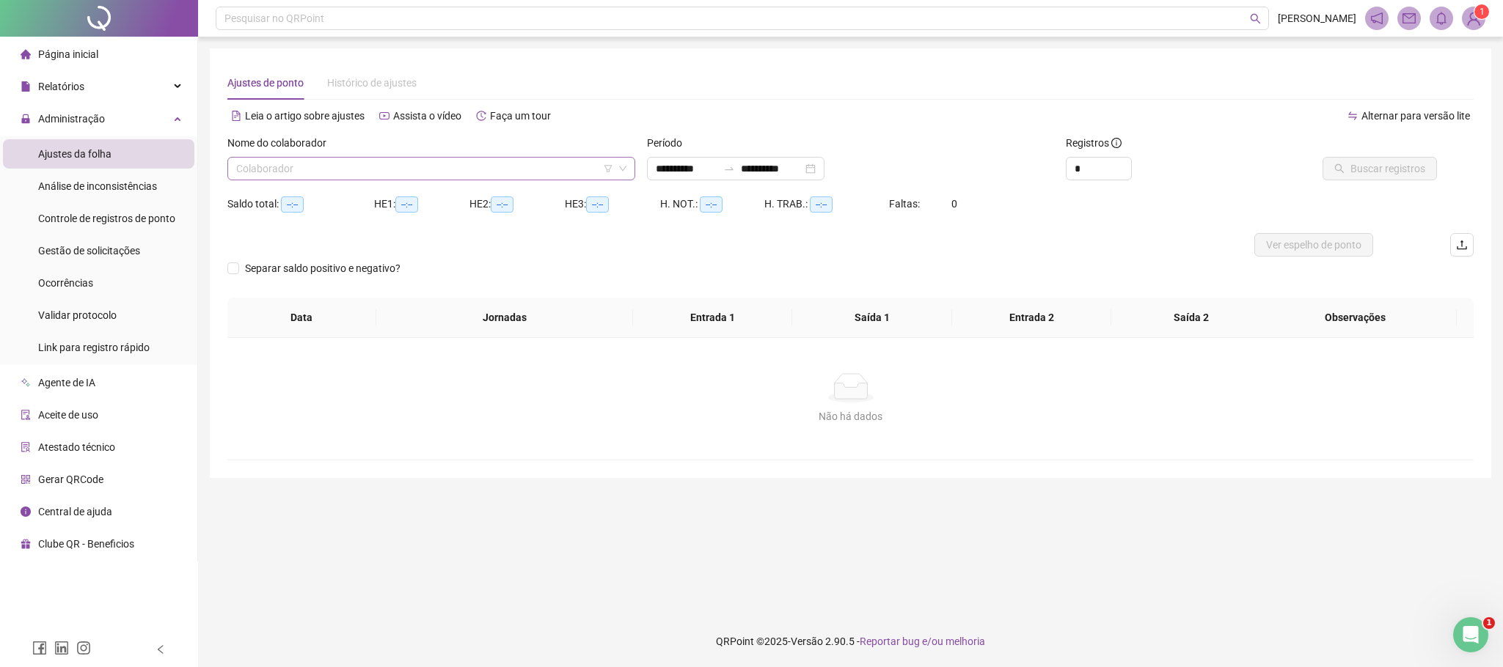
type input "**********"
click at [275, 159] on input "search" at bounding box center [424, 169] width 377 height 22
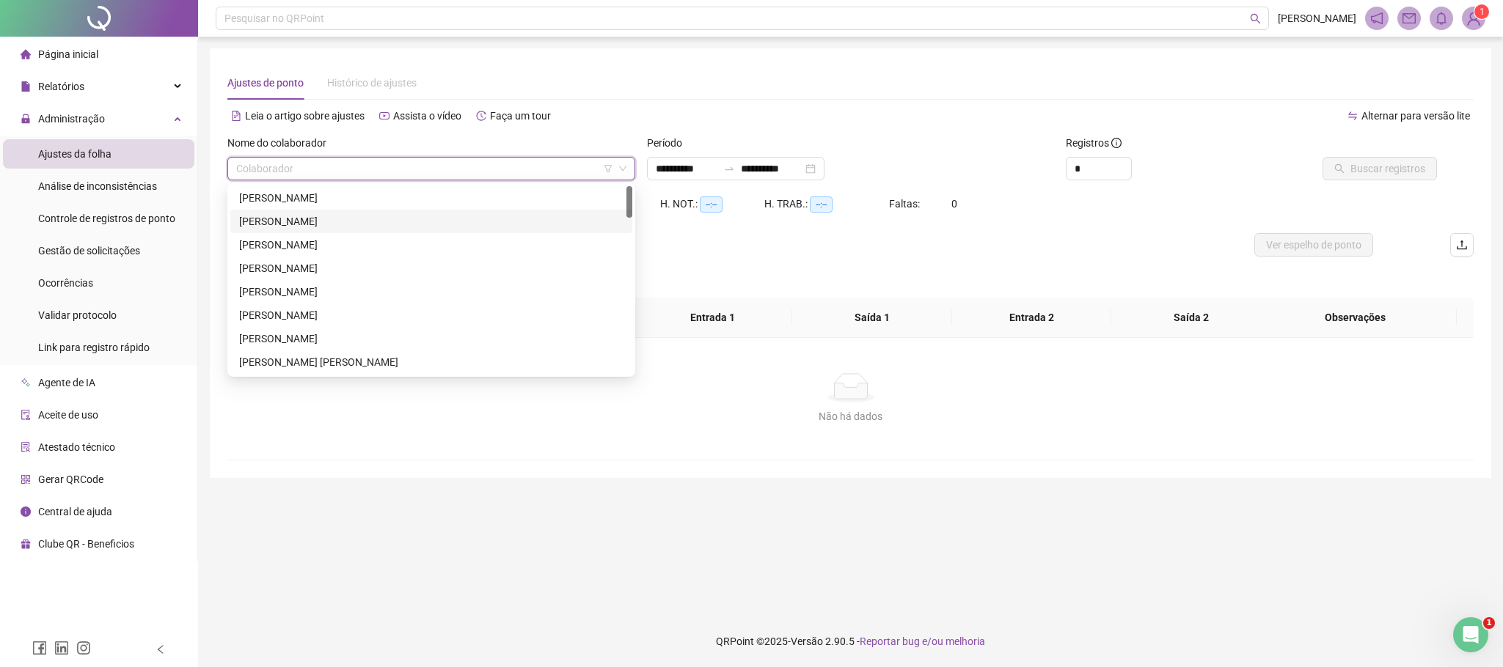
click at [309, 220] on div "[PERSON_NAME]" at bounding box center [431, 221] width 384 height 16
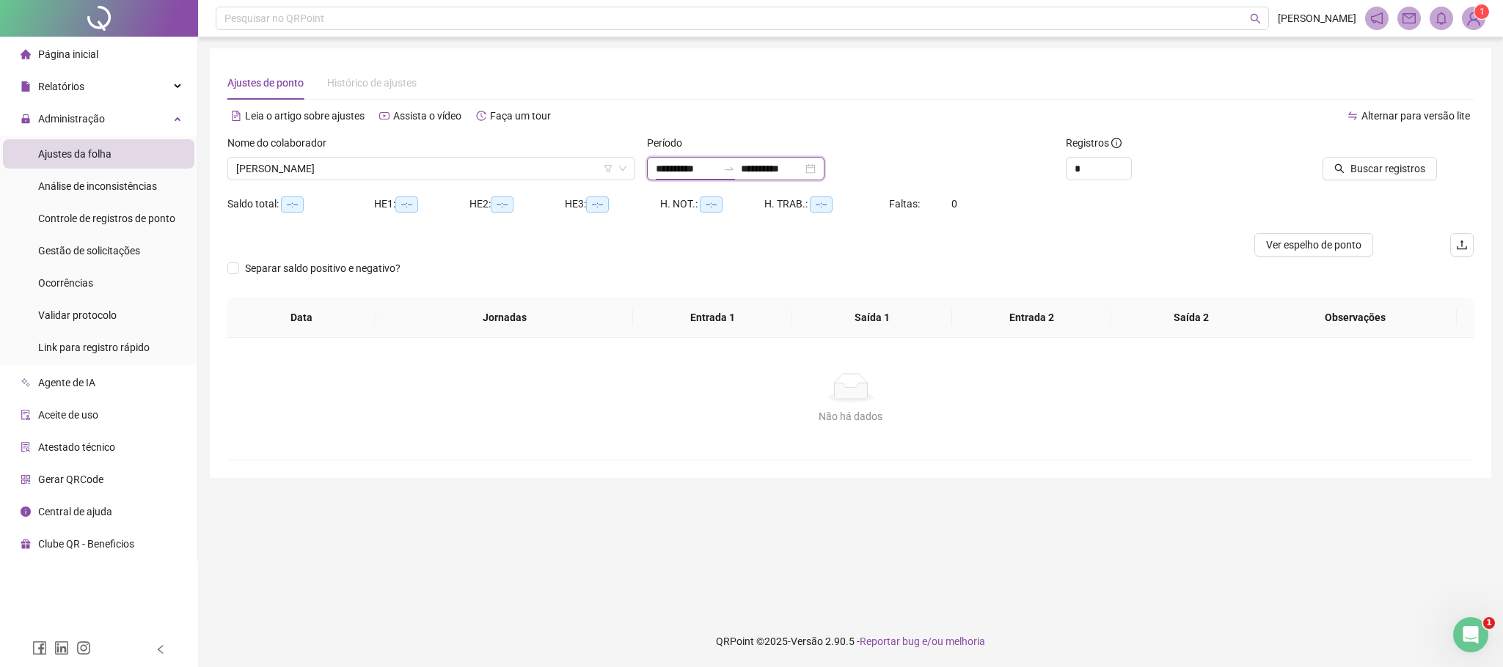
click at [678, 166] on input "**********" at bounding box center [687, 169] width 62 height 16
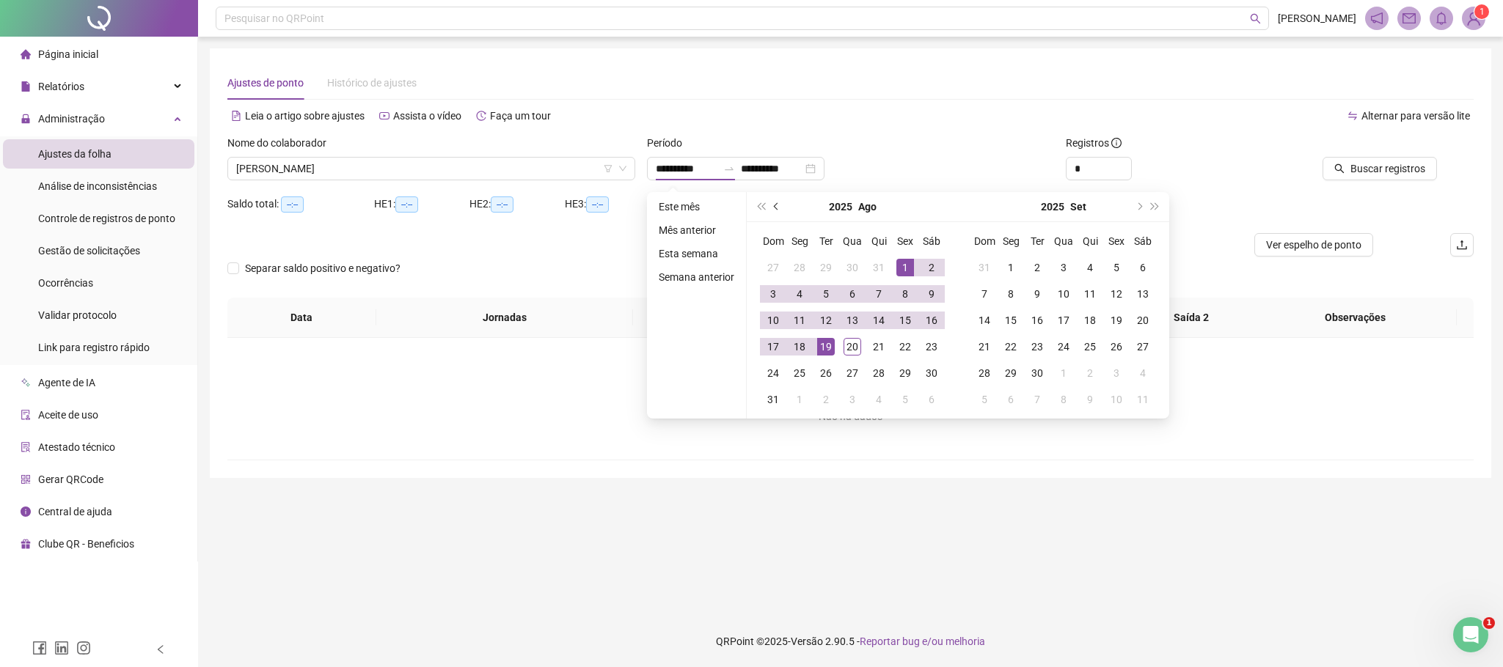
click at [771, 210] on button "prev-year" at bounding box center [777, 206] width 16 height 29
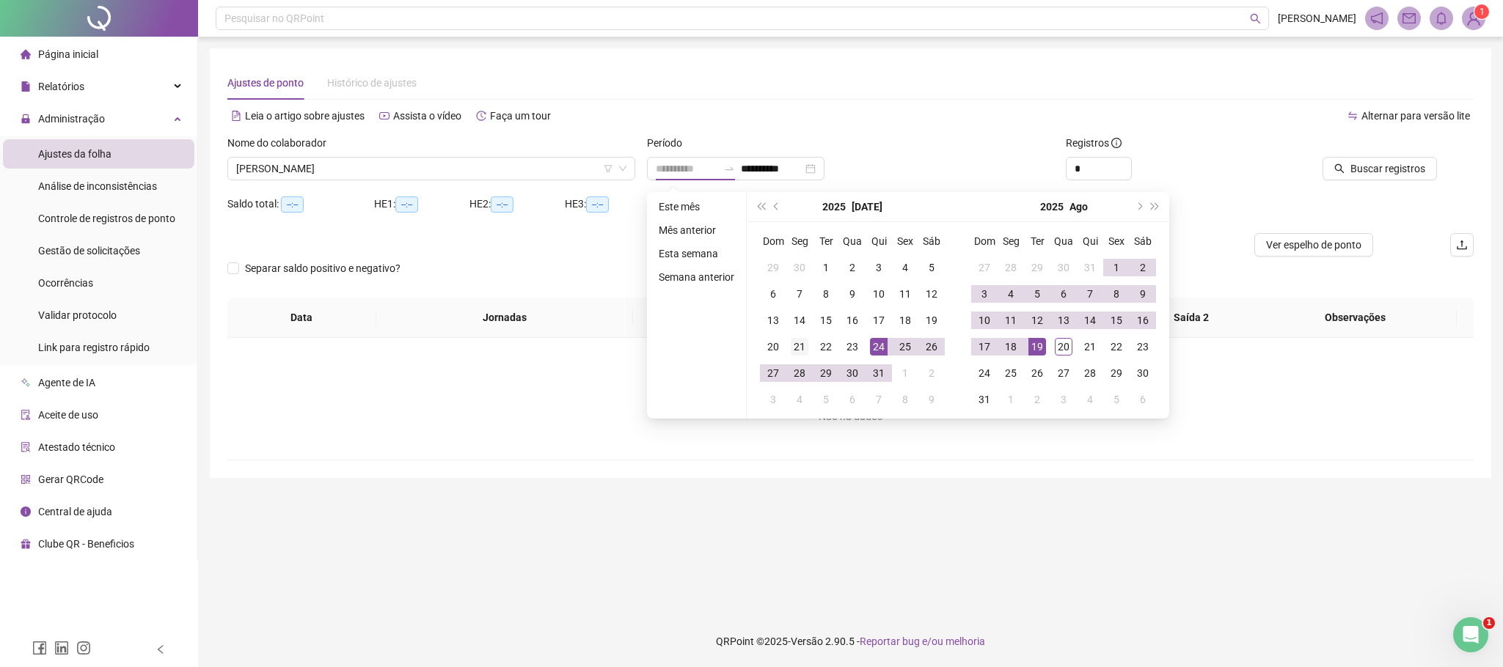
type input "**********"
click at [808, 341] on td "21" at bounding box center [799, 347] width 26 height 26
type input "**********"
click at [1061, 345] on div "20" at bounding box center [1064, 347] width 18 height 18
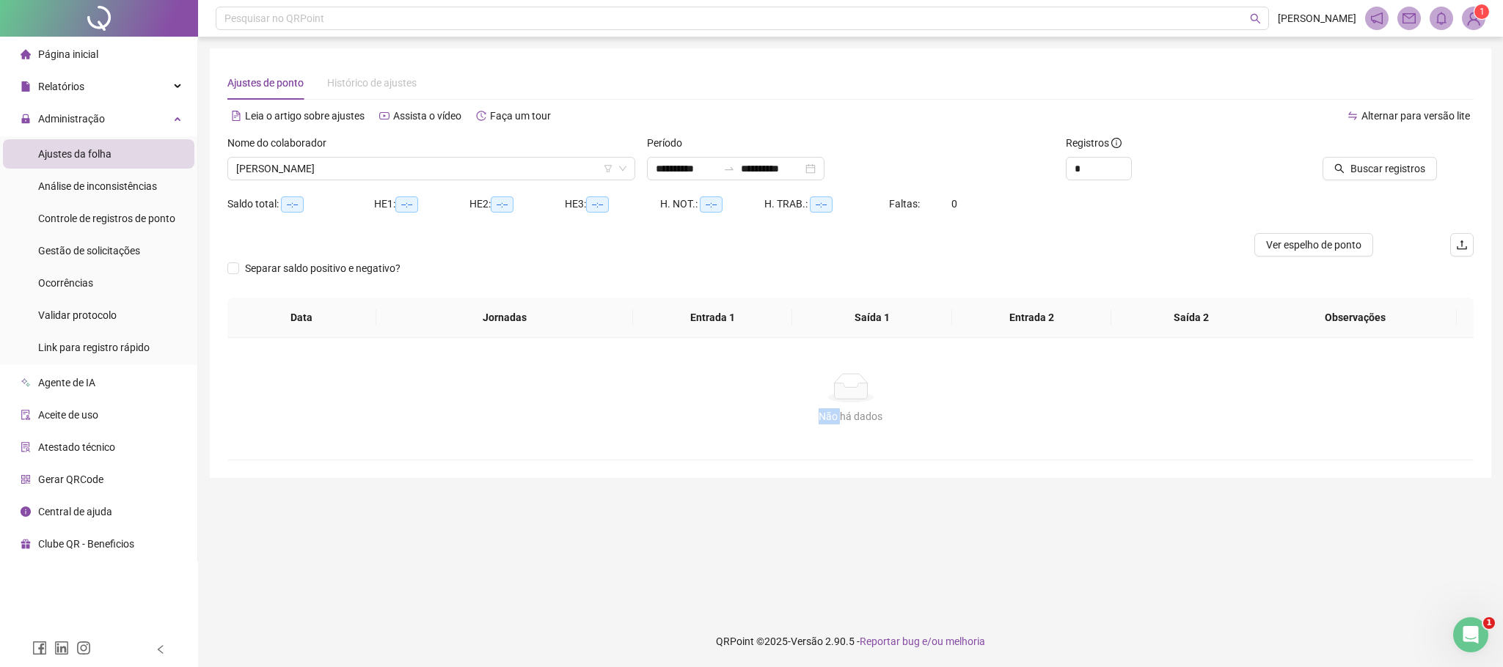
click at [1061, 345] on div "Não há dados Não há dados" at bounding box center [850, 399] width 1246 height 122
click at [1081, 158] on input "*" at bounding box center [1098, 169] width 65 height 22
type input "*"
click at [1333, 165] on button "Buscar registros" at bounding box center [1379, 168] width 114 height 23
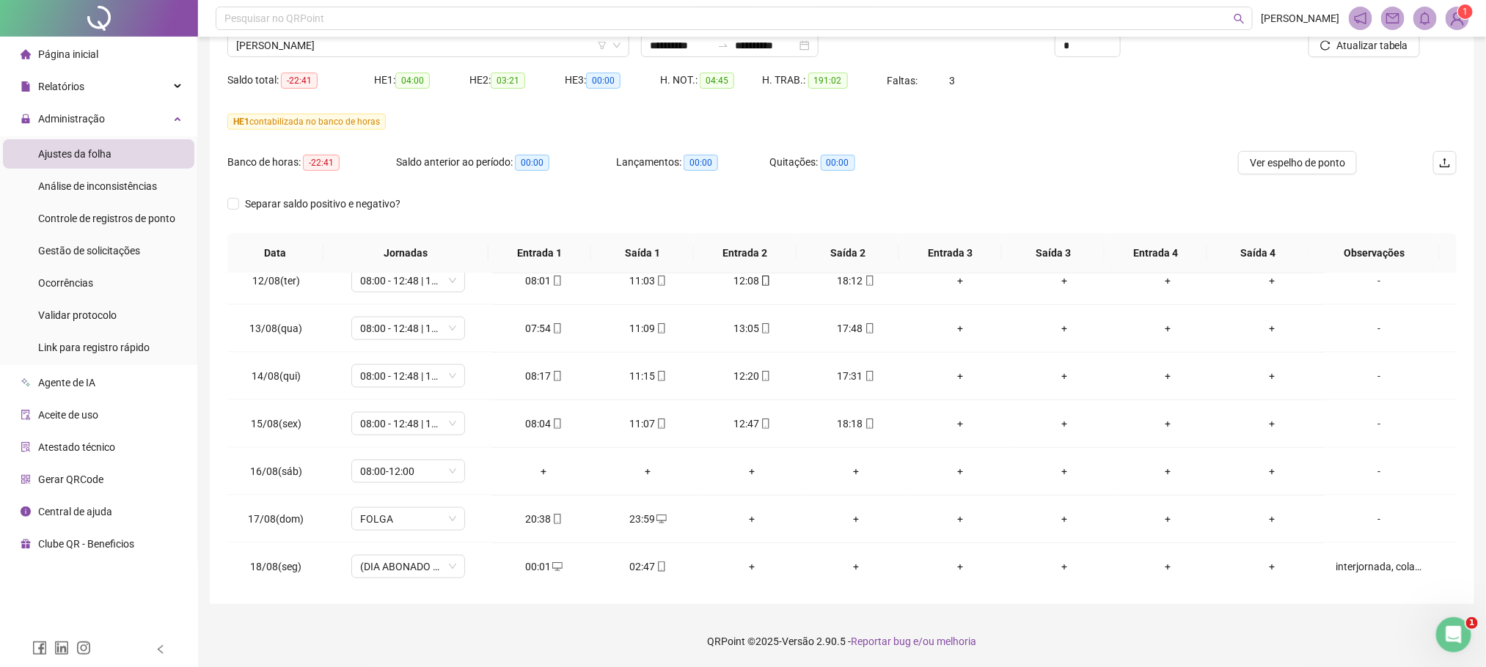
scroll to position [1175, 0]
